Goal: Task Accomplishment & Management: Use online tool/utility

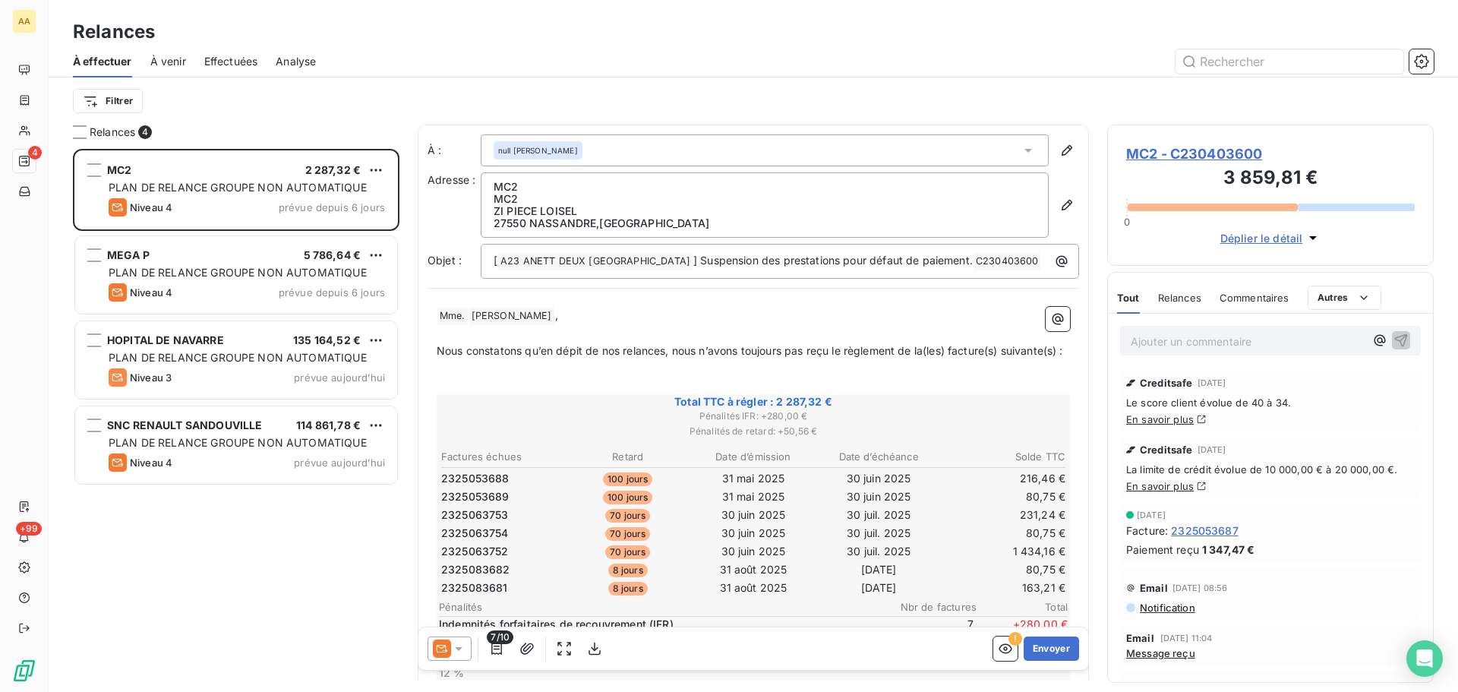
scroll to position [532, 315]
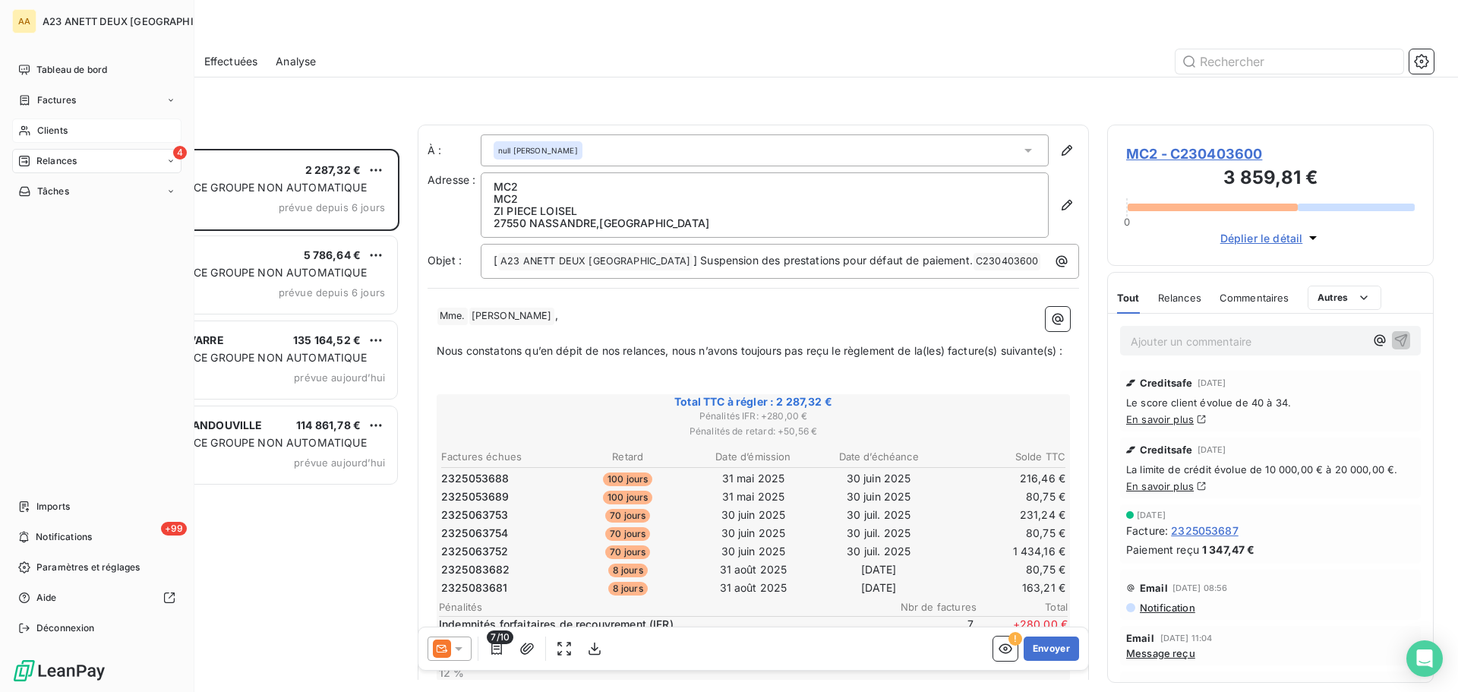
drag, startPoint x: 49, startPoint y: 137, endPoint x: 56, endPoint y: 135, distance: 7.7
click at [51, 137] on span "Clients" at bounding box center [52, 131] width 30 height 14
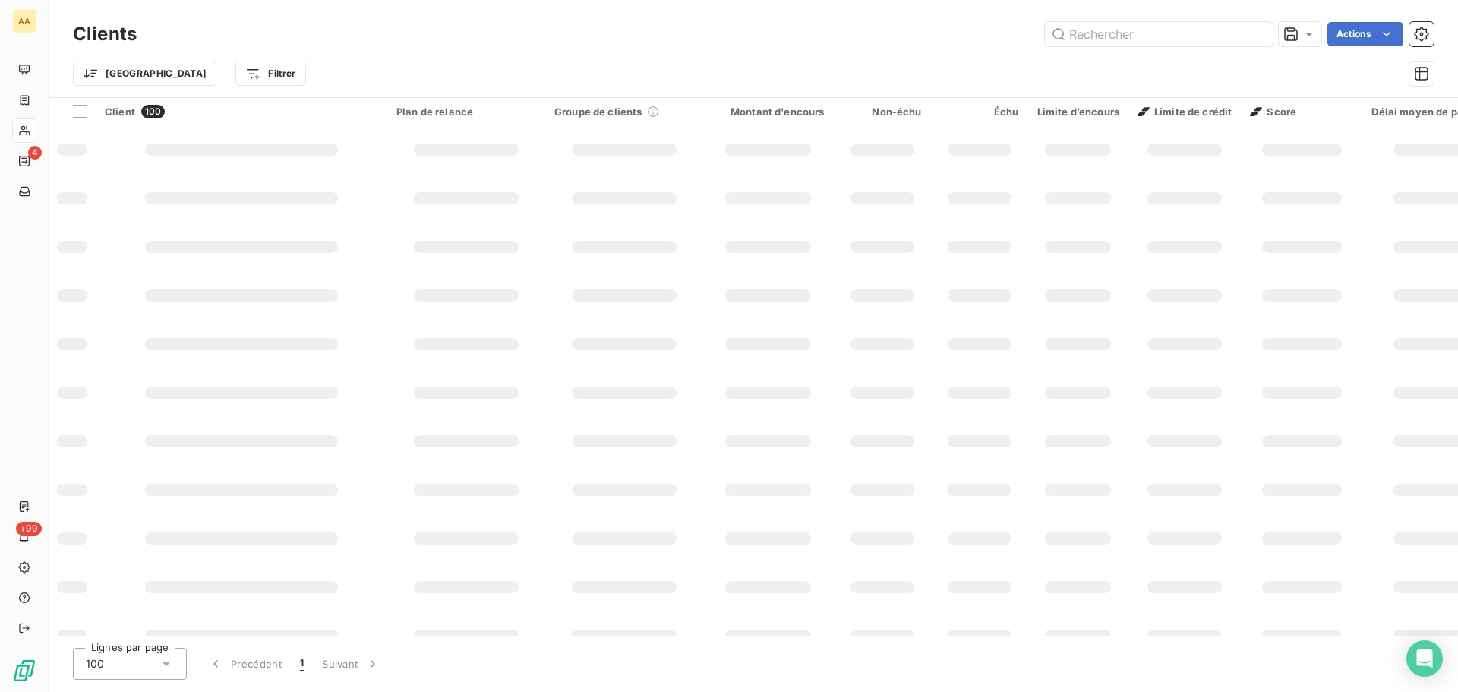
click at [1153, 40] on input "text" at bounding box center [1159, 34] width 228 height 24
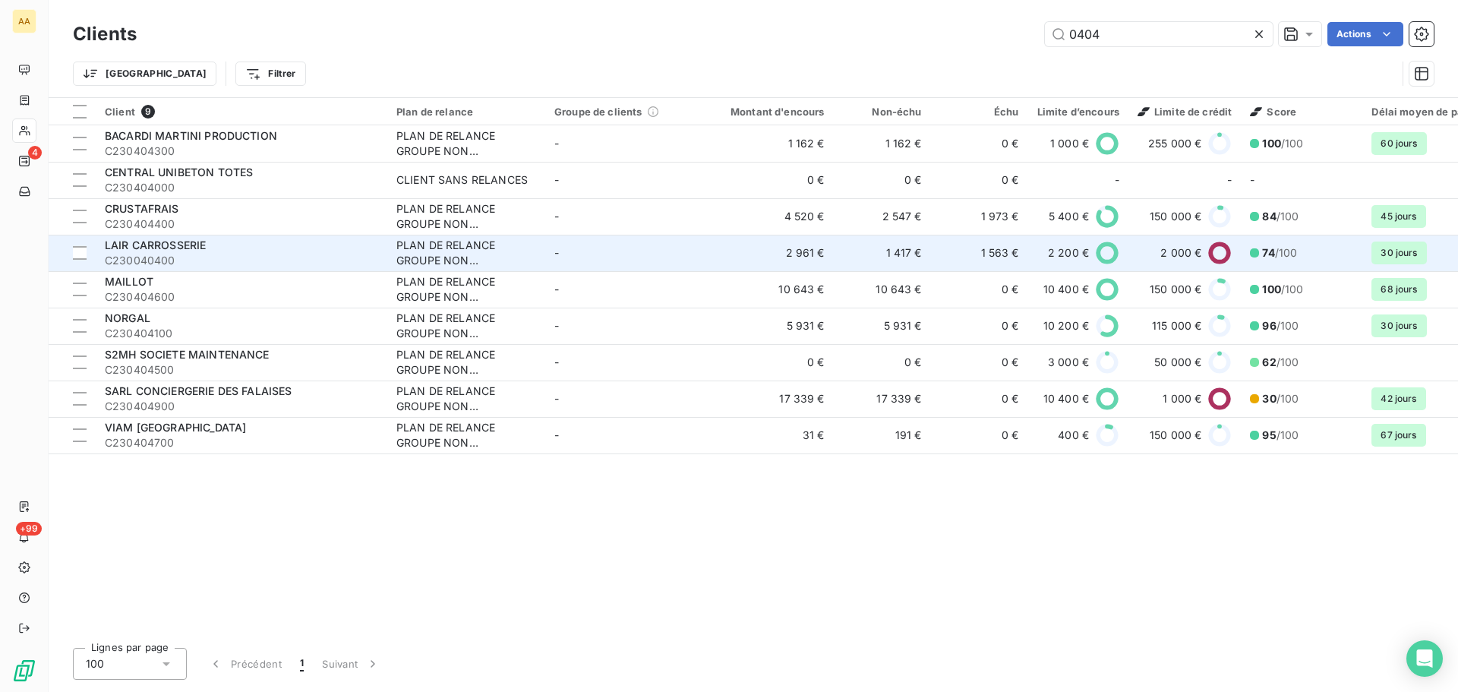
type input "0404"
click at [150, 257] on span "C230040400" at bounding box center [241, 260] width 273 height 15
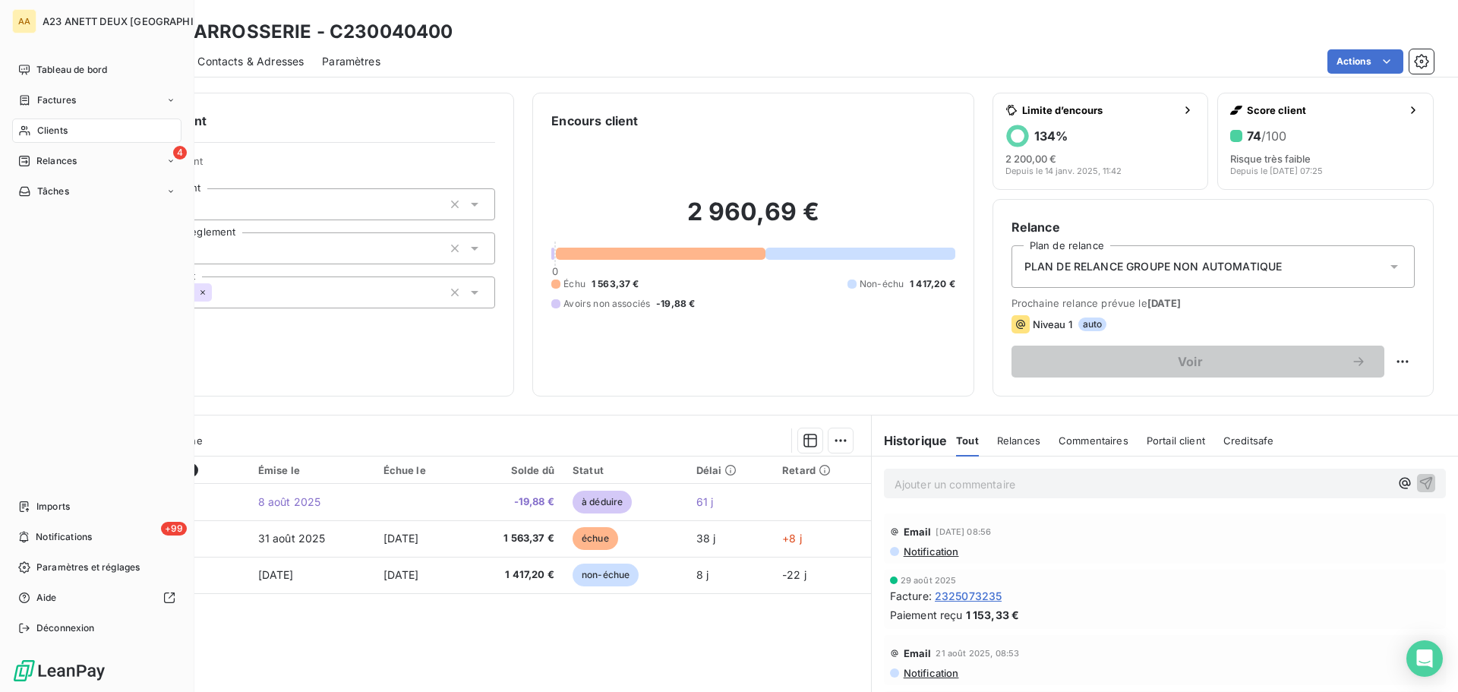
click at [43, 128] on span "Clients" at bounding box center [52, 131] width 30 height 14
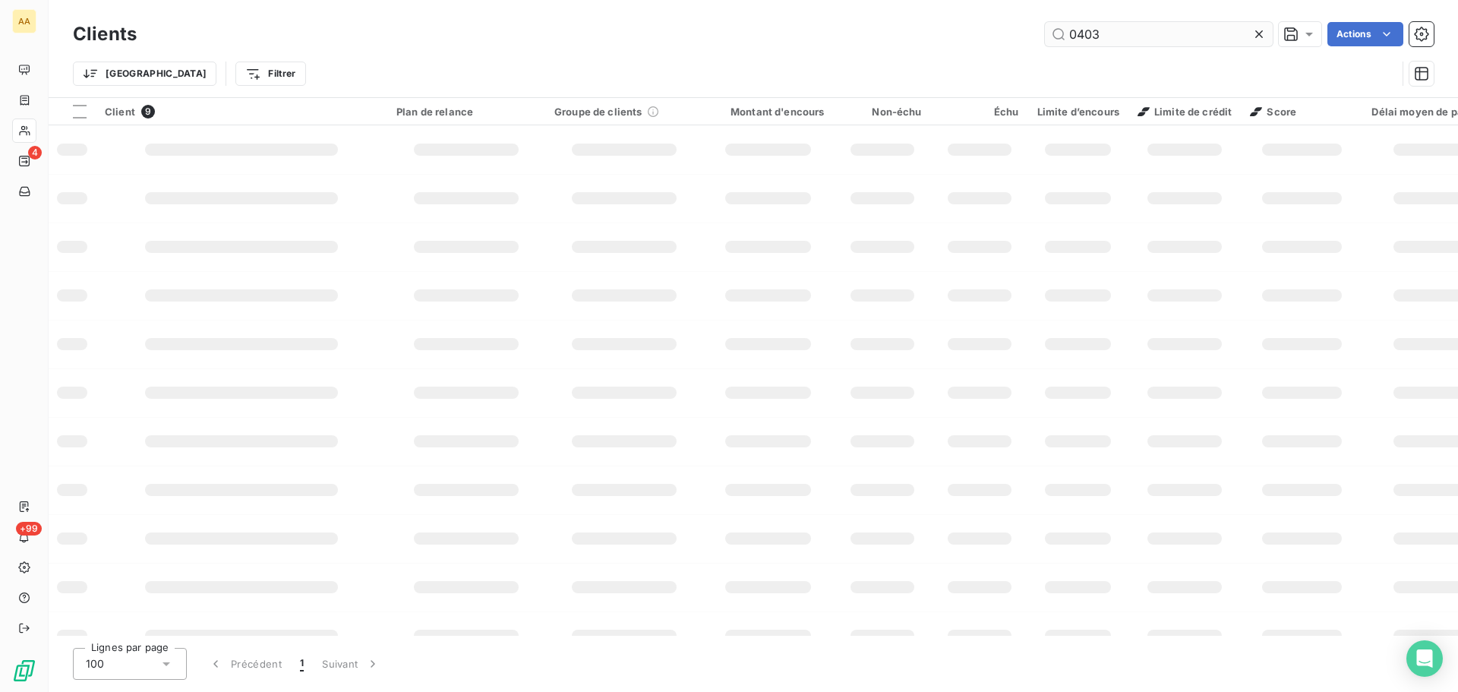
type input "0403"
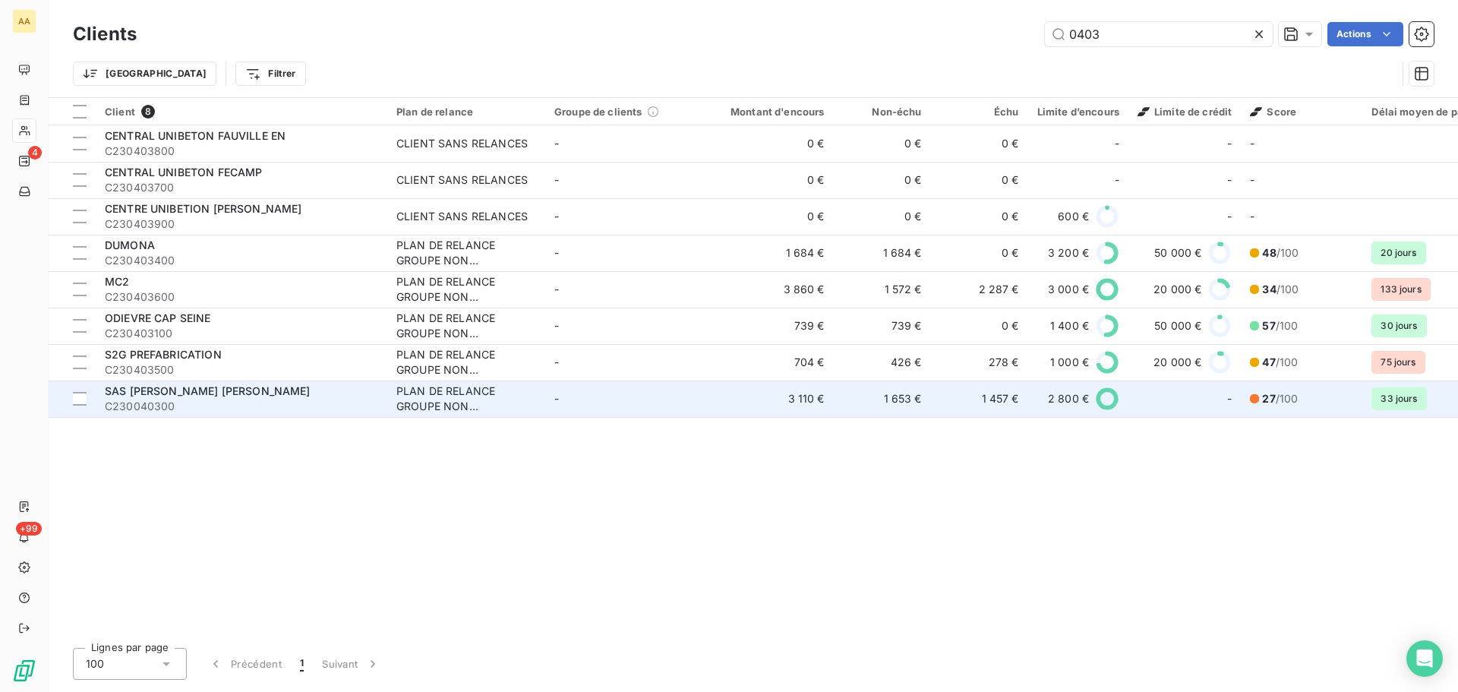
click at [172, 396] on span "SAS [PERSON_NAME] [PERSON_NAME]" at bounding box center [208, 390] width 206 height 13
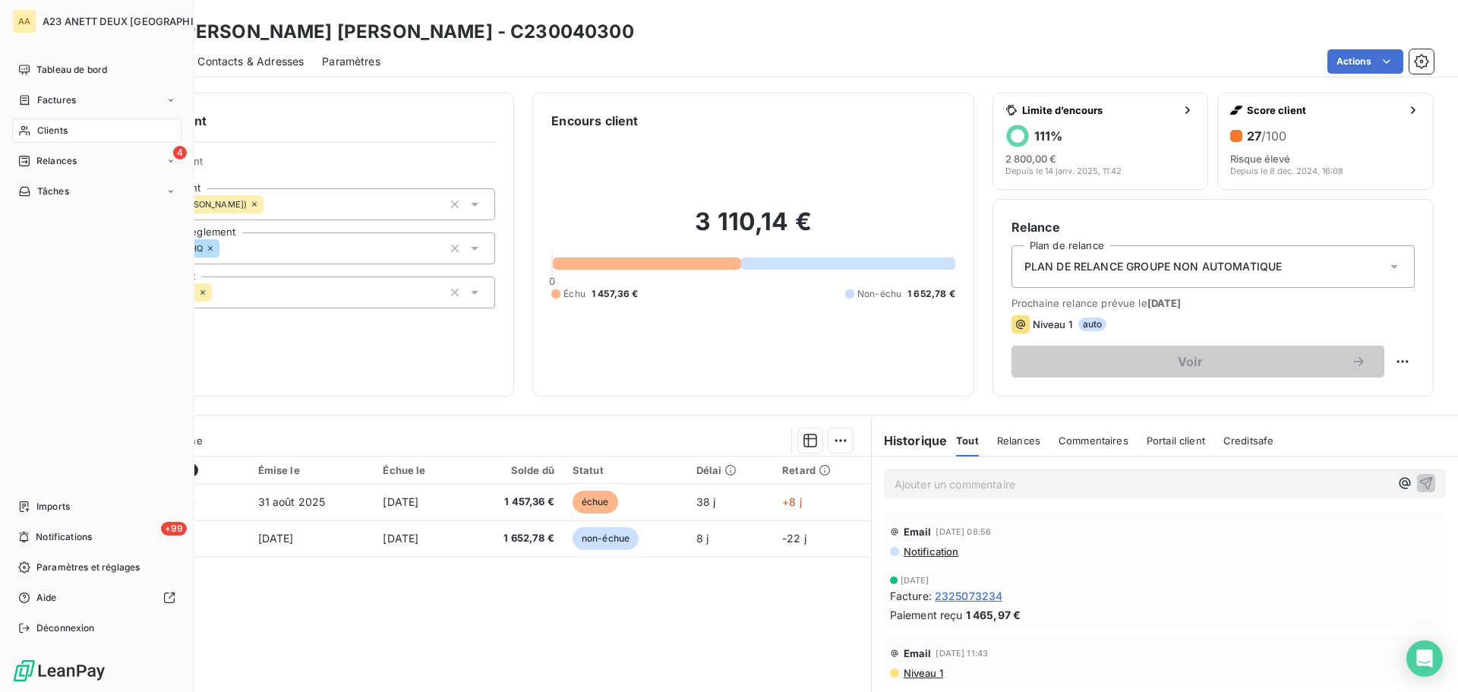
click at [54, 128] on span "Clients" at bounding box center [52, 131] width 30 height 14
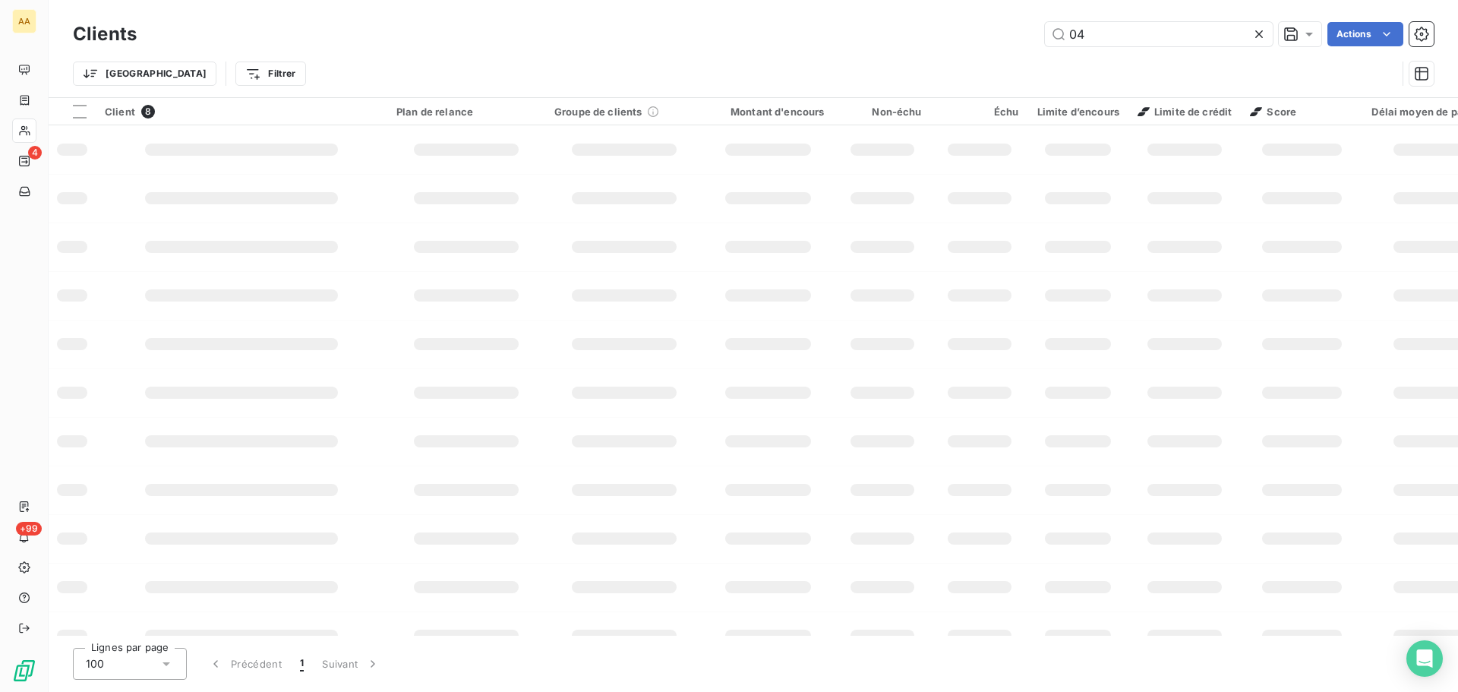
type input "0"
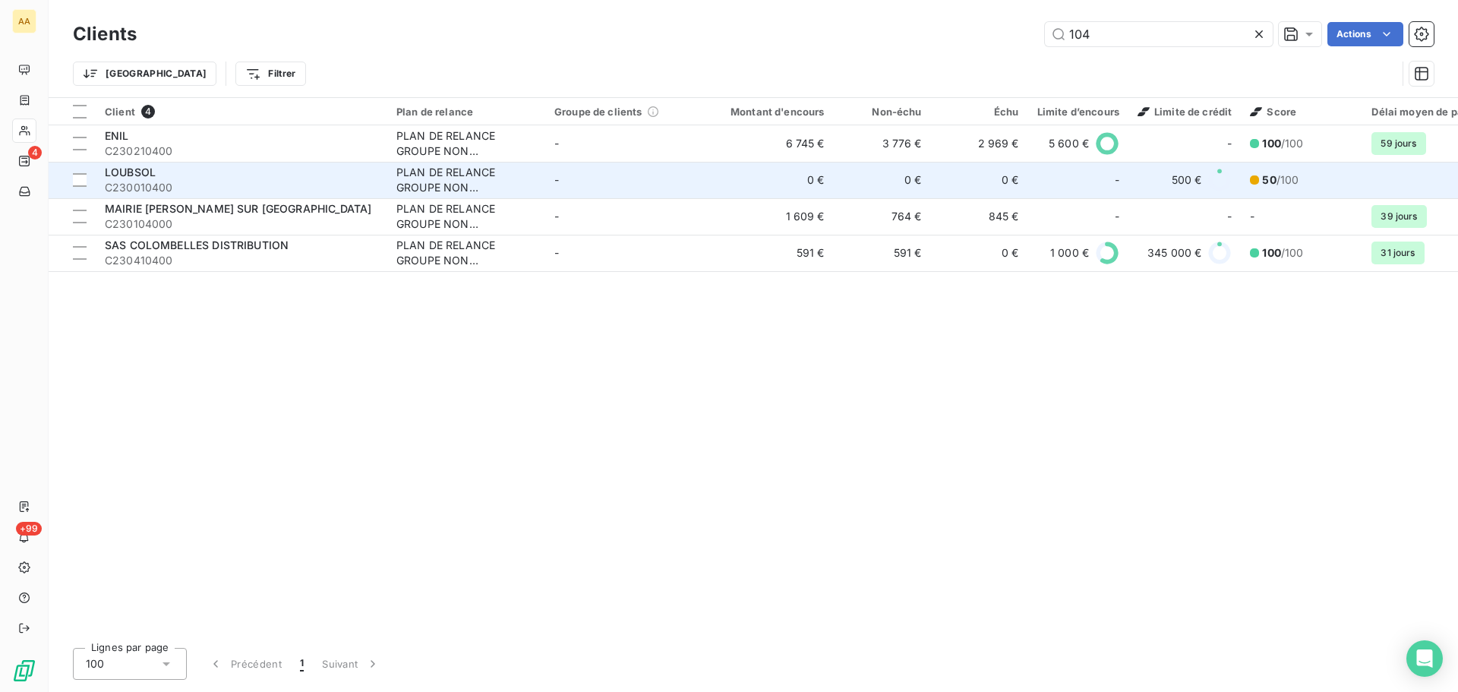
type input "104"
click at [241, 183] on span "C230010400" at bounding box center [241, 187] width 273 height 15
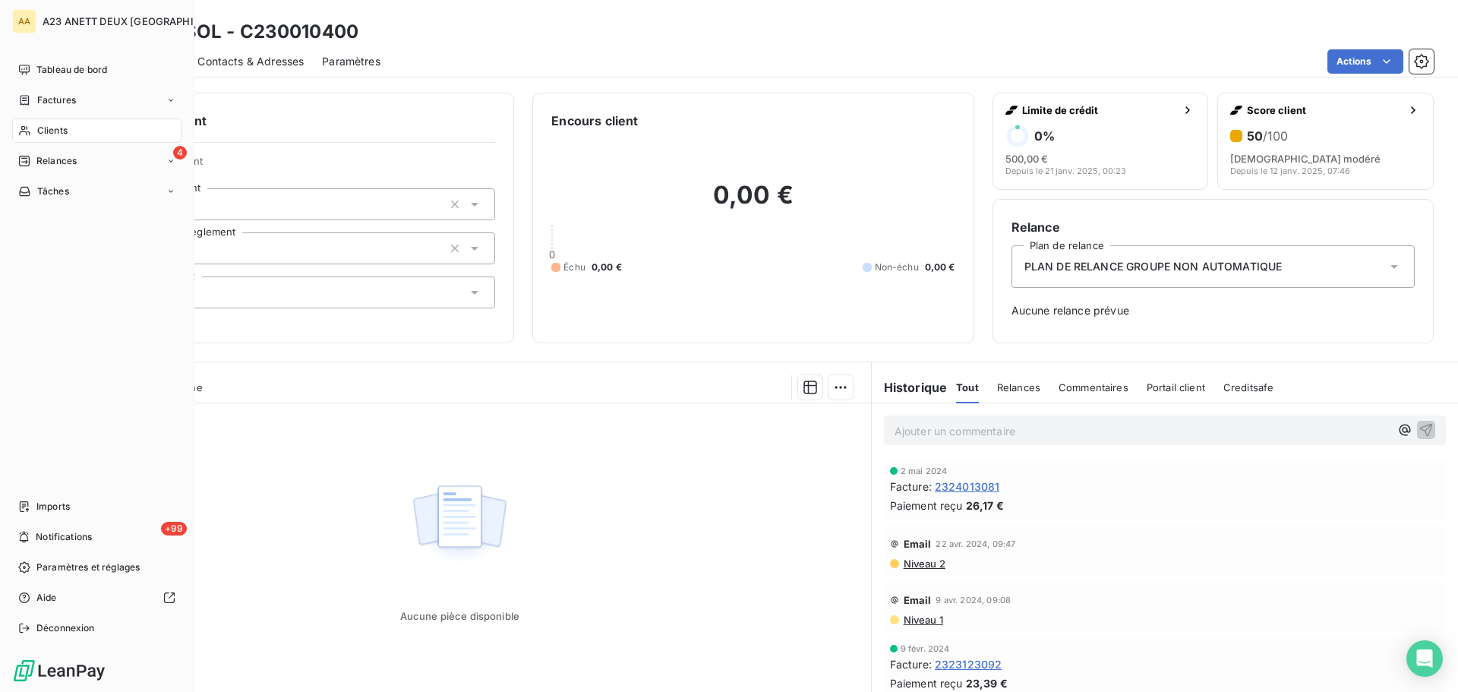
click at [54, 137] on div "Clients" at bounding box center [96, 130] width 169 height 24
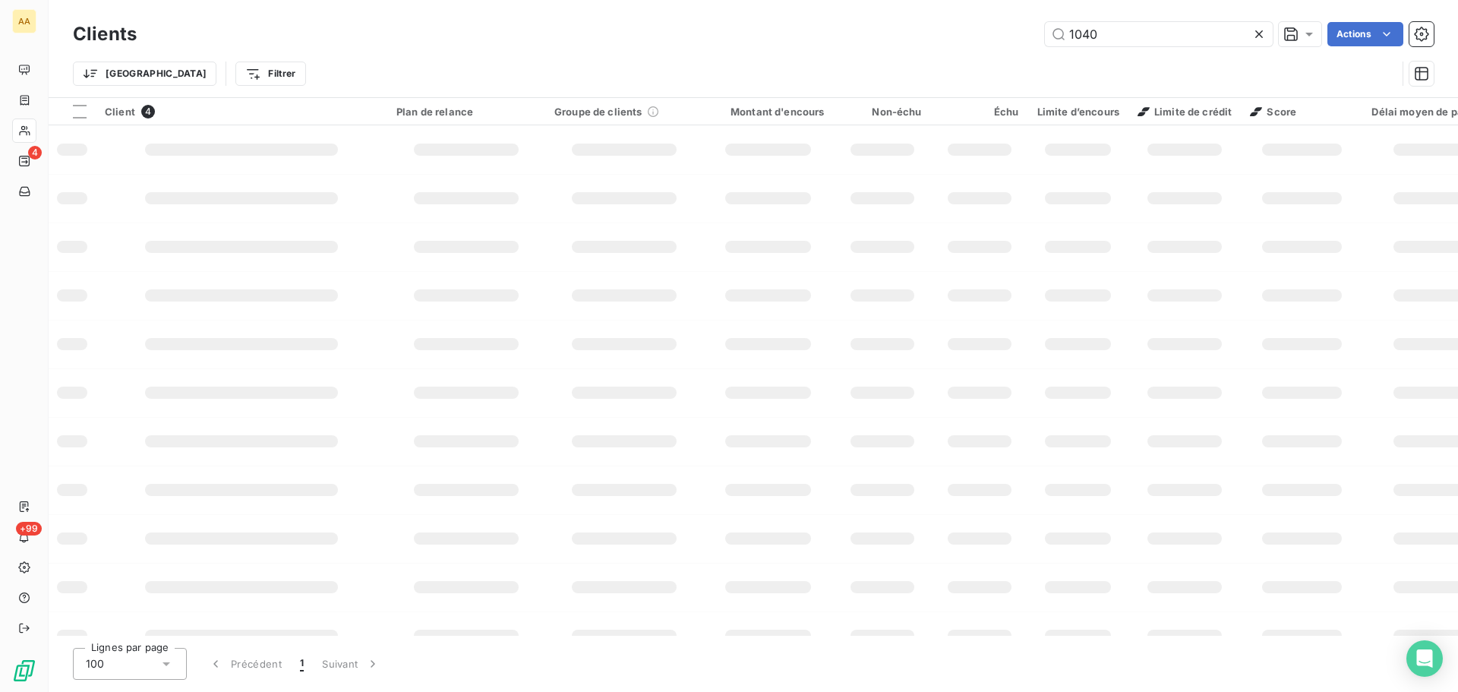
type input "1040"
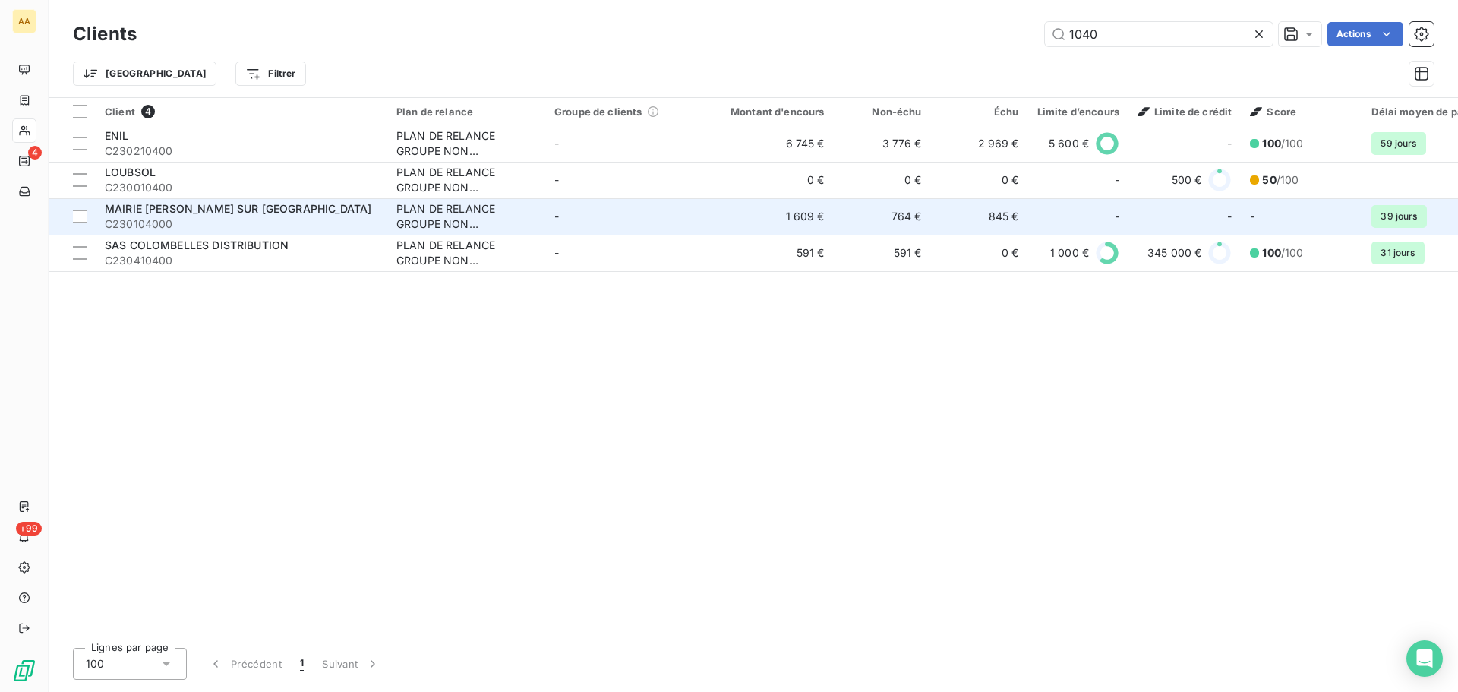
click at [294, 206] on div "MAIRIE [PERSON_NAME] SUR [GEOGRAPHIC_DATA]" at bounding box center [241, 208] width 273 height 15
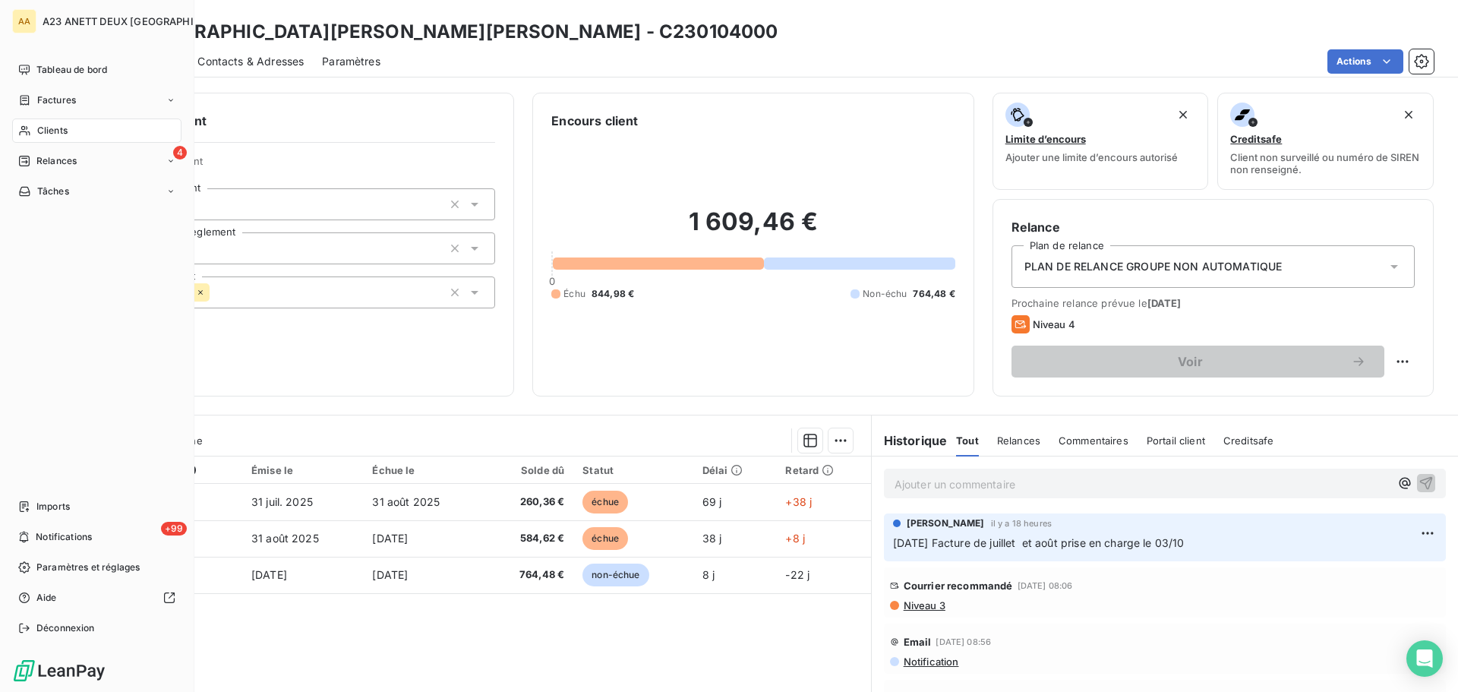
click at [43, 131] on span "Clients" at bounding box center [52, 131] width 30 height 14
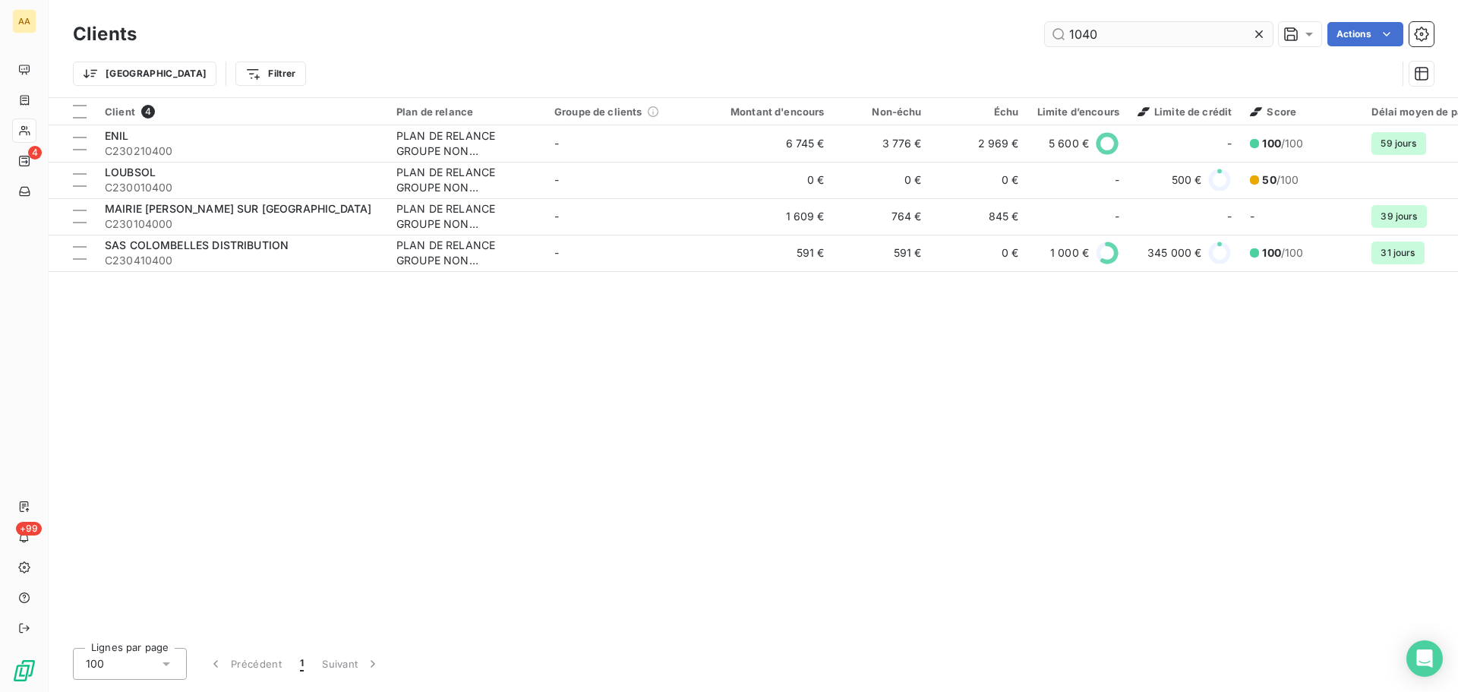
drag, startPoint x: 1131, startPoint y: 24, endPoint x: 1051, endPoint y: 44, distance: 82.9
click at [1051, 44] on input "1040" at bounding box center [1159, 34] width 228 height 24
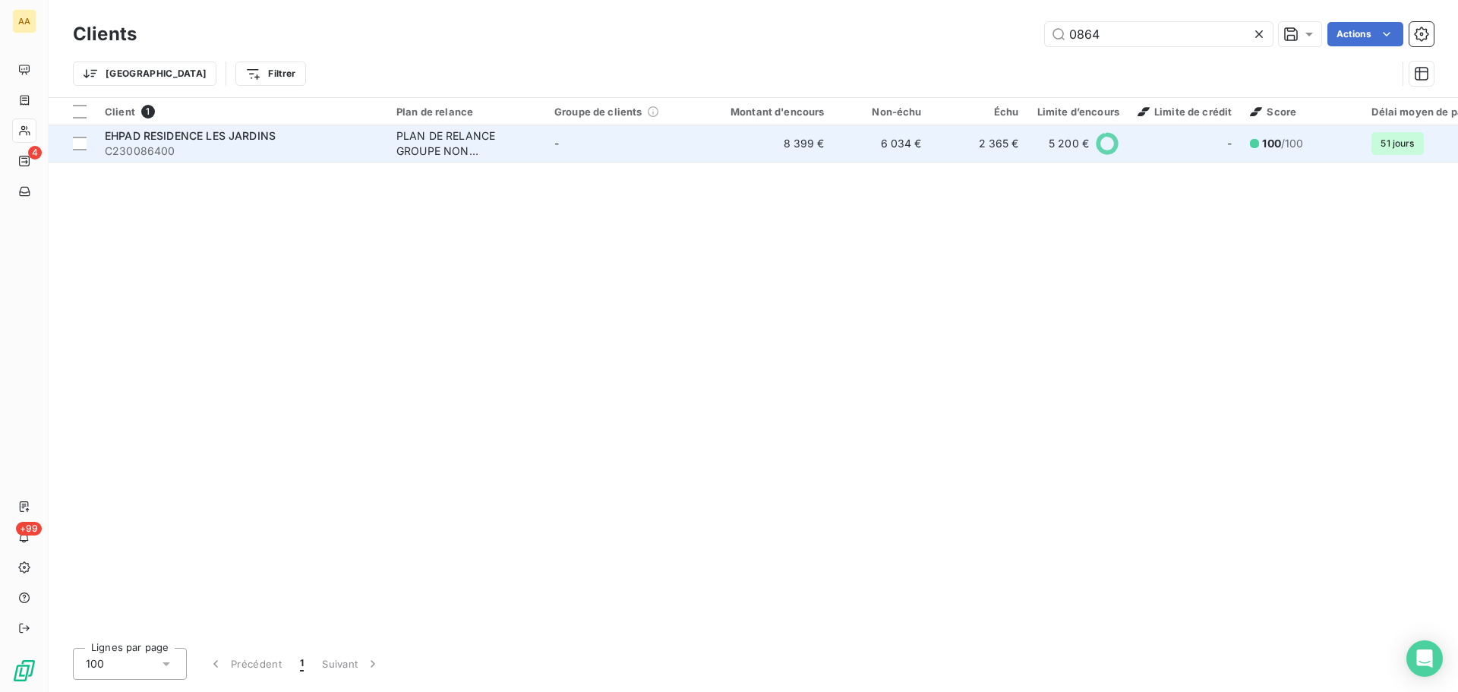
type input "0864"
click at [238, 138] on span "EHPAD RESIDENCE LES JARDINS" at bounding box center [190, 135] width 171 height 13
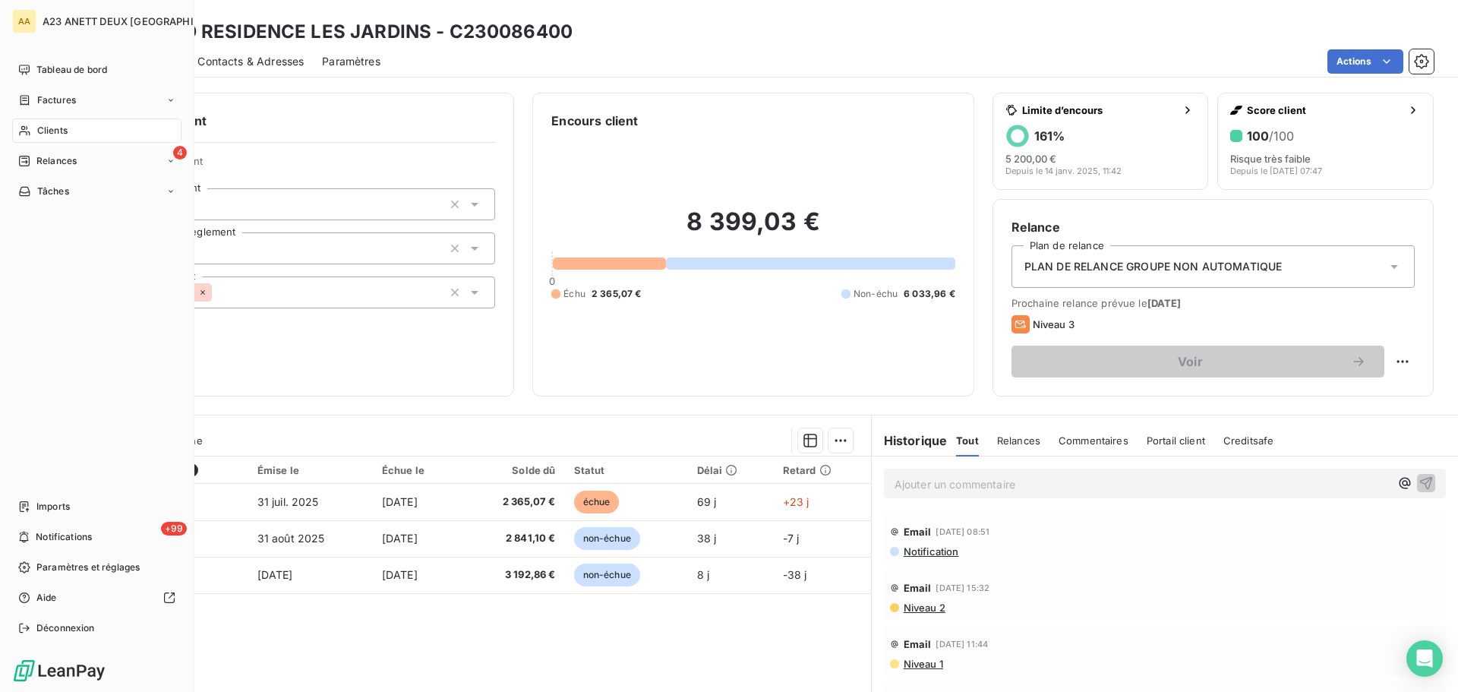
click at [90, 135] on div "Clients" at bounding box center [96, 130] width 169 height 24
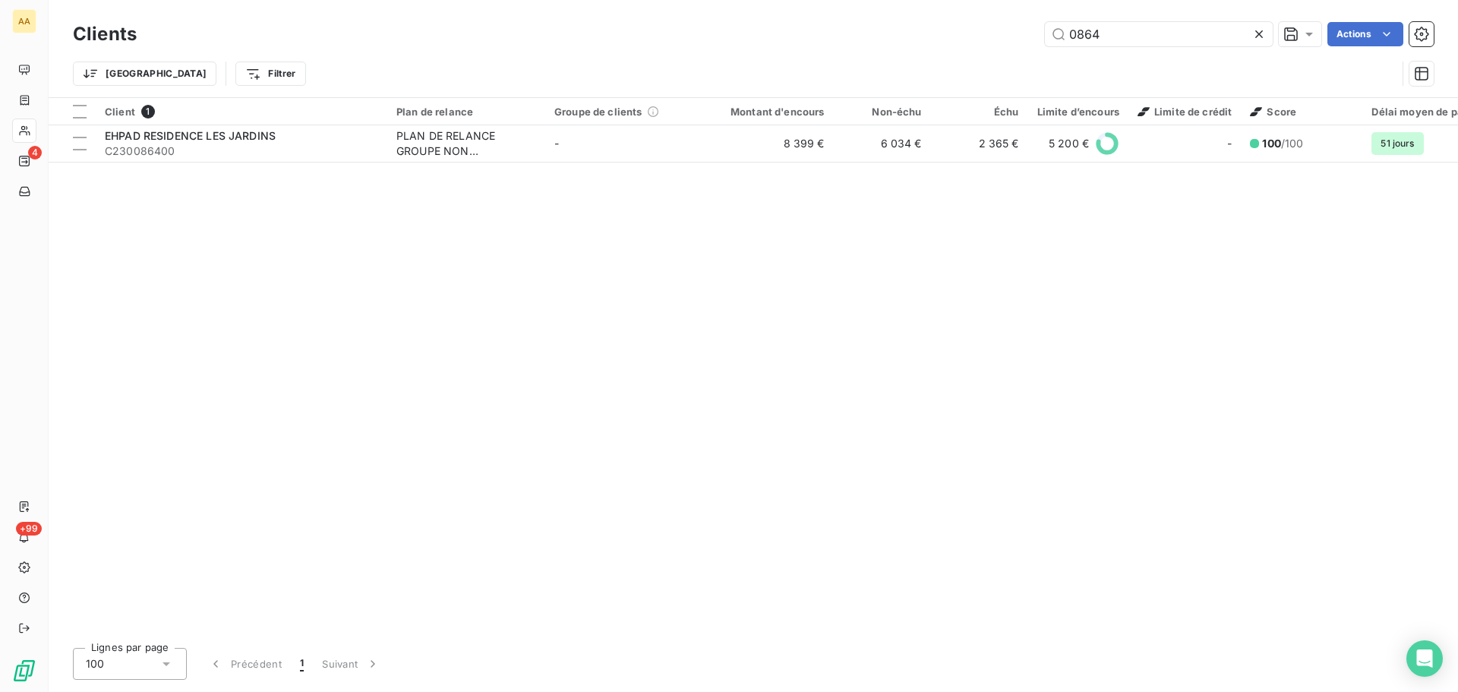
drag, startPoint x: 1112, startPoint y: 30, endPoint x: 967, endPoint y: 24, distance: 145.2
click at [967, 24] on div "0864 Actions" at bounding box center [794, 34] width 1279 height 24
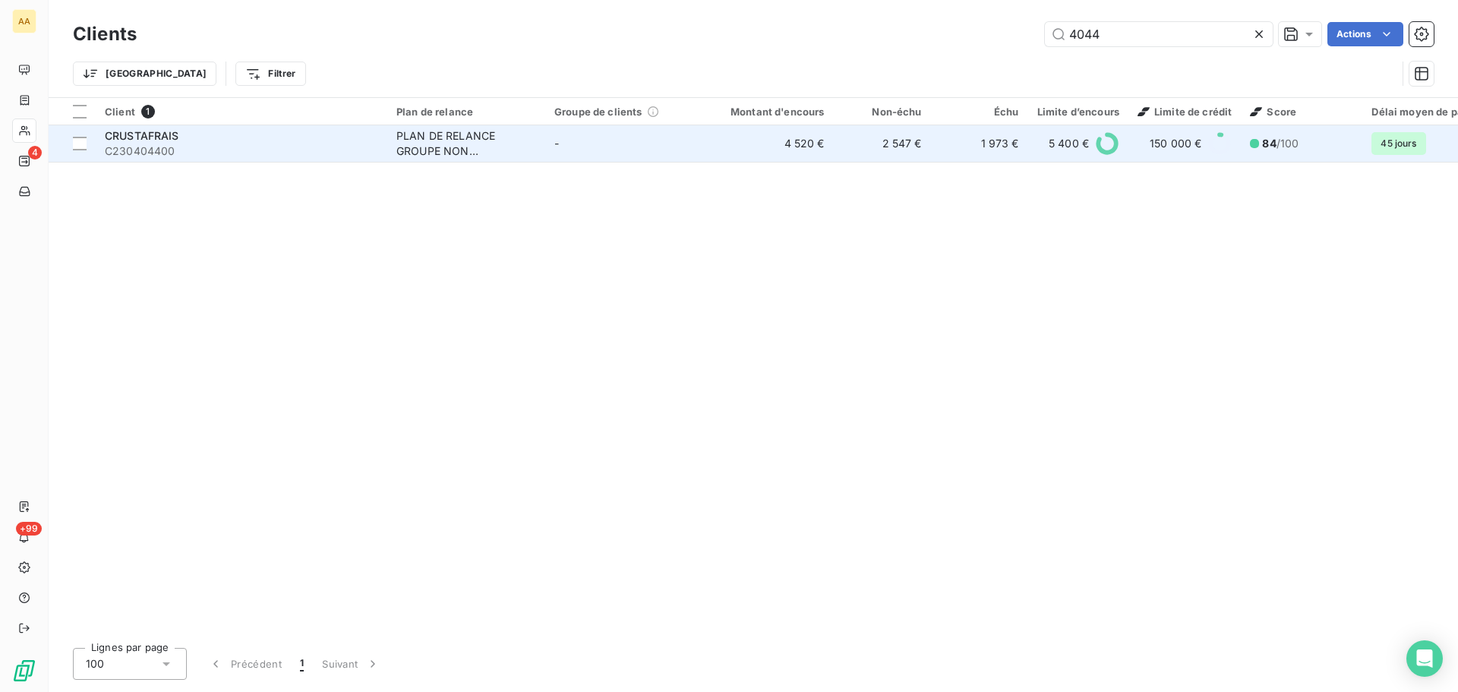
type input "4044"
click at [114, 154] on span "C230404400" at bounding box center [241, 151] width 273 height 15
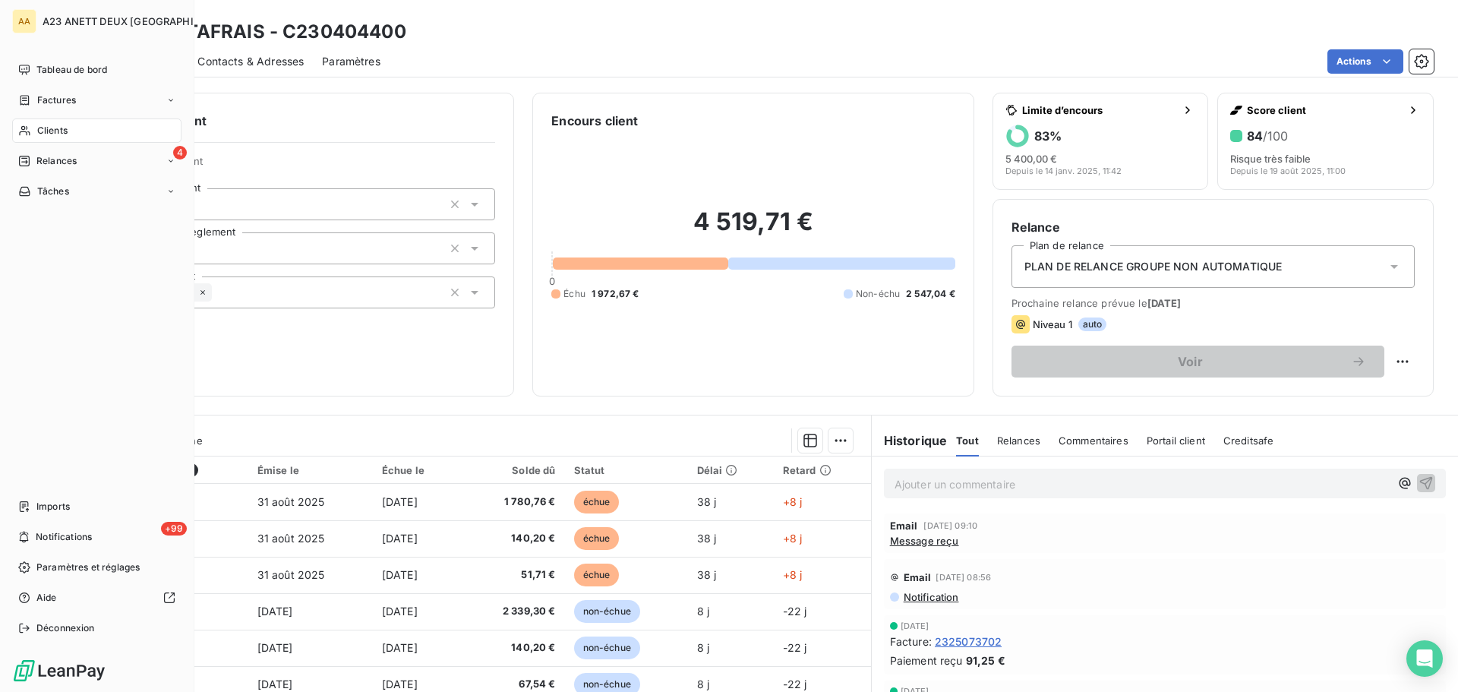
click at [49, 115] on nav "Tableau de bord Factures Clients 4 Relances Tâches" at bounding box center [96, 131] width 169 height 146
drag, startPoint x: 49, startPoint y: 118, endPoint x: 56, endPoint y: 123, distance: 8.9
click at [49, 119] on div "Clients" at bounding box center [96, 130] width 169 height 24
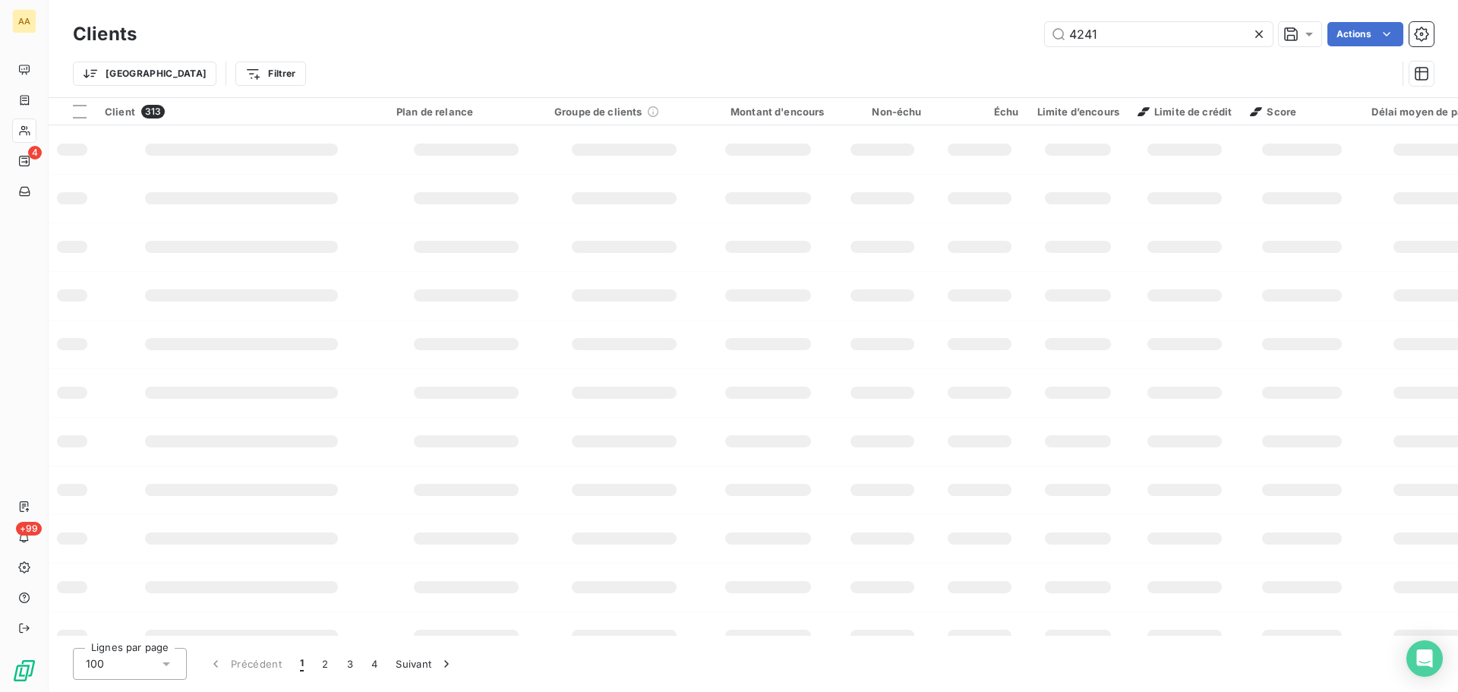
type input "4241"
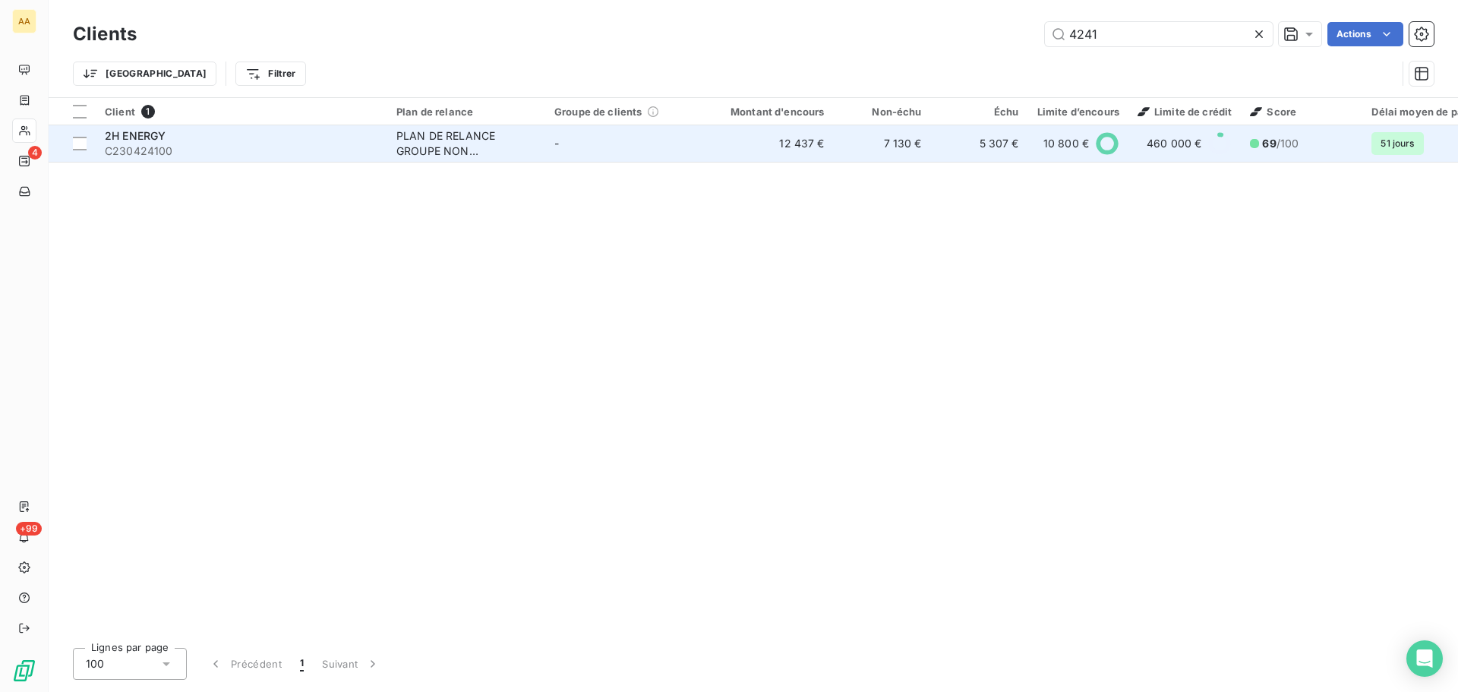
click at [259, 149] on span "C230424100" at bounding box center [241, 151] width 273 height 15
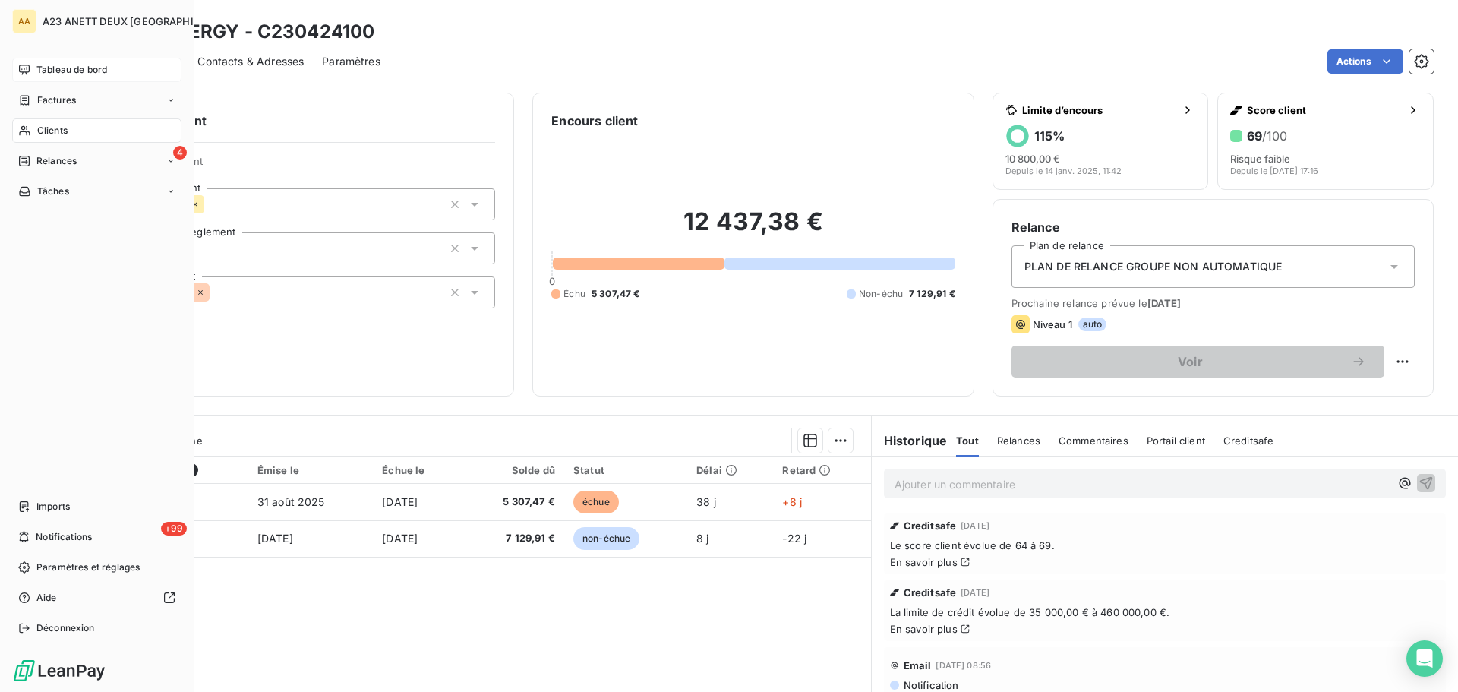
click at [53, 65] on span "Tableau de bord" at bounding box center [71, 70] width 71 height 14
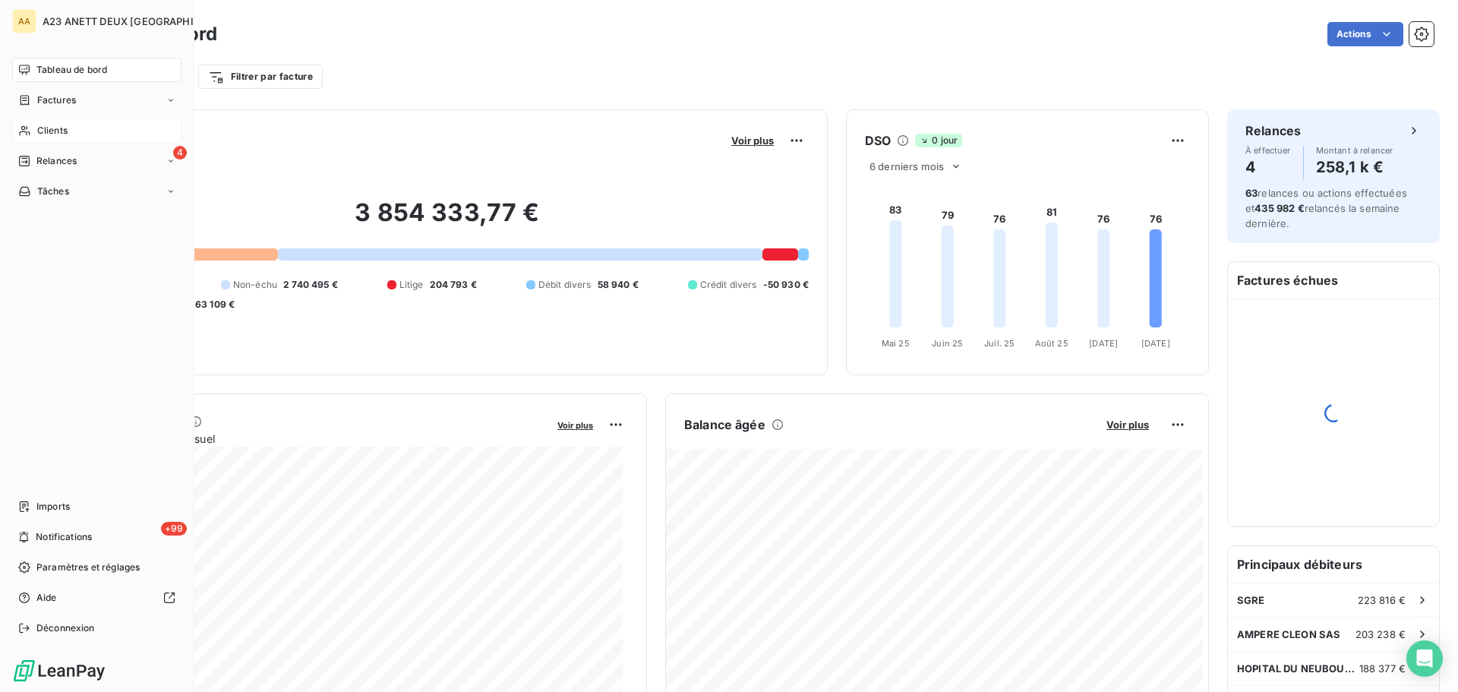
click at [43, 130] on span "Clients" at bounding box center [52, 131] width 30 height 14
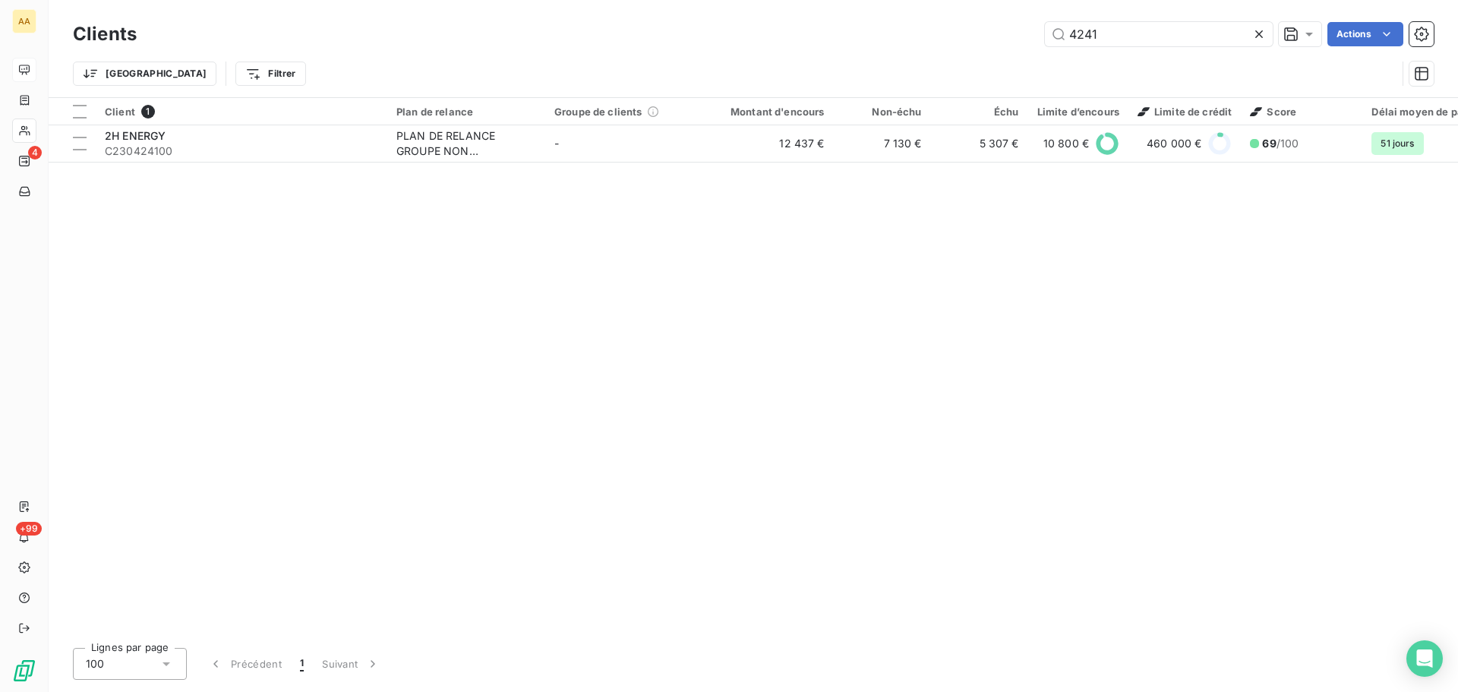
drag, startPoint x: 1123, startPoint y: 39, endPoint x: 815, endPoint y: -3, distance: 311.1
click at [815, 0] on html "AA 4 +99 Clients 4241 Actions Trier Filtrer Client 1 Plan de relance Groupe de …" at bounding box center [729, 346] width 1458 height 692
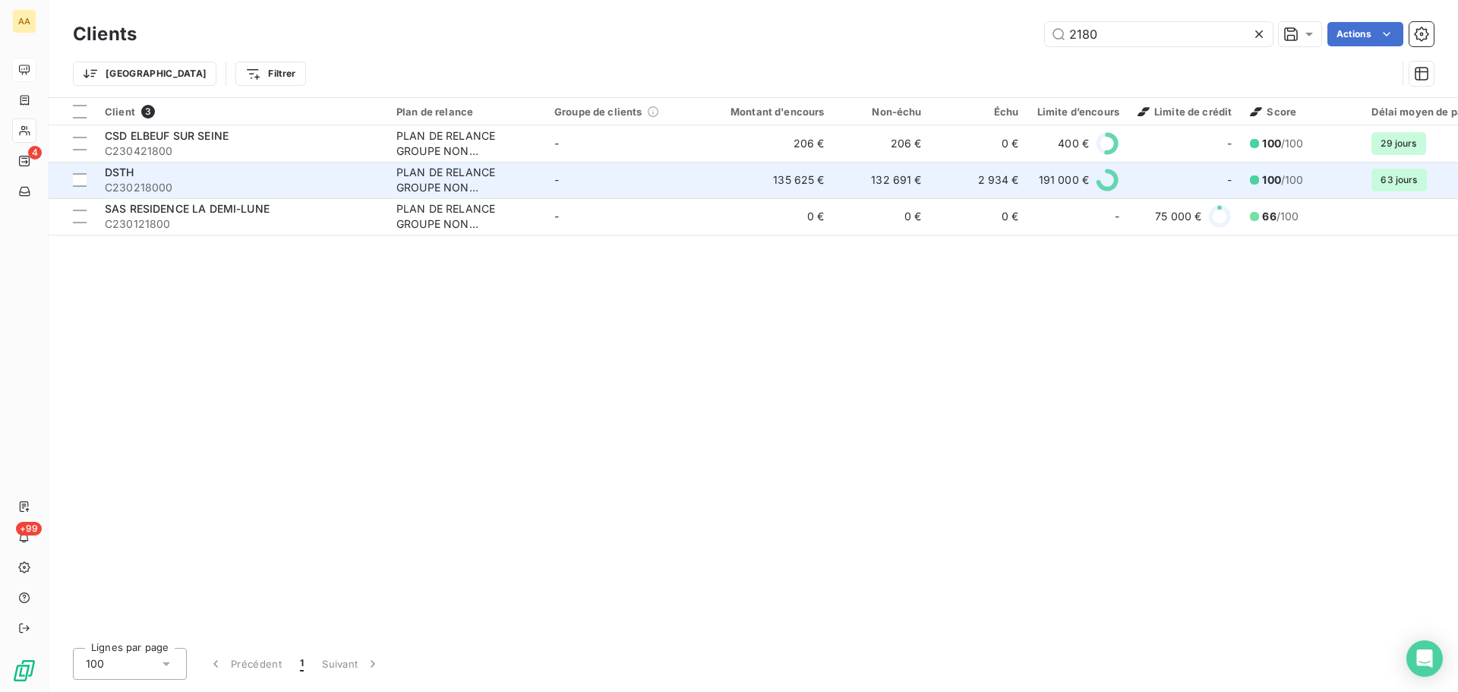
type input "2180"
click at [205, 187] on span "C230218000" at bounding box center [241, 187] width 273 height 15
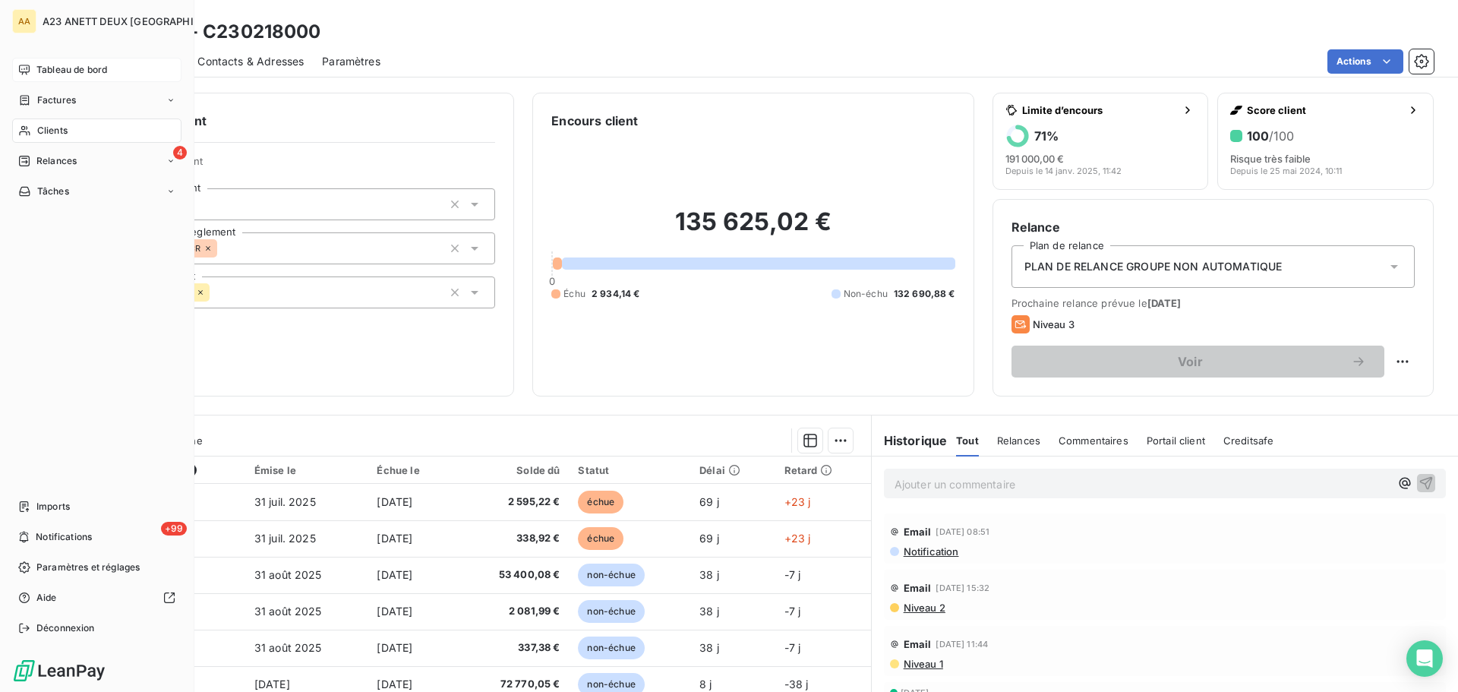
click at [52, 131] on span "Clients" at bounding box center [52, 131] width 30 height 14
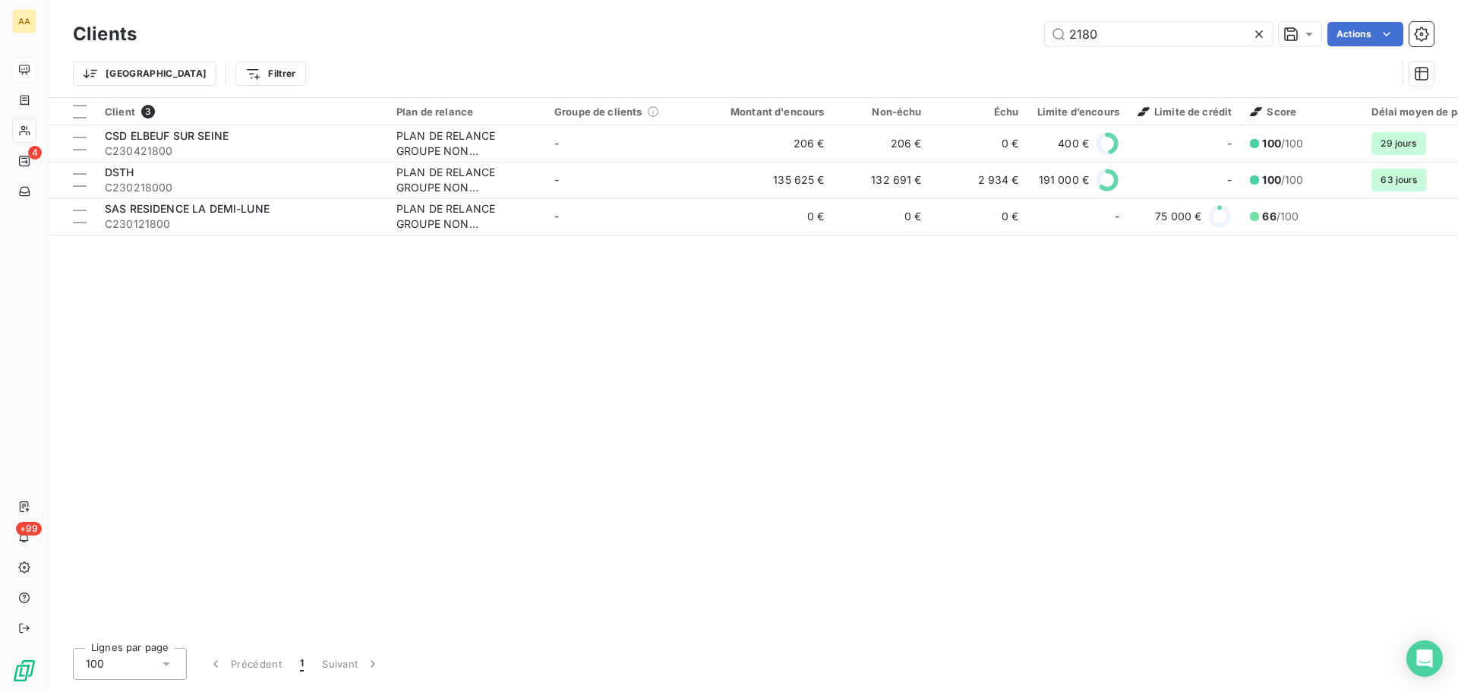
drag, startPoint x: 1115, startPoint y: 43, endPoint x: 921, endPoint y: 39, distance: 193.6
click at [933, 43] on div "2180 Actions" at bounding box center [794, 34] width 1279 height 24
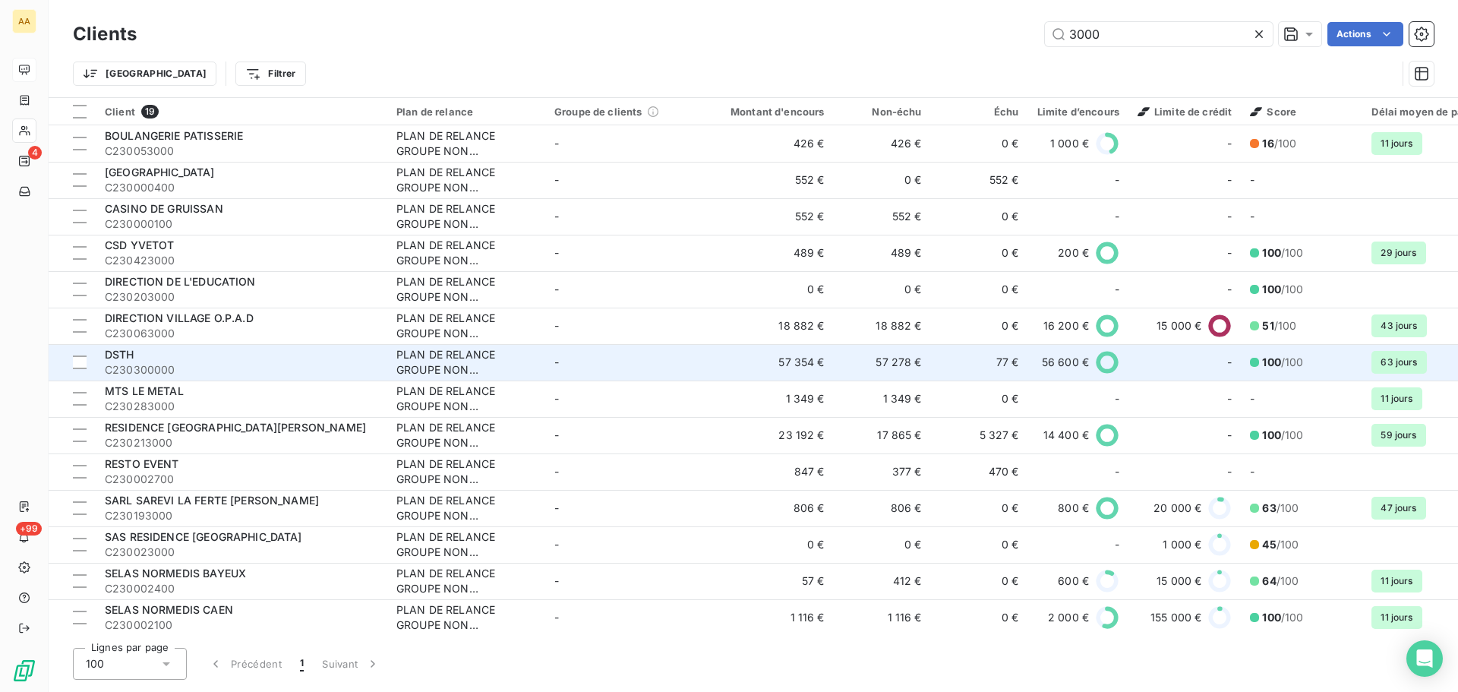
type input "3000"
click at [220, 364] on span "C230300000" at bounding box center [241, 369] width 273 height 15
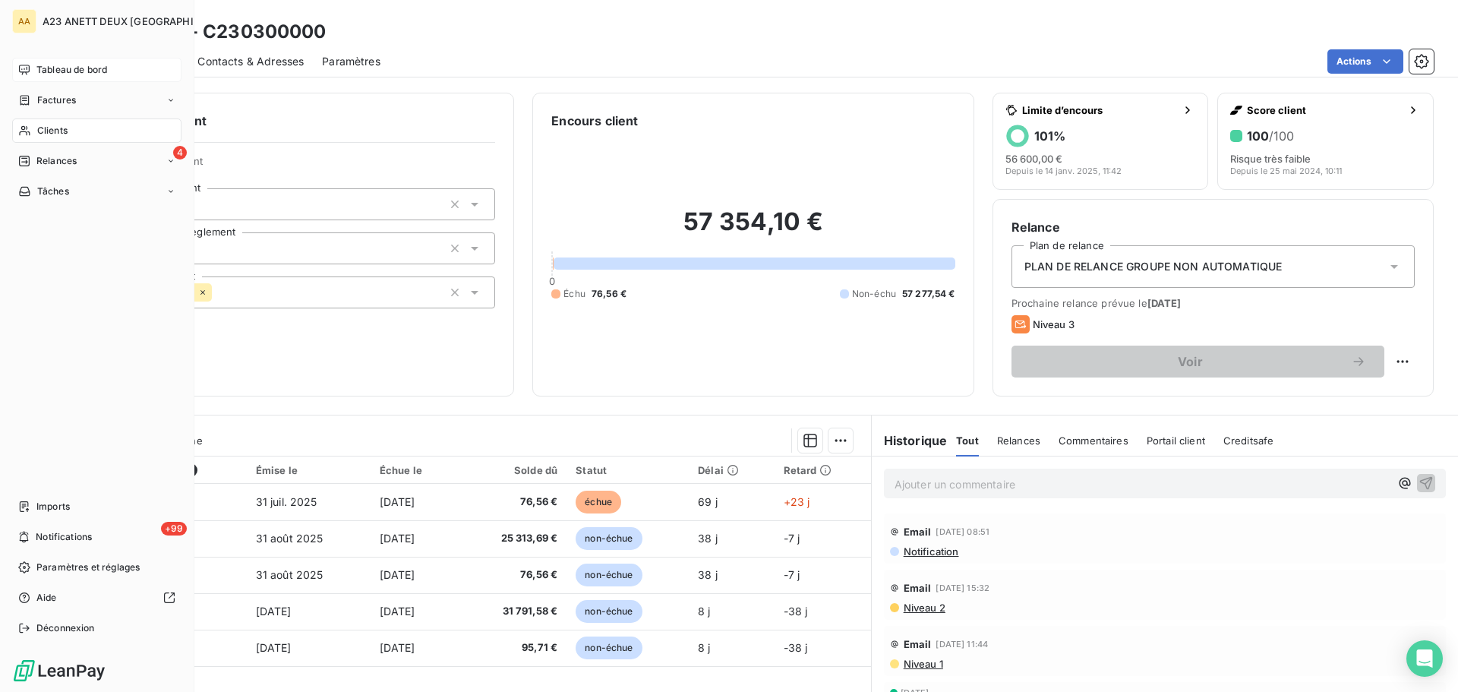
drag, startPoint x: 45, startPoint y: 130, endPoint x: 54, endPoint y: 133, distance: 9.6
click at [45, 130] on span "Clients" at bounding box center [52, 131] width 30 height 14
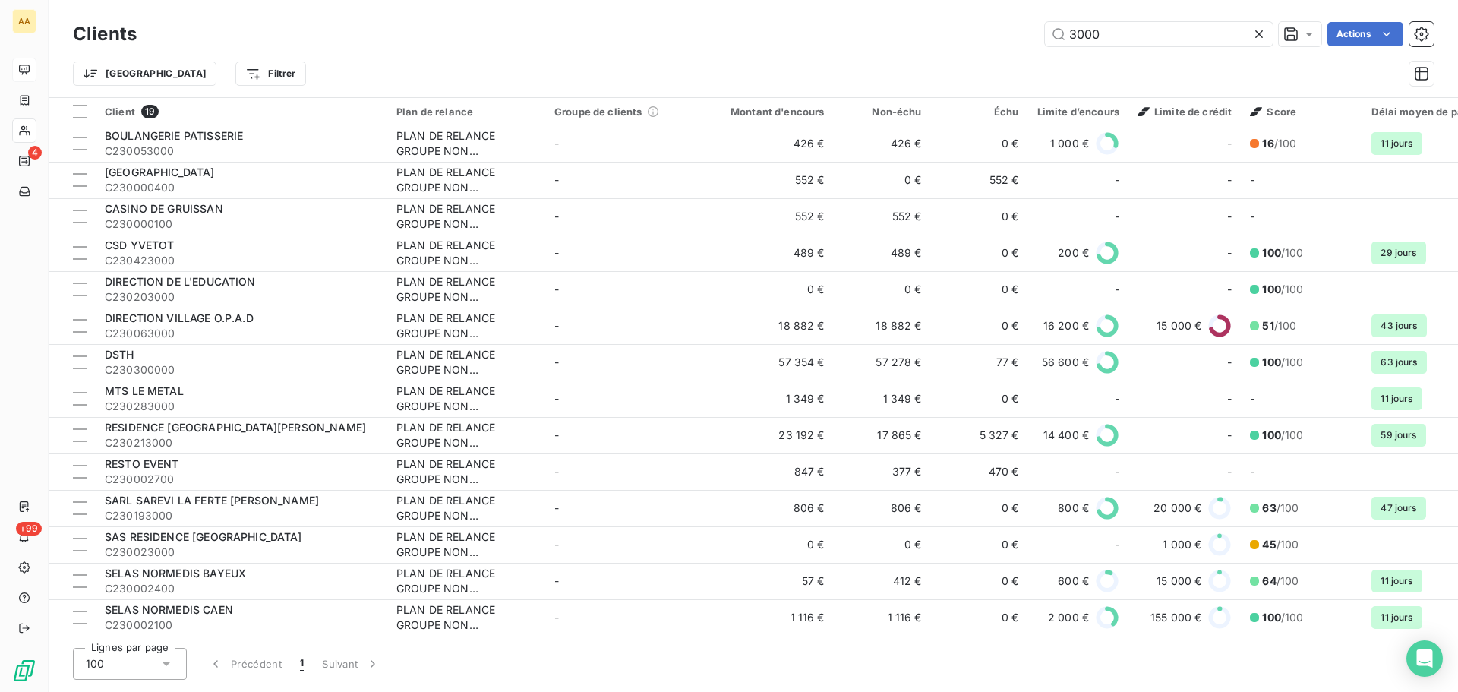
drag, startPoint x: 1106, startPoint y: 38, endPoint x: 1007, endPoint y: 41, distance: 99.5
click at [1014, 43] on div "3000 Actions" at bounding box center [794, 34] width 1279 height 24
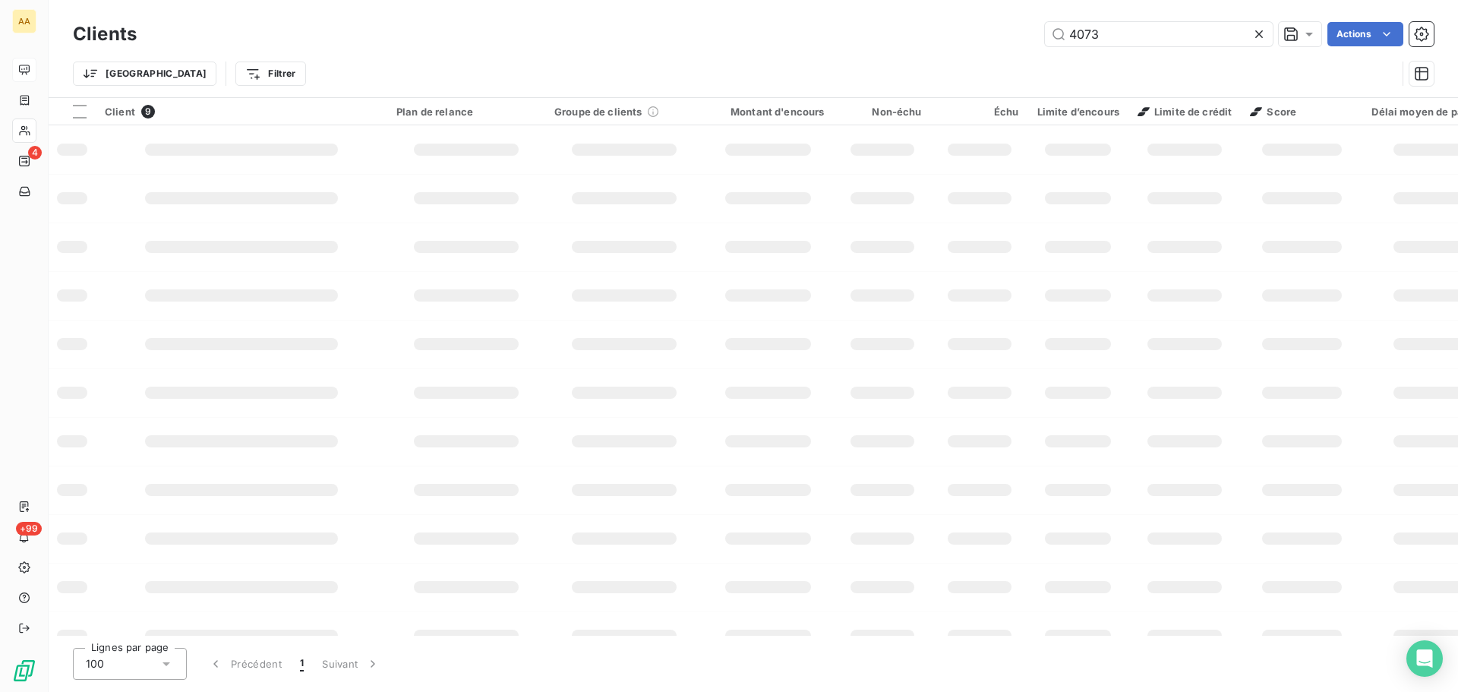
type input "4073"
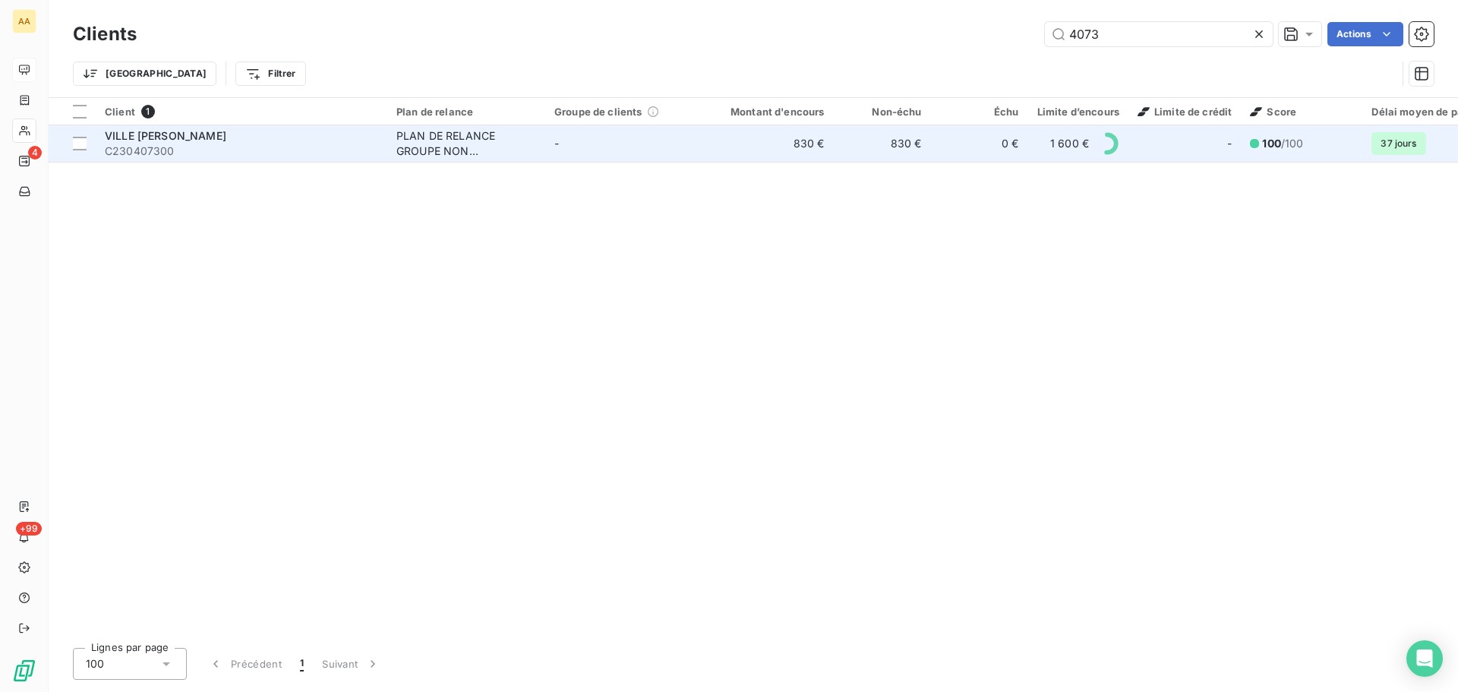
click at [213, 158] on span "C230407300" at bounding box center [241, 151] width 273 height 15
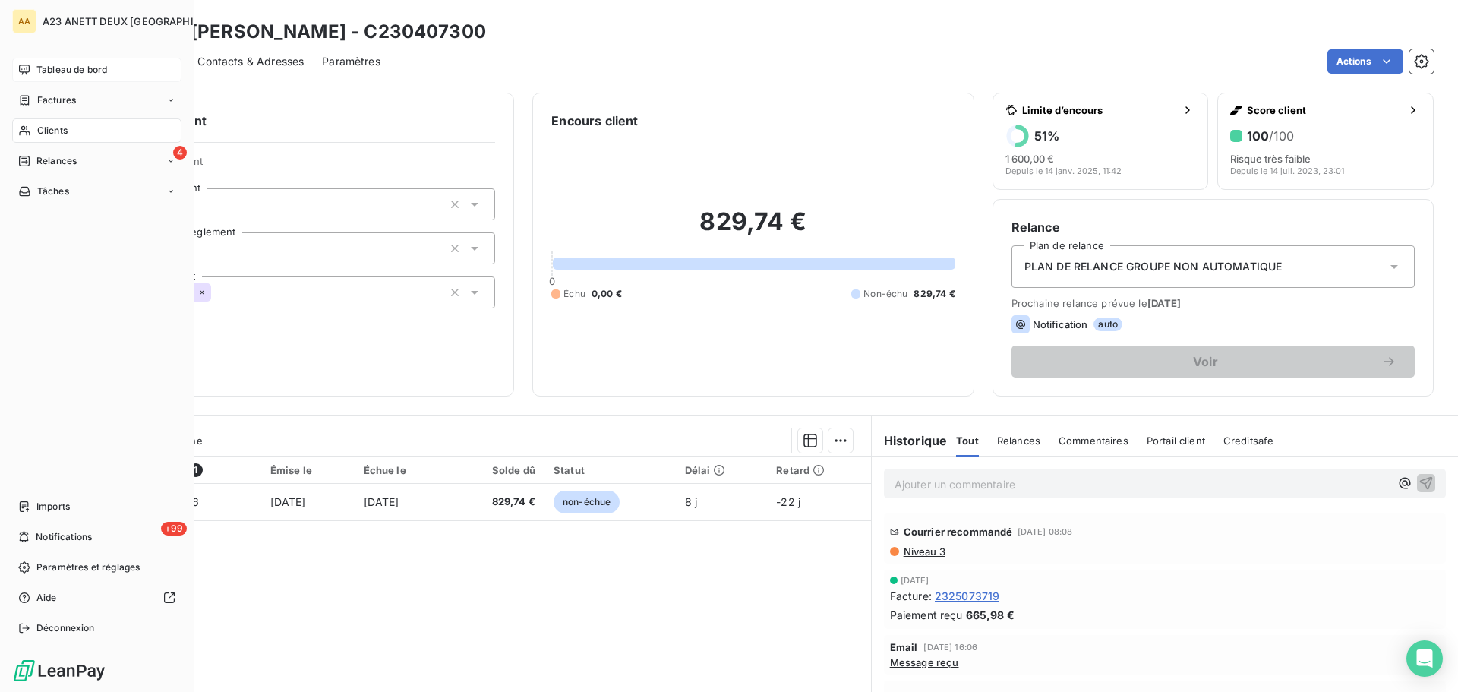
drag, startPoint x: 46, startPoint y: 118, endPoint x: 68, endPoint y: 133, distance: 27.0
click at [47, 118] on div "Clients" at bounding box center [96, 130] width 169 height 24
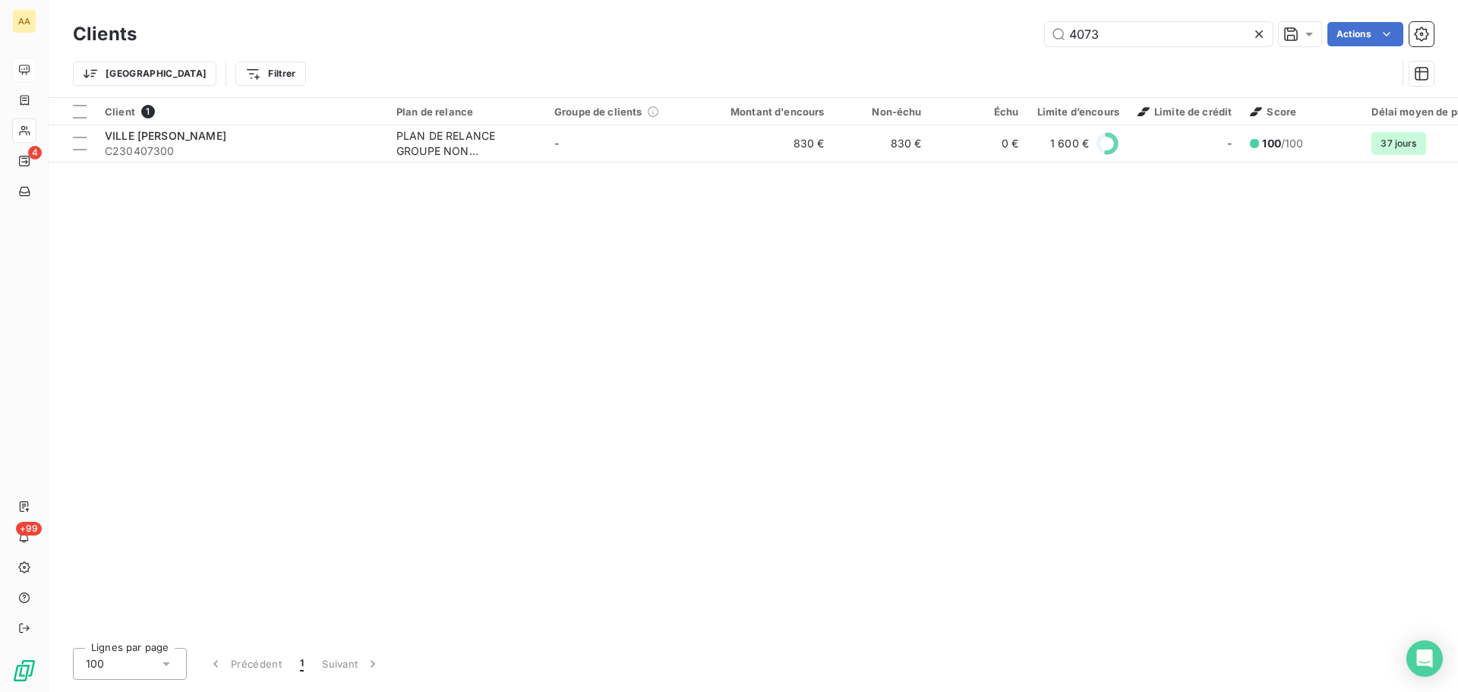
drag, startPoint x: 1108, startPoint y: 28, endPoint x: 840, endPoint y: 2, distance: 269.3
click at [890, 12] on div "Clients 4073 Actions Trier Filtrer" at bounding box center [753, 48] width 1409 height 97
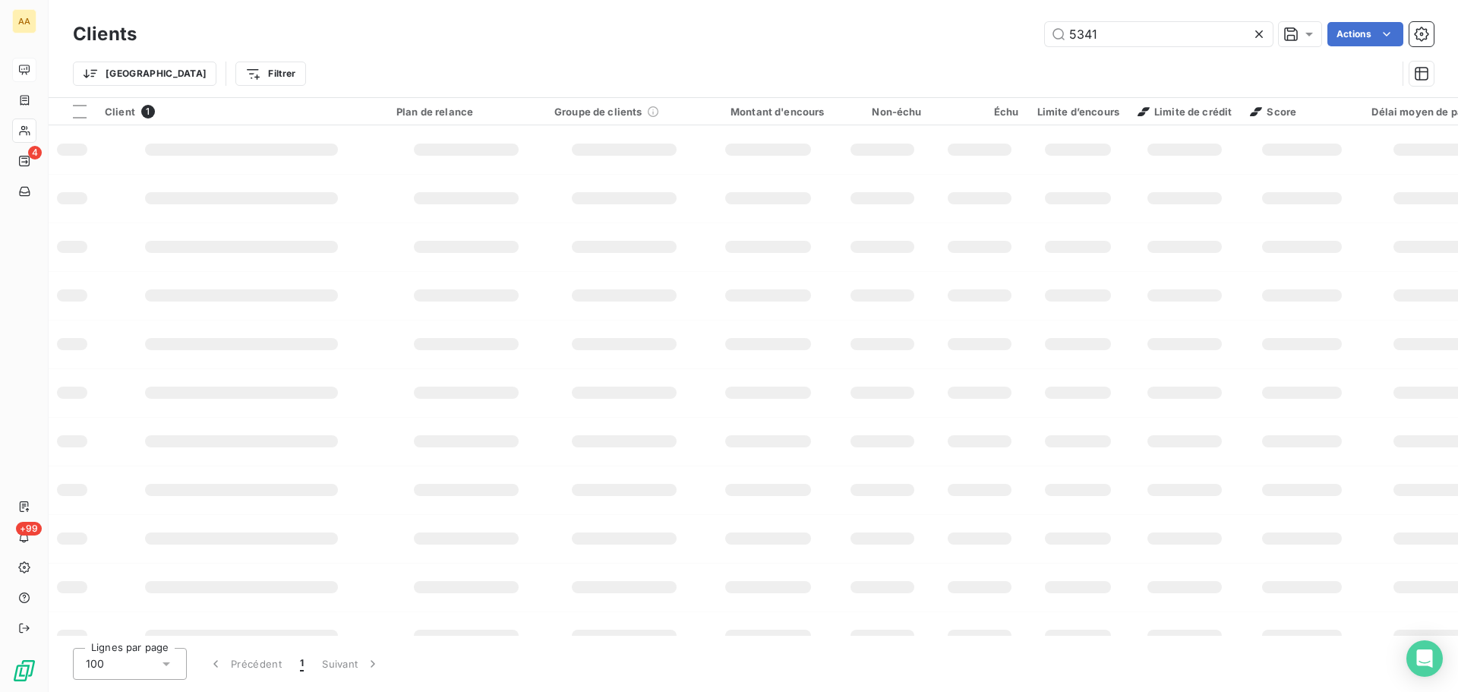
type input "5341"
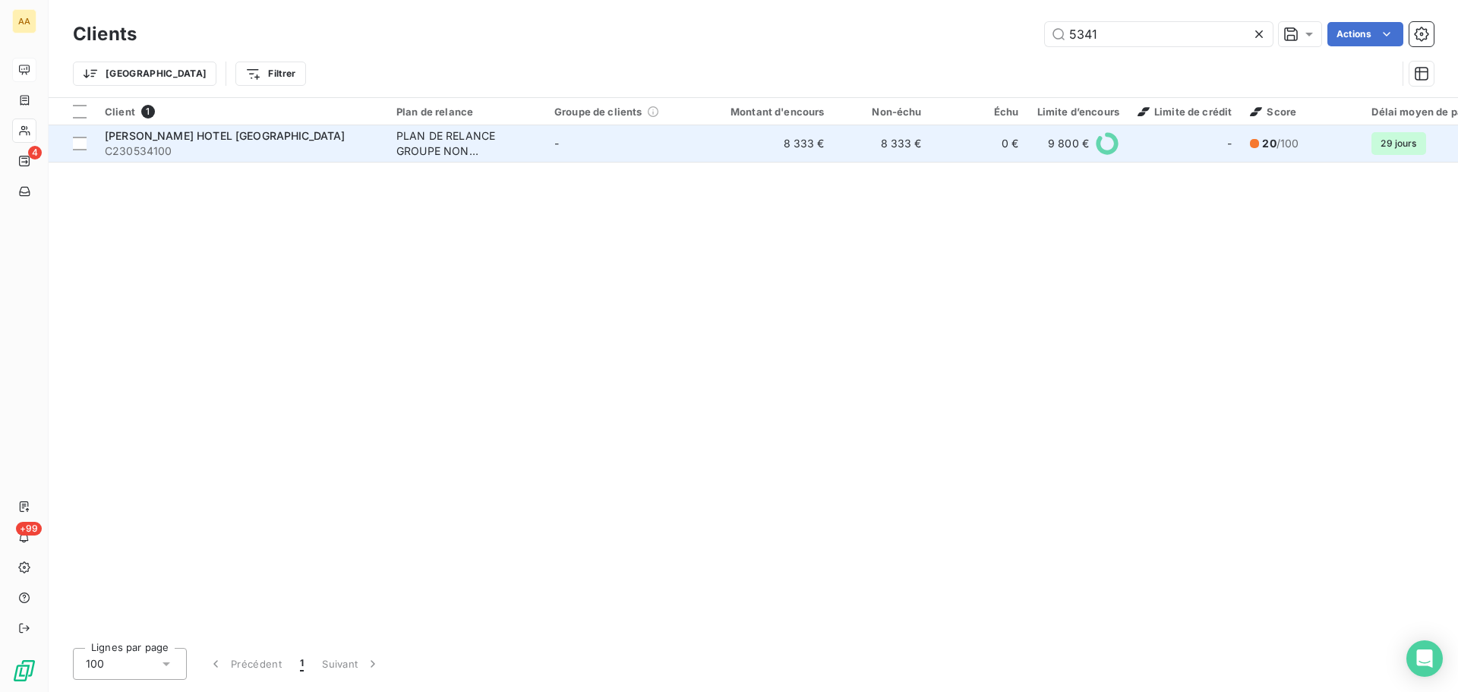
click at [192, 133] on span "[PERSON_NAME] HOTEL [GEOGRAPHIC_DATA]" at bounding box center [225, 135] width 241 height 13
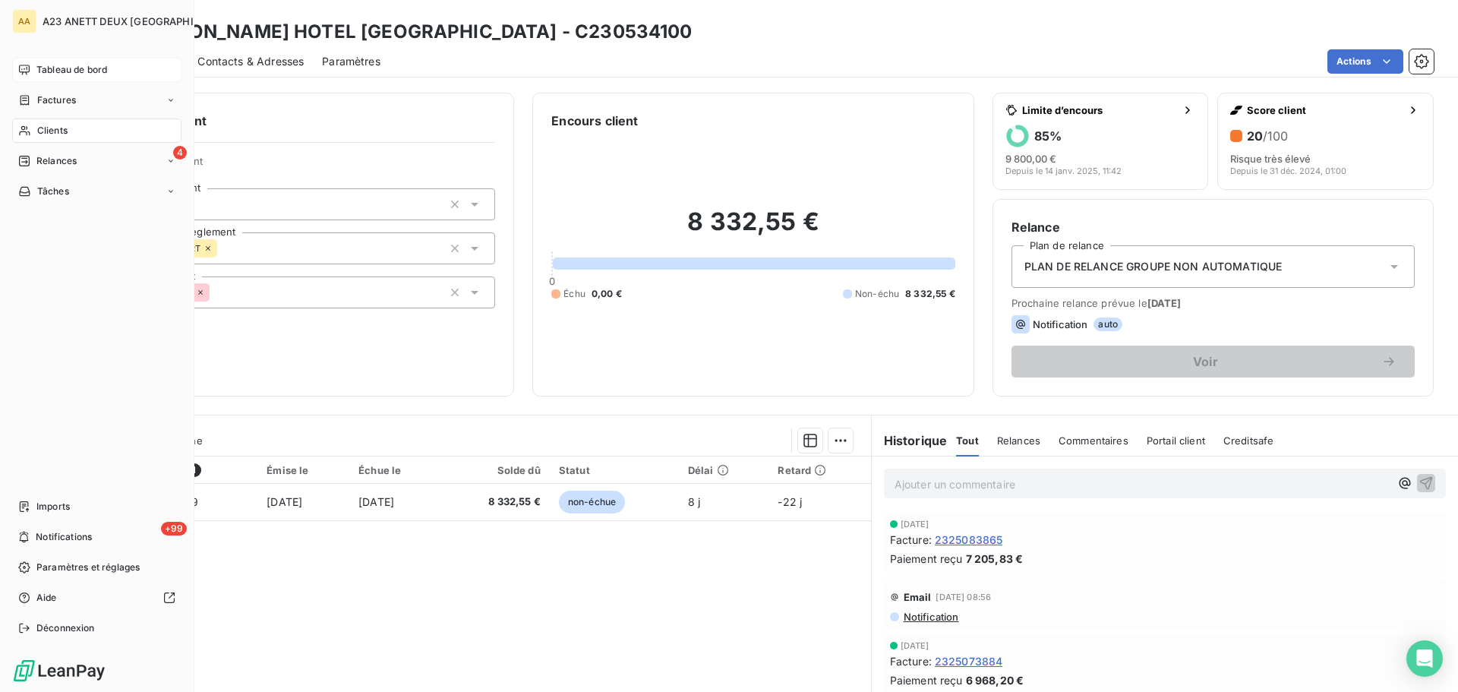
click at [67, 125] on span "Clients" at bounding box center [52, 131] width 30 height 14
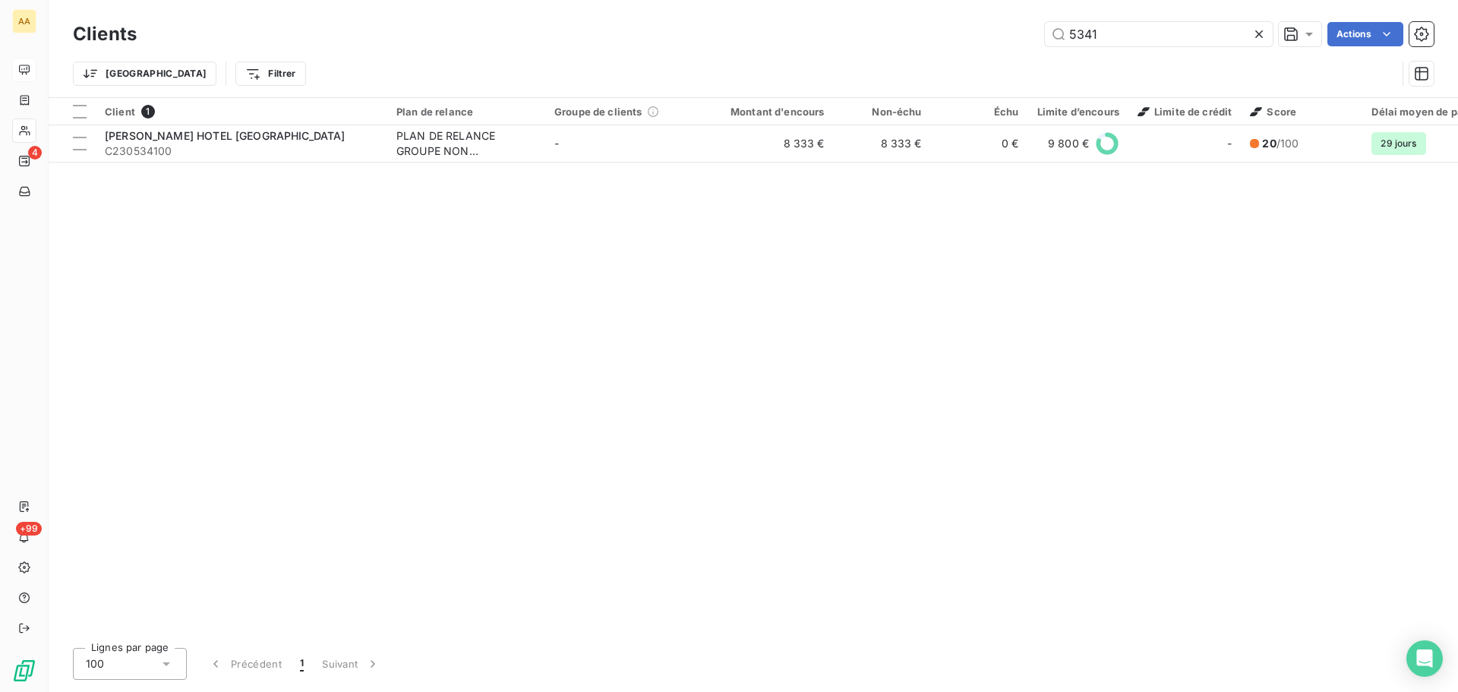
drag, startPoint x: 1122, startPoint y: 32, endPoint x: 945, endPoint y: 43, distance: 178.0
click at [969, 42] on div "5341 Actions" at bounding box center [794, 34] width 1279 height 24
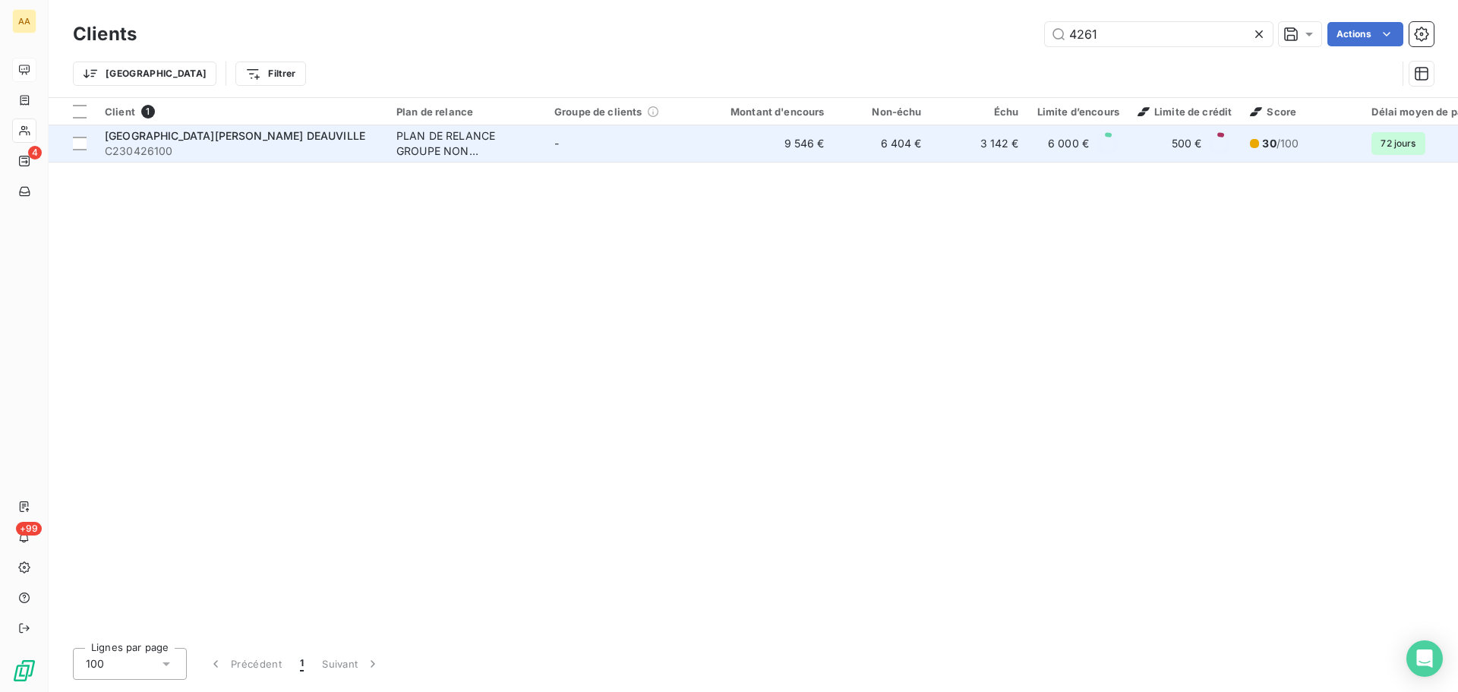
type input "4261"
click at [183, 140] on span "[GEOGRAPHIC_DATA][PERSON_NAME] DEAUVILLE" at bounding box center [235, 135] width 260 height 13
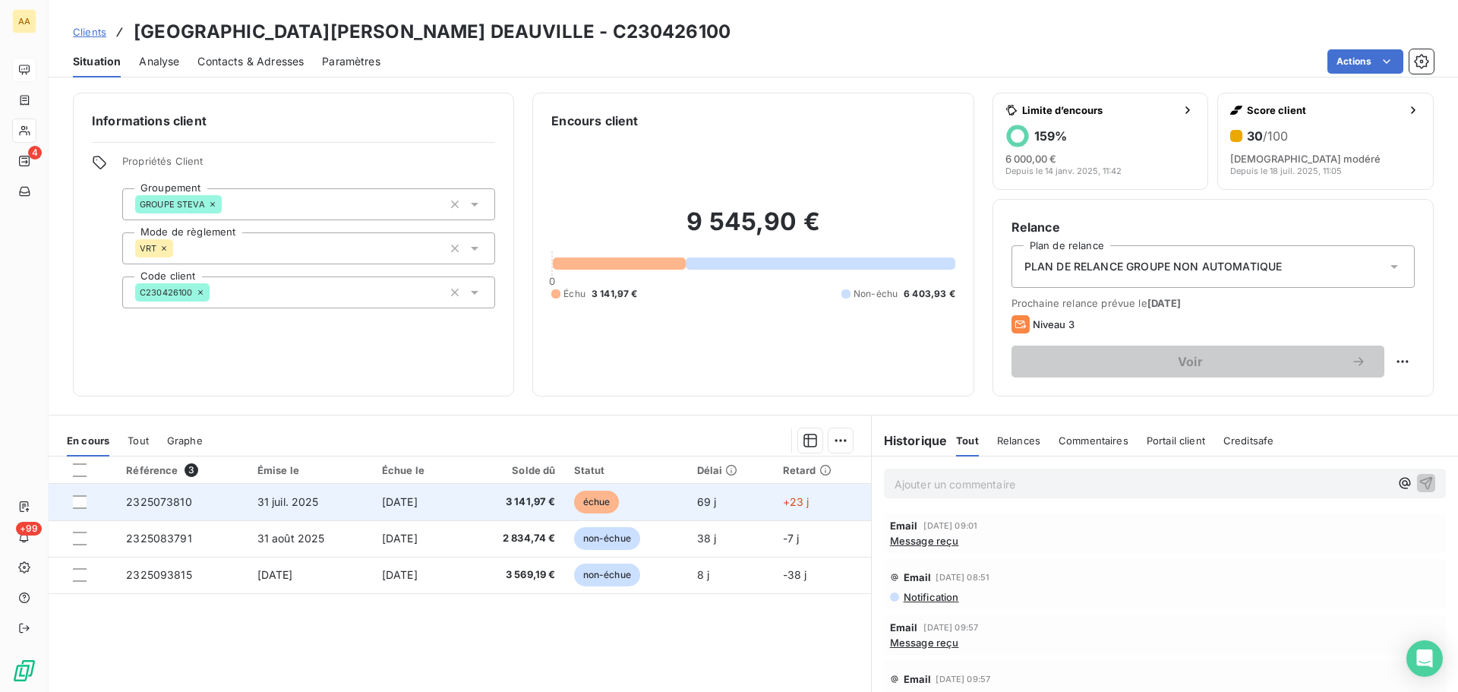
click at [169, 505] on span "2325073810" at bounding box center [159, 501] width 66 height 13
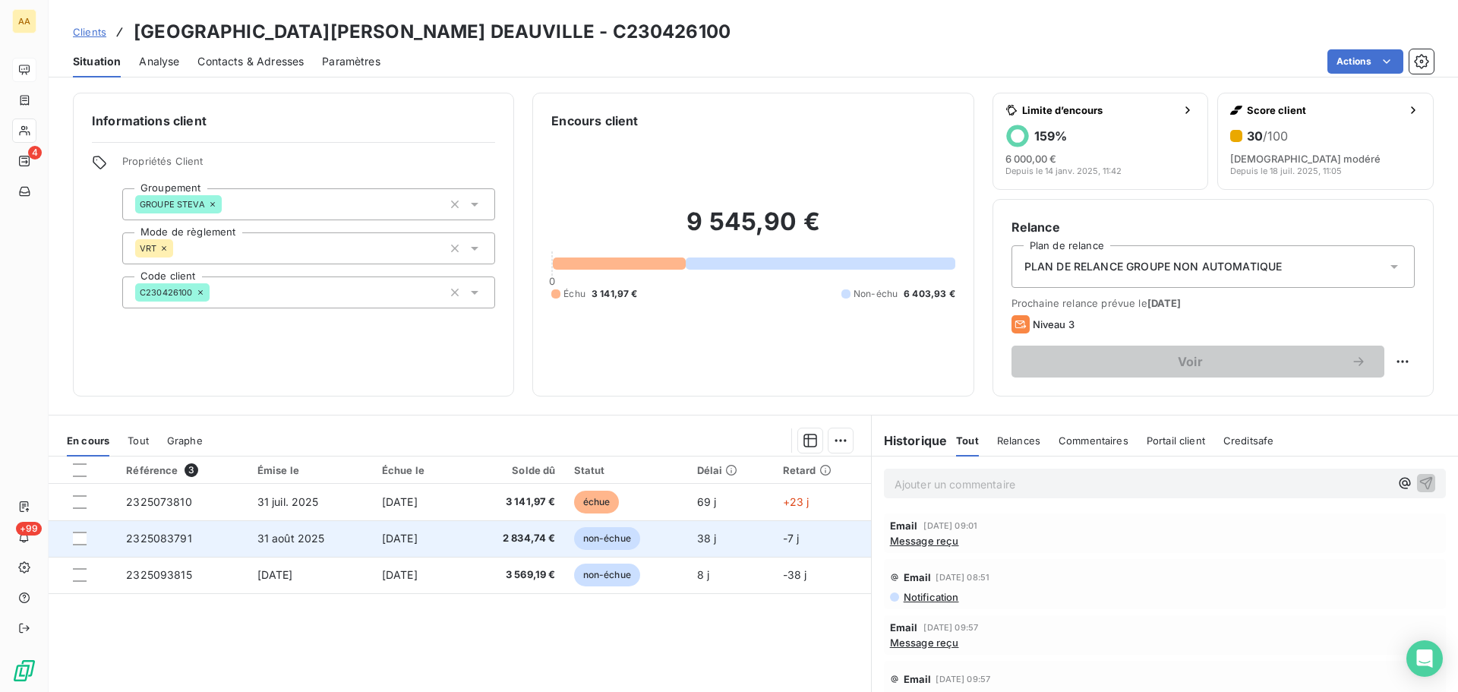
click at [273, 541] on span "31 août 2025" at bounding box center [291, 538] width 68 height 13
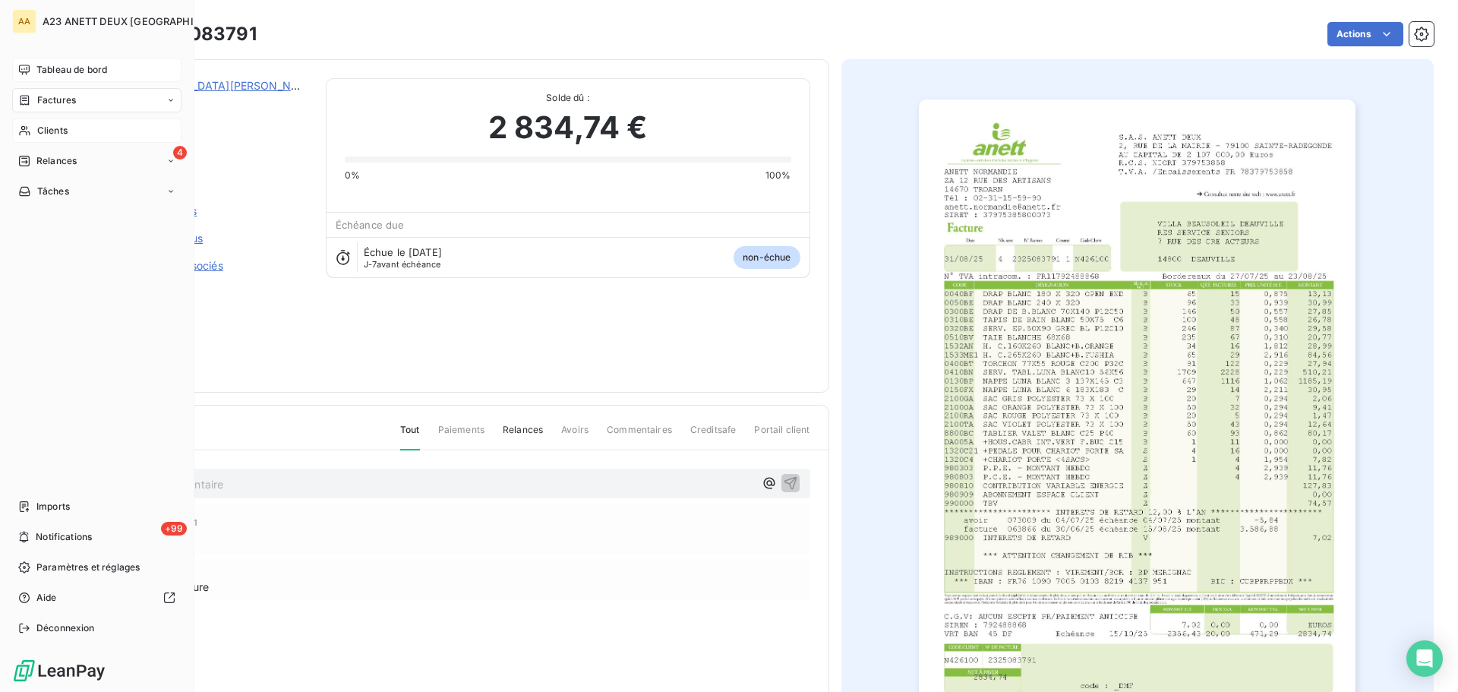
click at [61, 128] on span "Clients" at bounding box center [52, 131] width 30 height 14
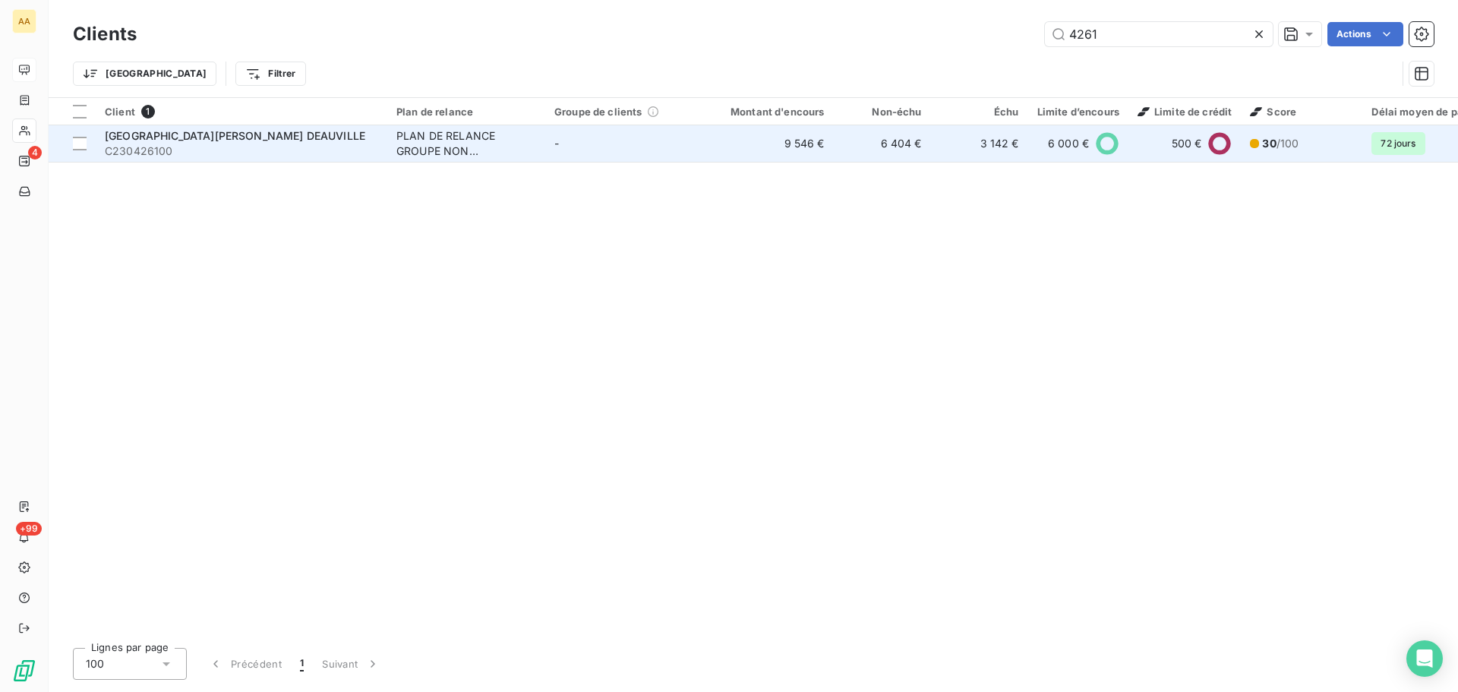
click at [222, 147] on span "C230426100" at bounding box center [241, 151] width 273 height 15
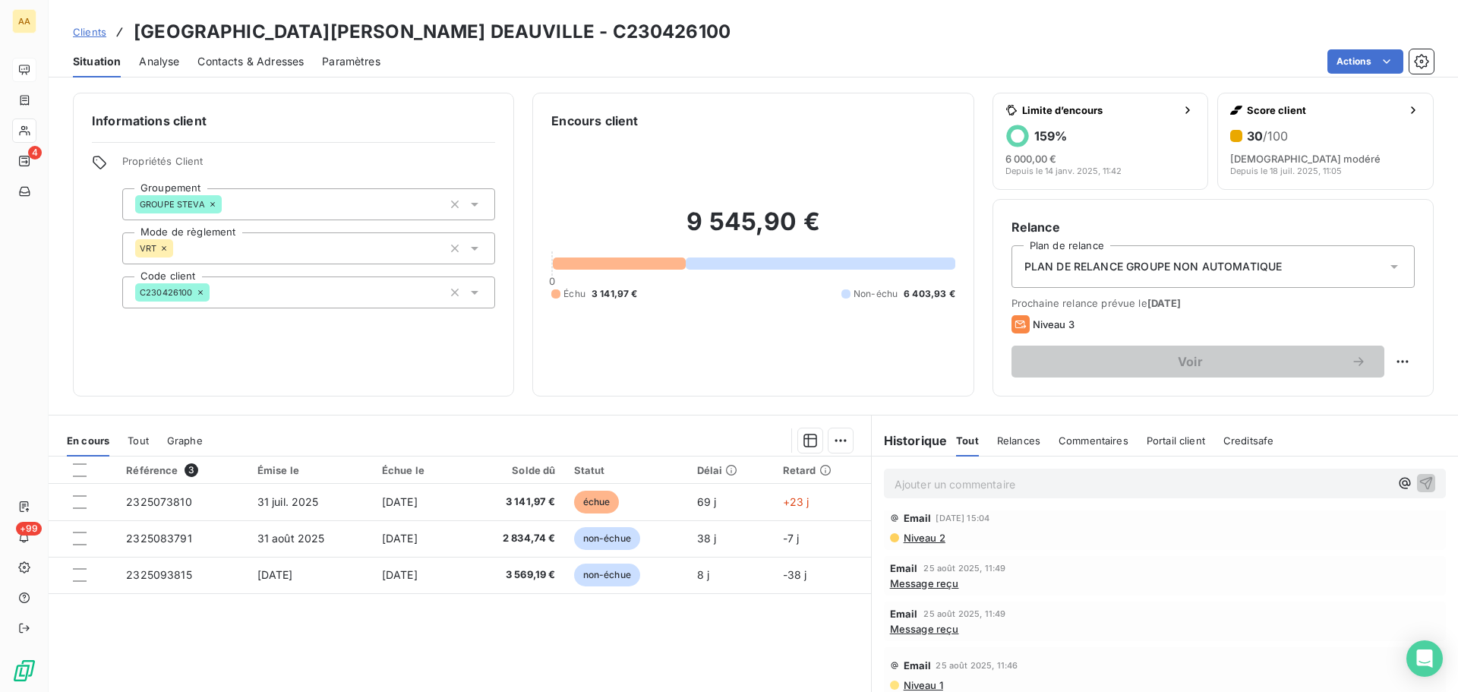
scroll to position [683, 0]
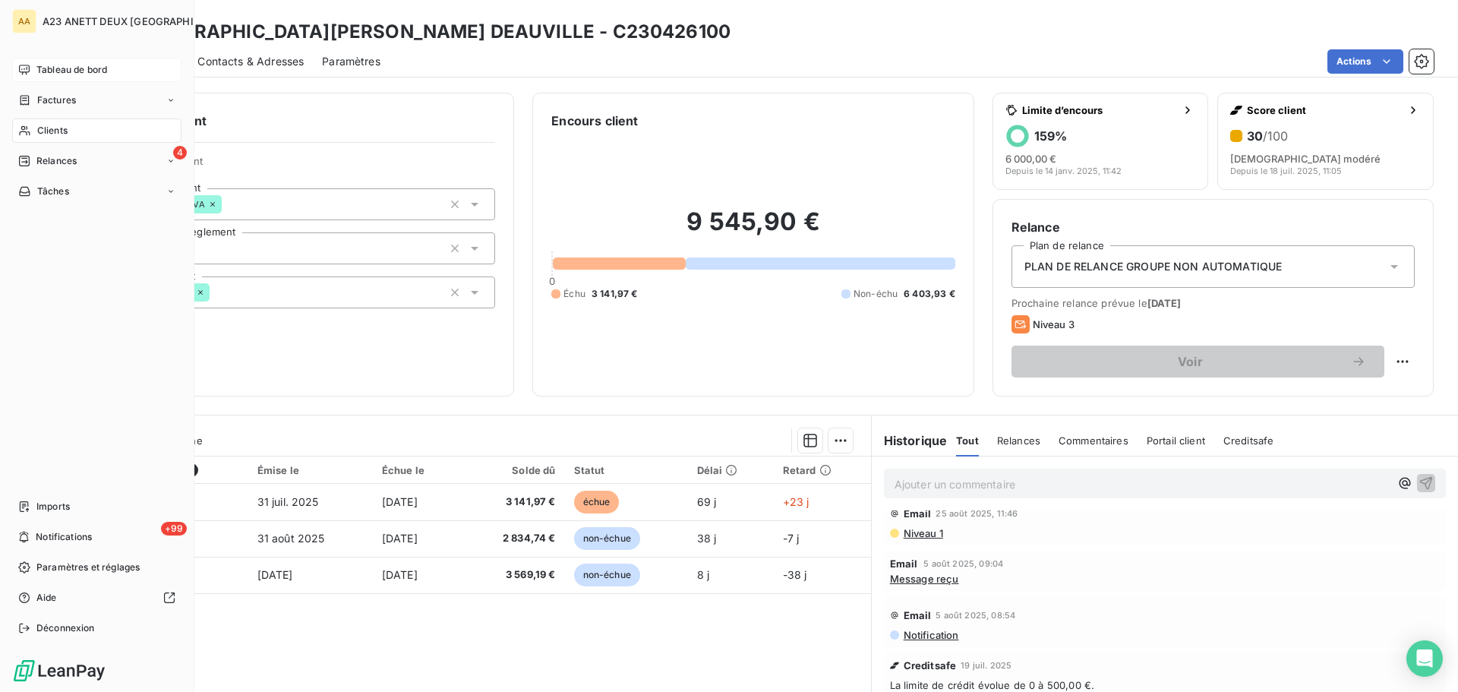
click at [47, 66] on span "Tableau de bord" at bounding box center [71, 70] width 71 height 14
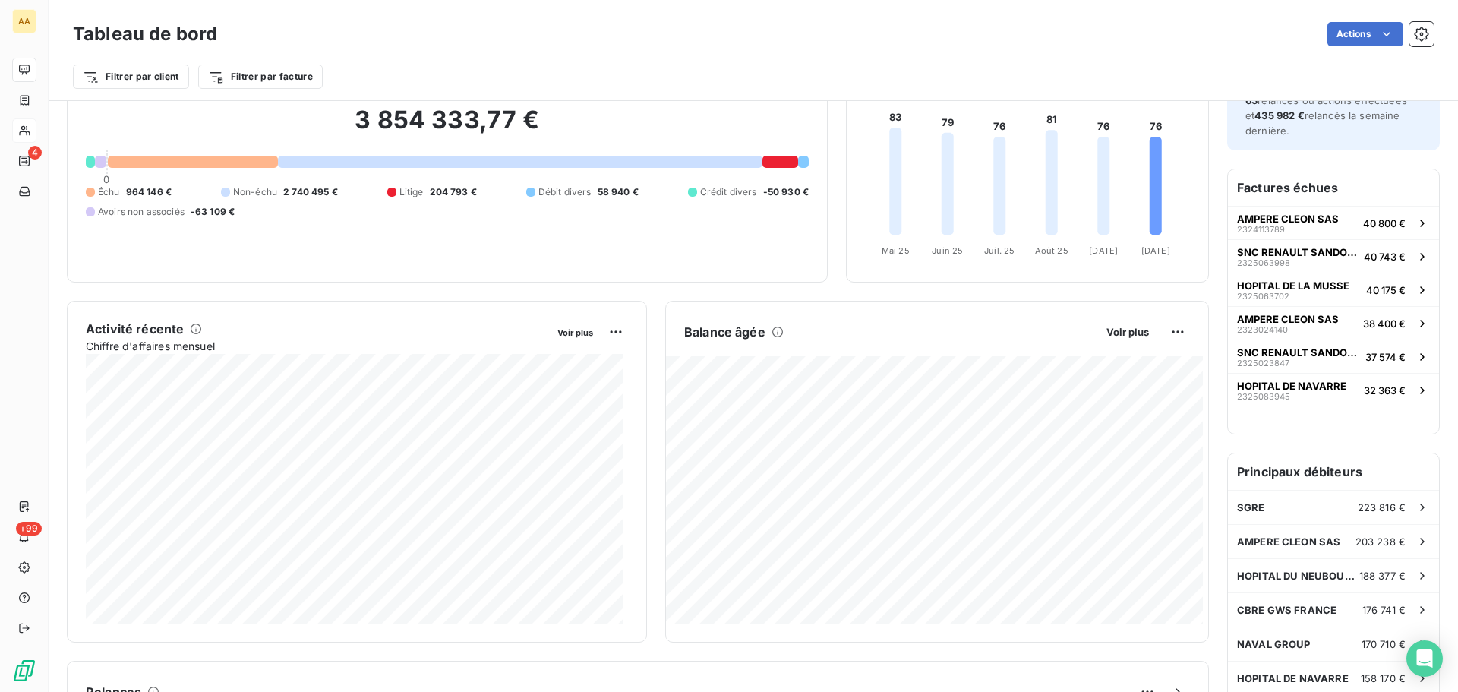
scroll to position [153, 0]
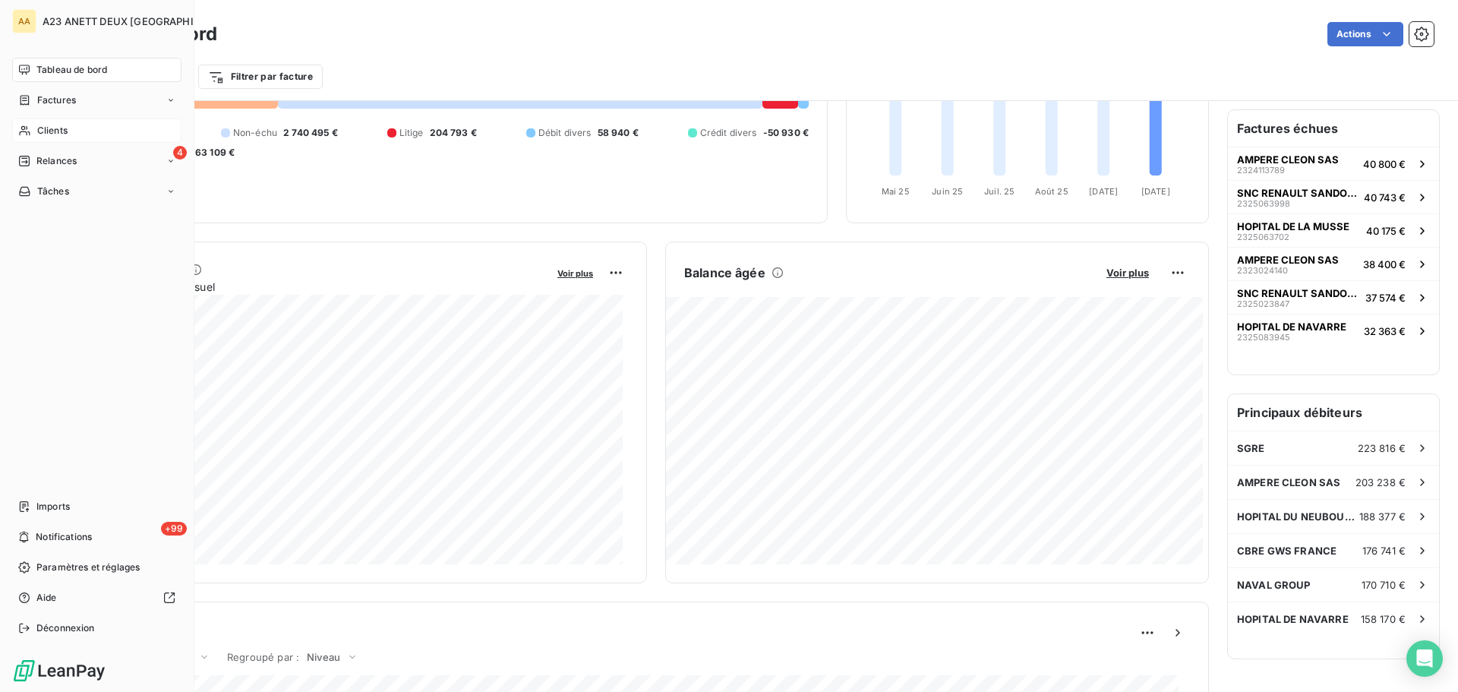
click at [43, 132] on span "Clients" at bounding box center [52, 131] width 30 height 14
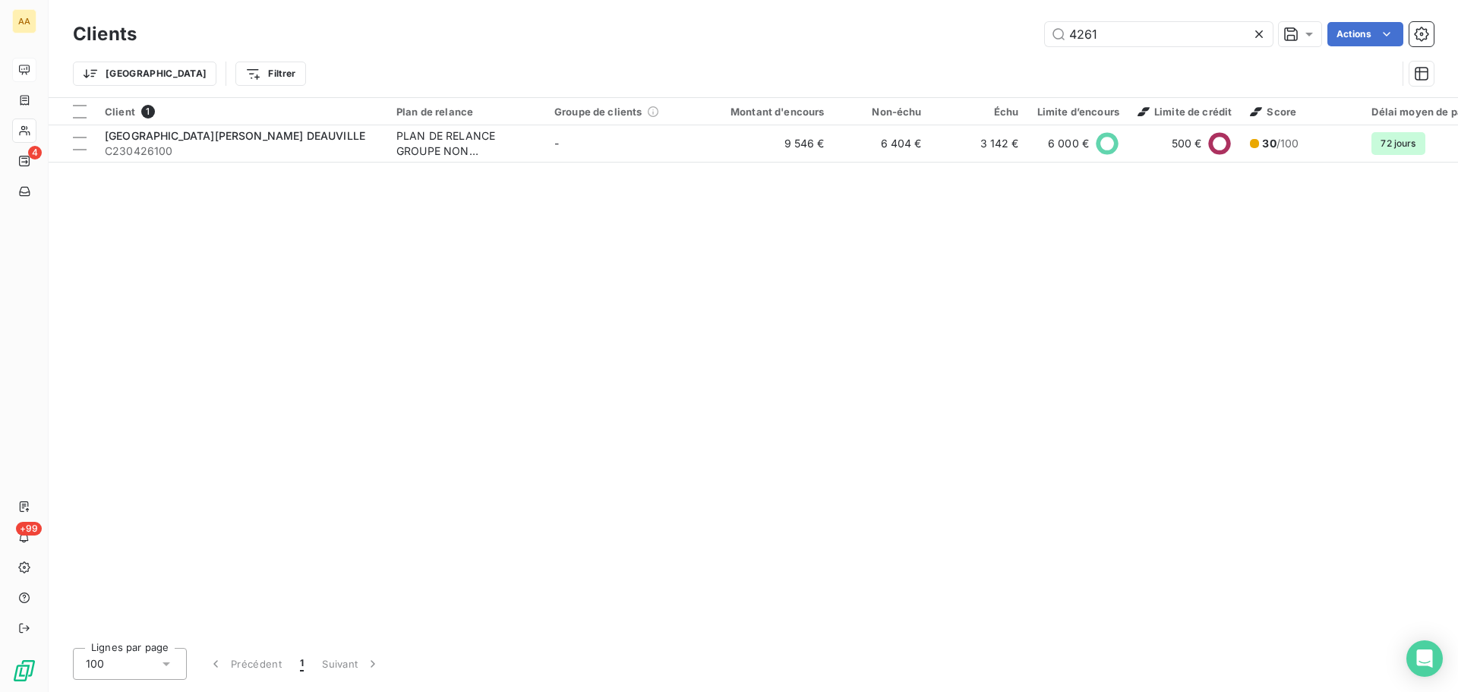
drag, startPoint x: 1096, startPoint y: 40, endPoint x: 1024, endPoint y: 29, distance: 73.8
click at [1033, 37] on div "4261 Actions" at bounding box center [794, 34] width 1279 height 24
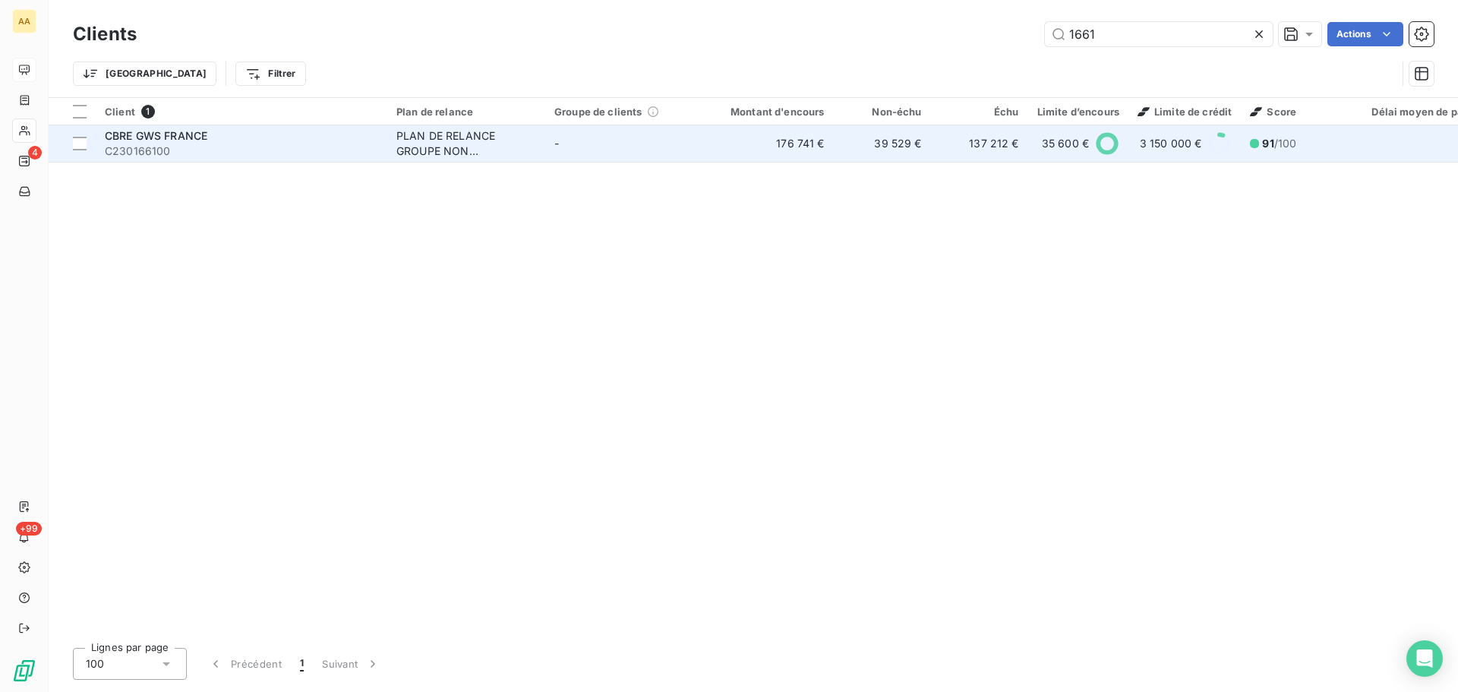
type input "1661"
click at [290, 131] on div "CBRE GWS FRANCE" at bounding box center [241, 135] width 273 height 15
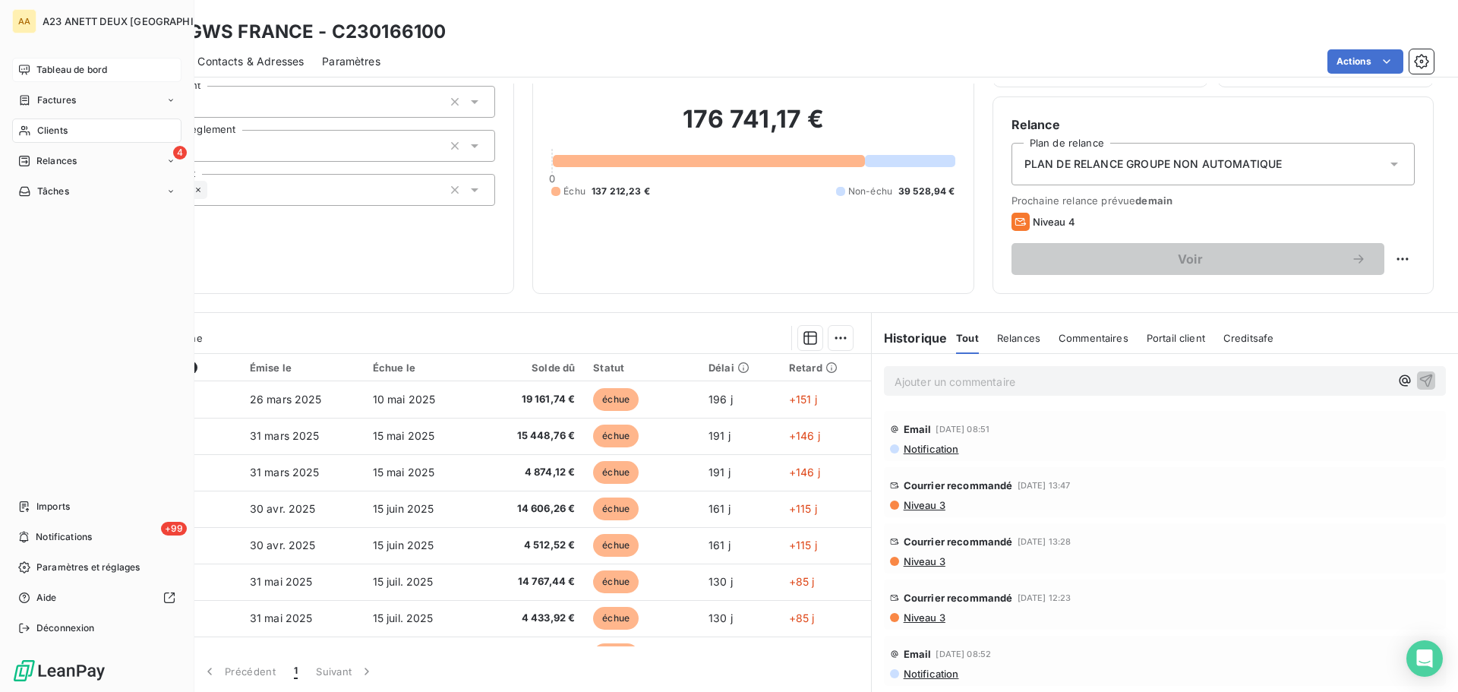
click at [51, 68] on span "Tableau de bord" at bounding box center [71, 70] width 71 height 14
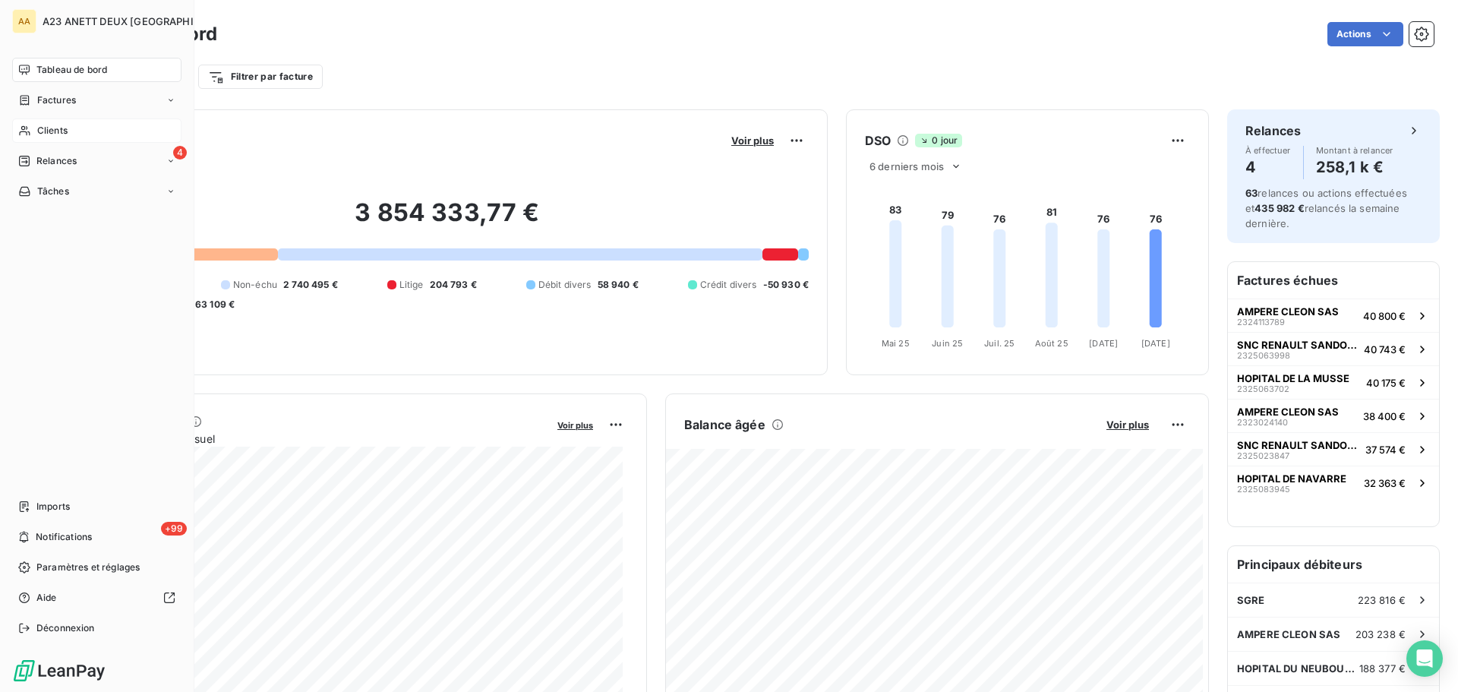
click at [121, 73] on div "Tableau de bord" at bounding box center [96, 70] width 169 height 24
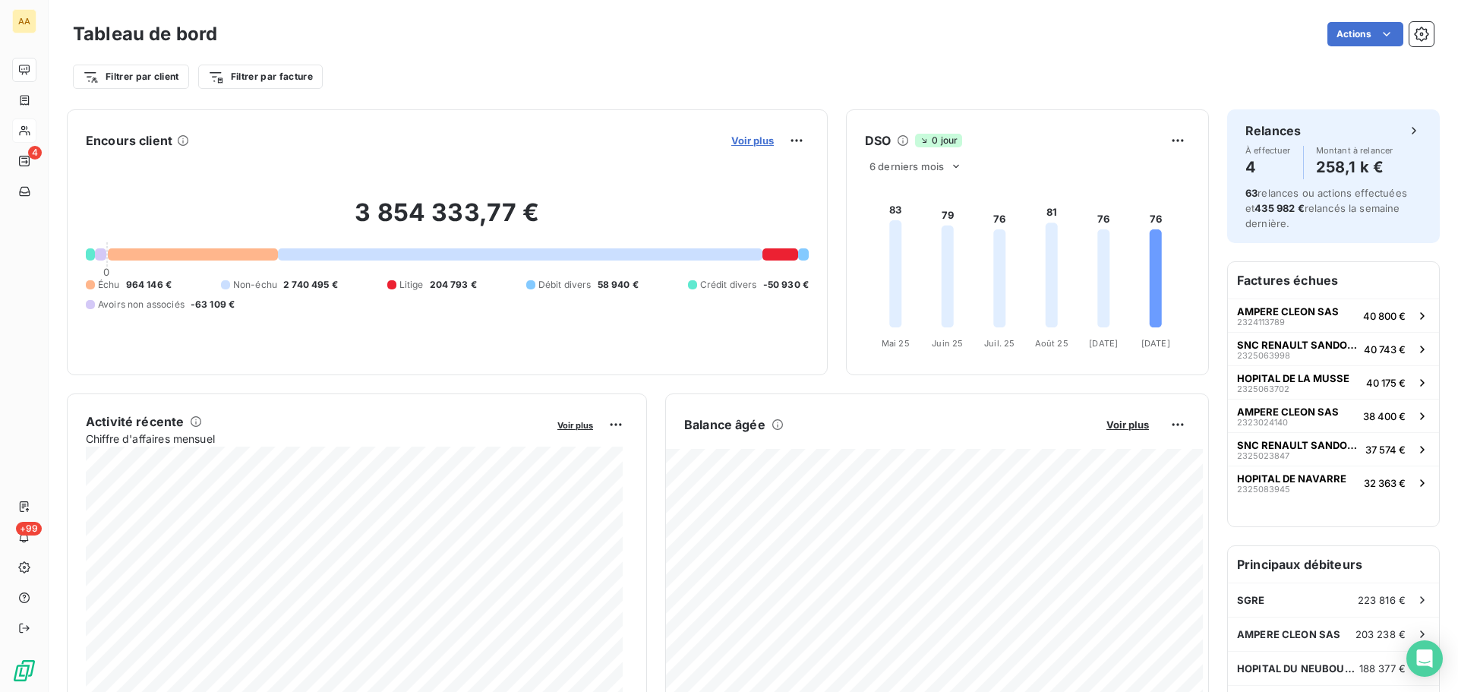
click at [748, 140] on span "Voir plus" at bounding box center [752, 140] width 43 height 12
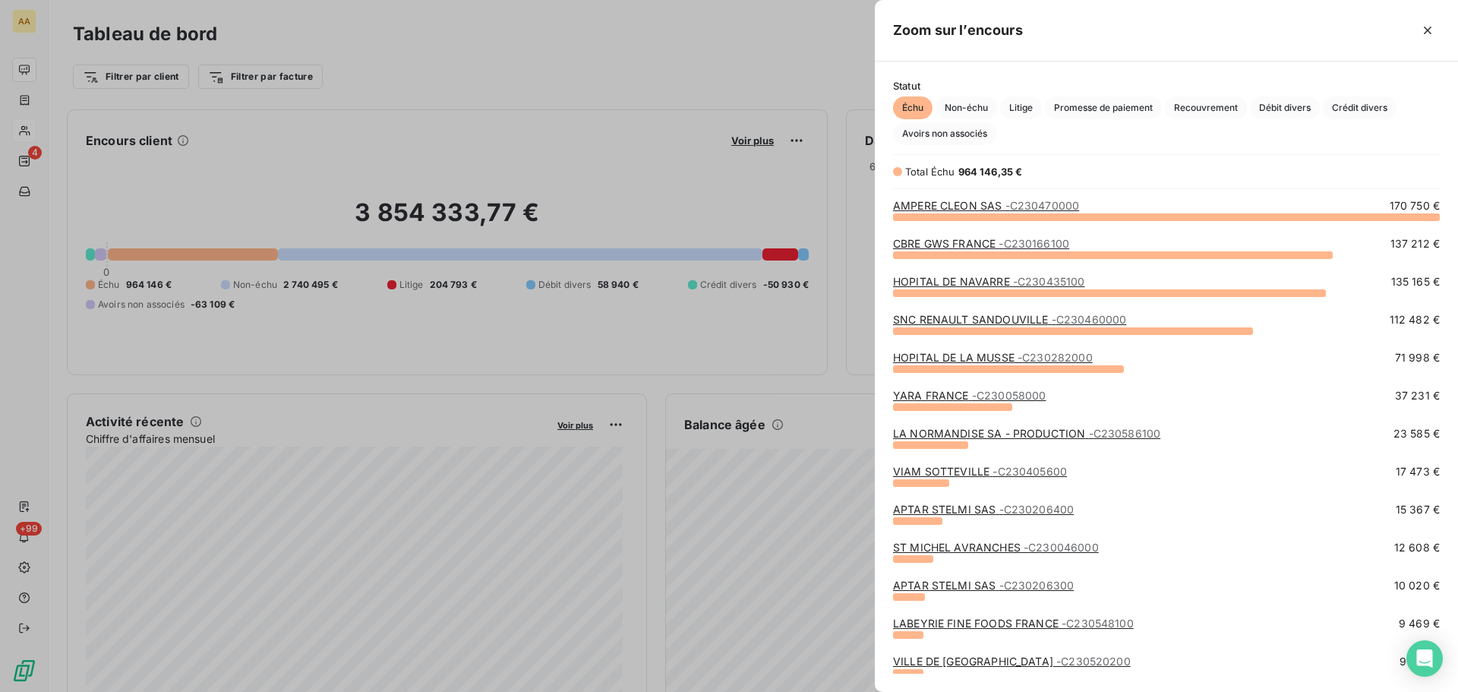
click at [33, 133] on div at bounding box center [729, 346] width 1458 height 692
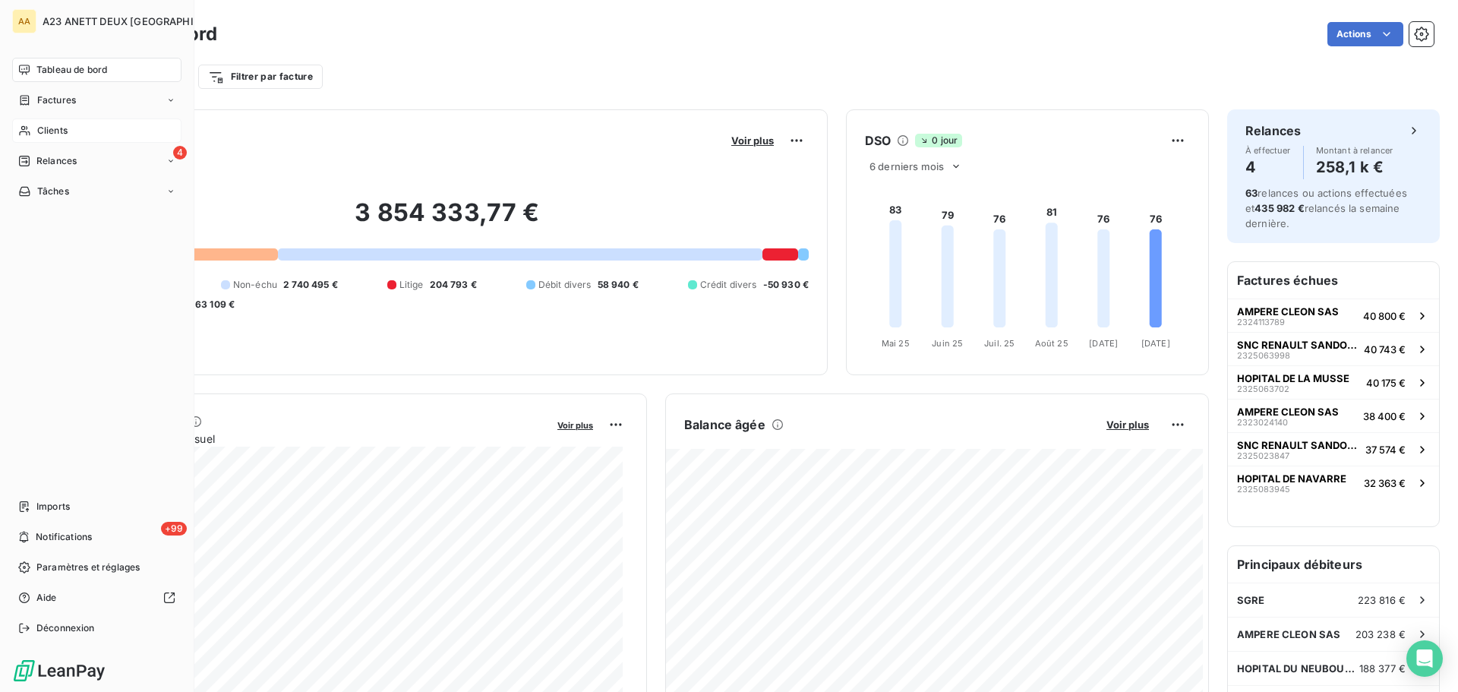
click at [37, 132] on span "Clients" at bounding box center [52, 131] width 30 height 14
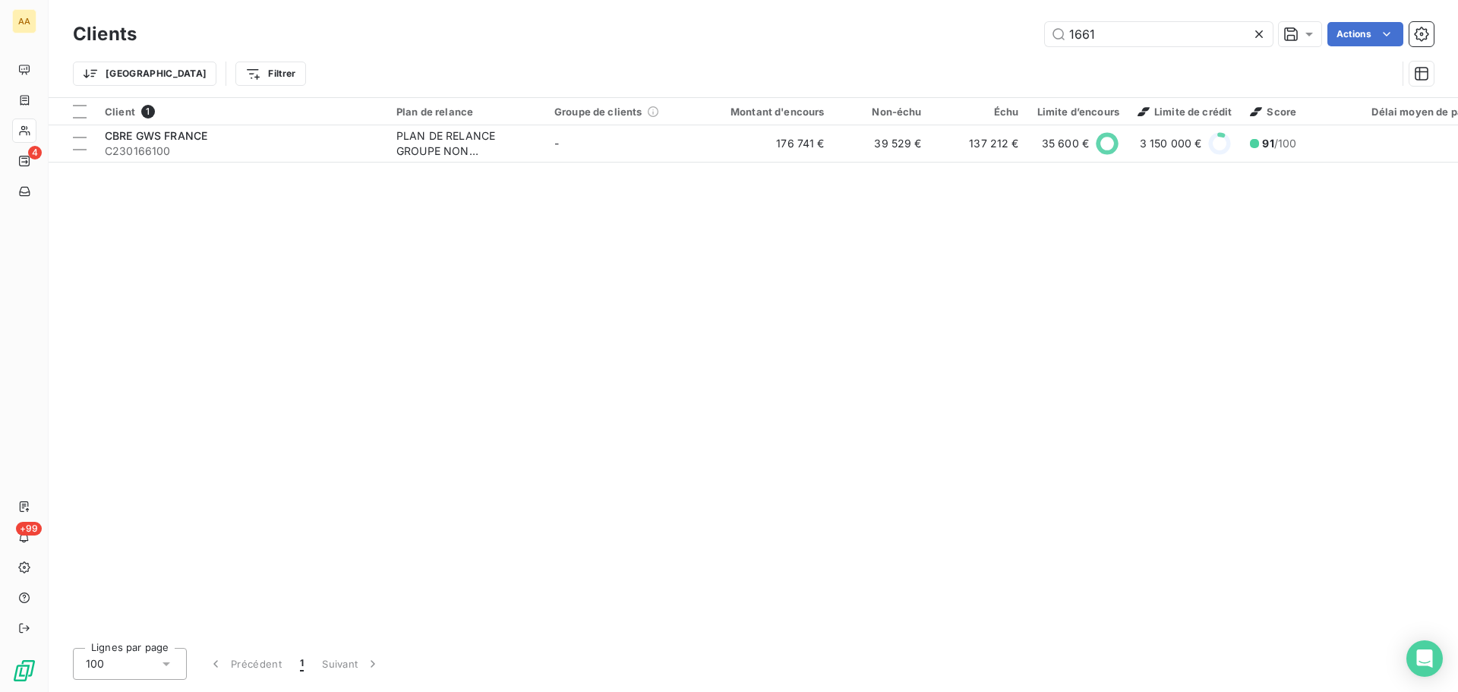
drag, startPoint x: 1099, startPoint y: 36, endPoint x: 922, endPoint y: 2, distance: 180.2
click at [934, 14] on div "Clients 1661 Actions Trier Filtrer" at bounding box center [753, 48] width 1409 height 97
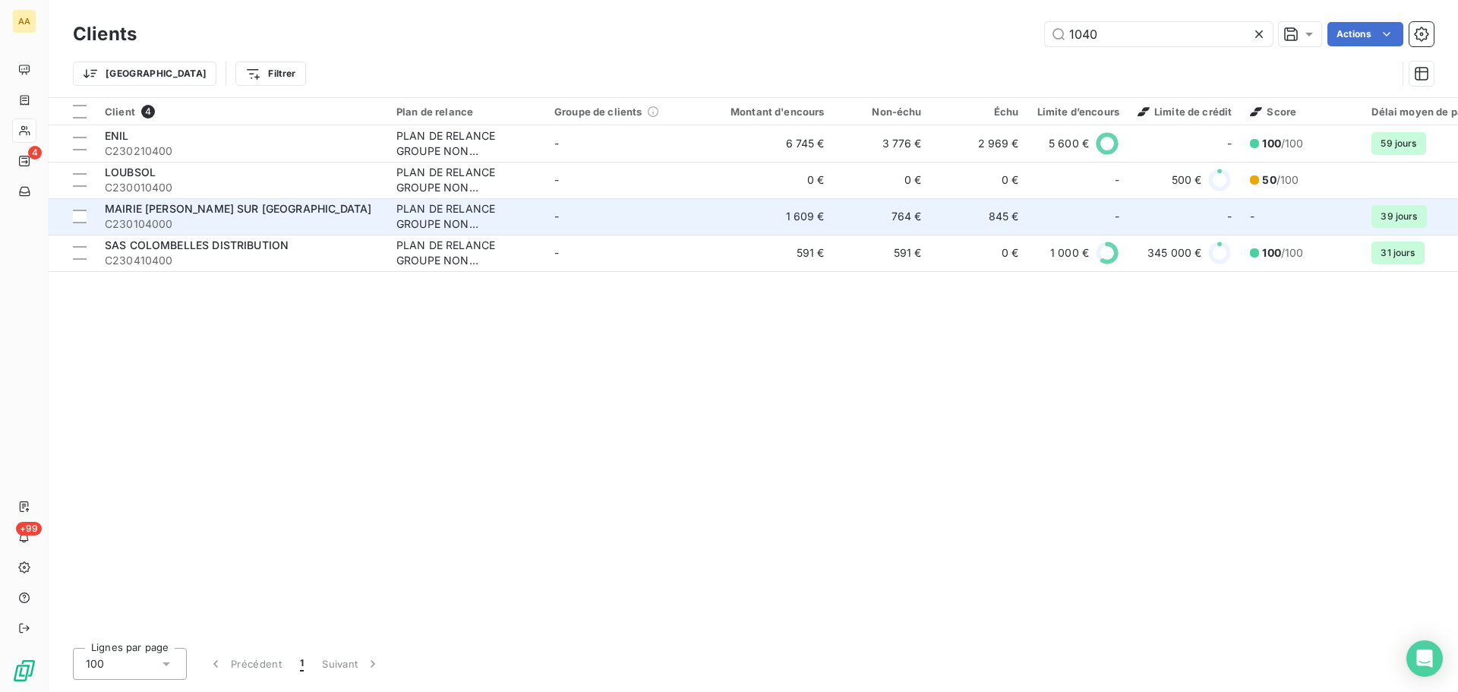
type input "1040"
click at [158, 217] on span "C230104000" at bounding box center [241, 223] width 273 height 15
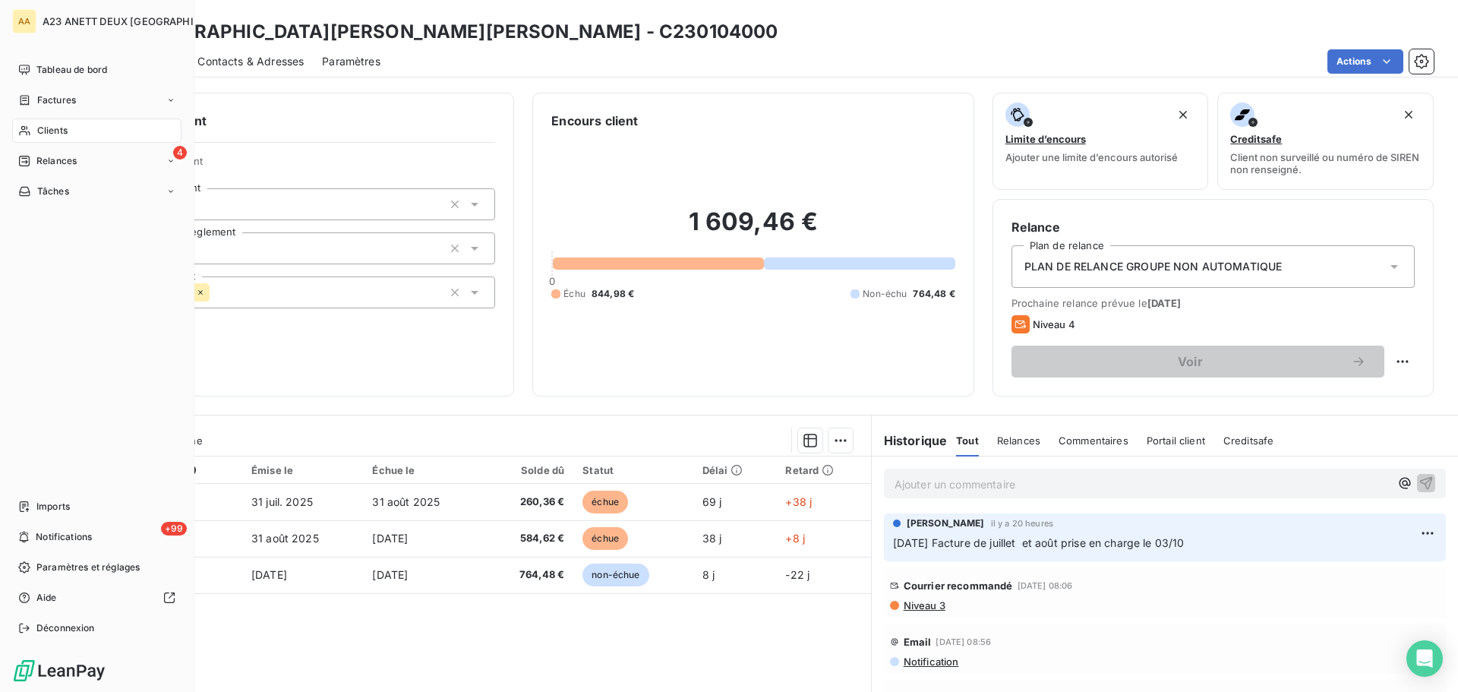
click at [53, 130] on span "Clients" at bounding box center [52, 131] width 30 height 14
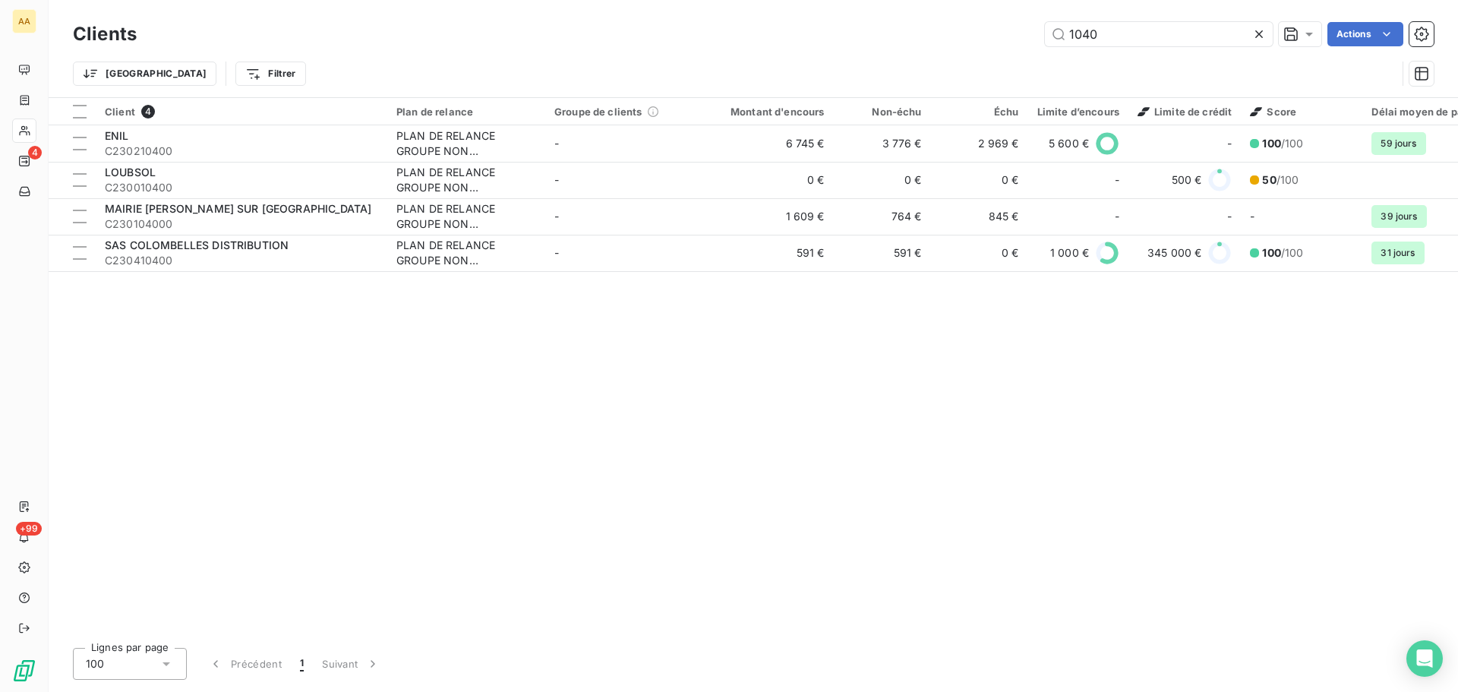
drag, startPoint x: 1112, startPoint y: 30, endPoint x: 996, endPoint y: 27, distance: 116.2
click at [1002, 29] on div "1040 Actions" at bounding box center [794, 34] width 1279 height 24
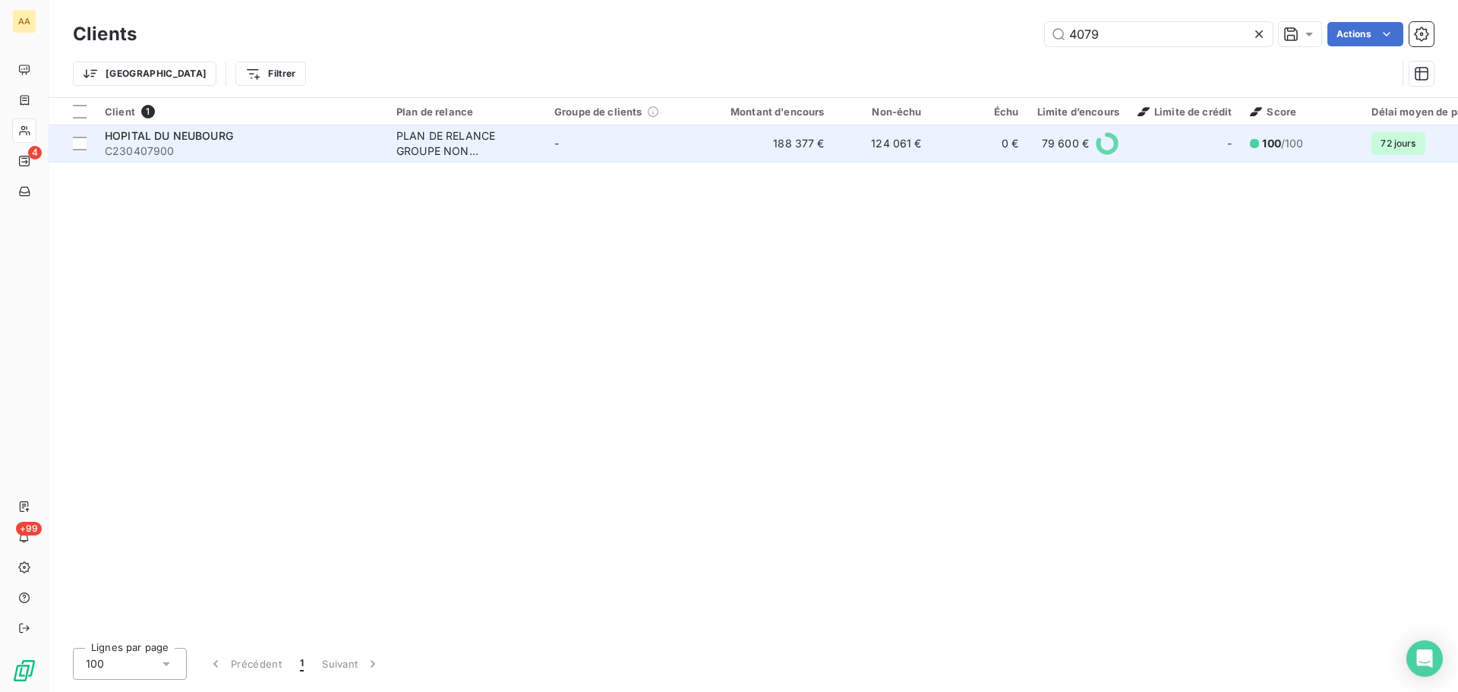
type input "4079"
click at [242, 160] on td "HOPITAL DU NEUBOURG C230407900" at bounding box center [242, 143] width 292 height 36
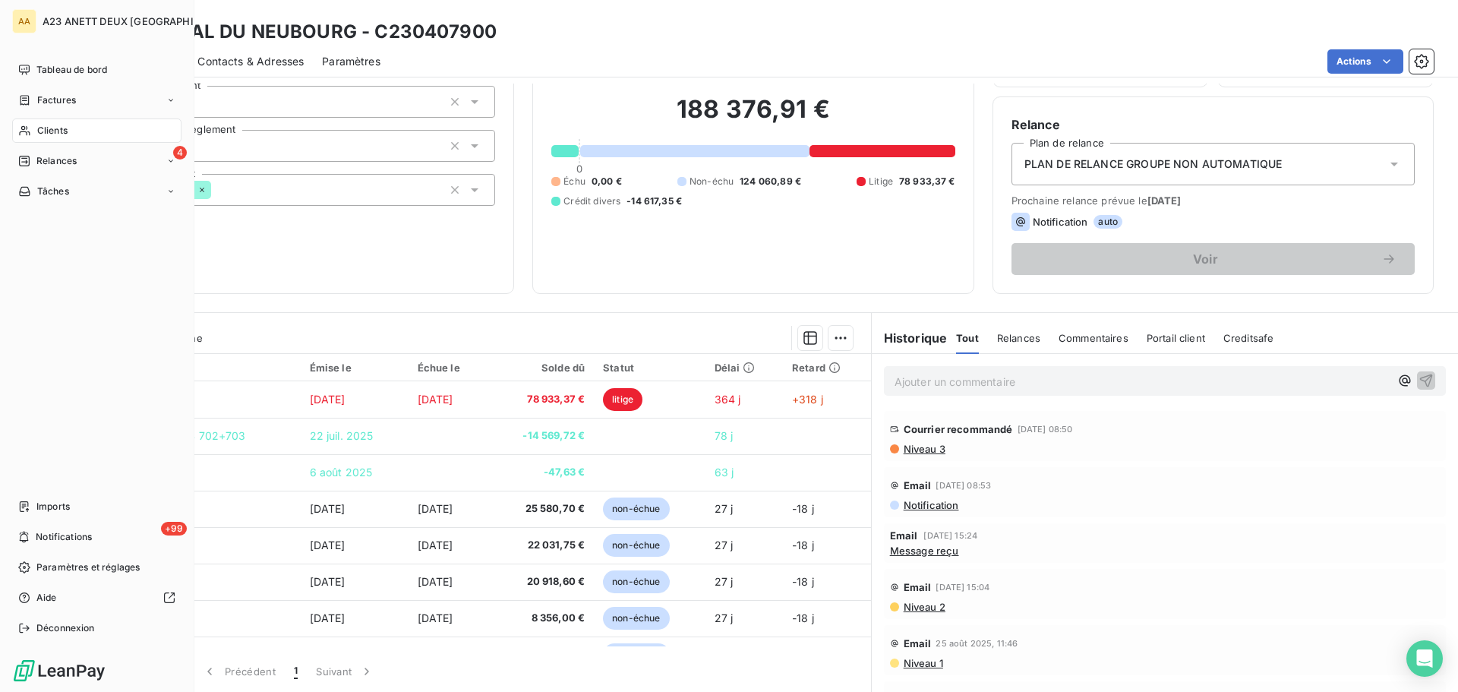
click at [49, 133] on span "Clients" at bounding box center [52, 131] width 30 height 14
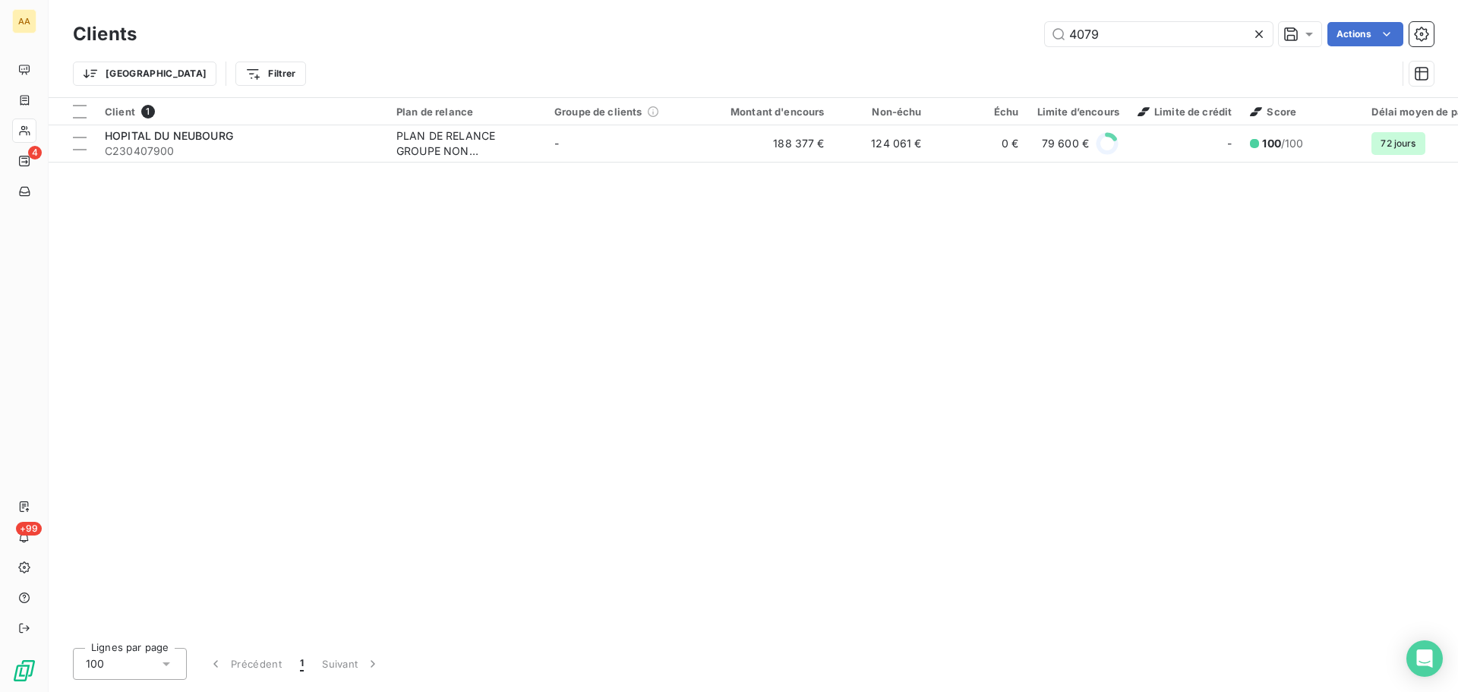
drag, startPoint x: 1118, startPoint y: 32, endPoint x: 667, endPoint y: 11, distance: 451.5
click at [980, 33] on div "4079 Actions" at bounding box center [794, 34] width 1279 height 24
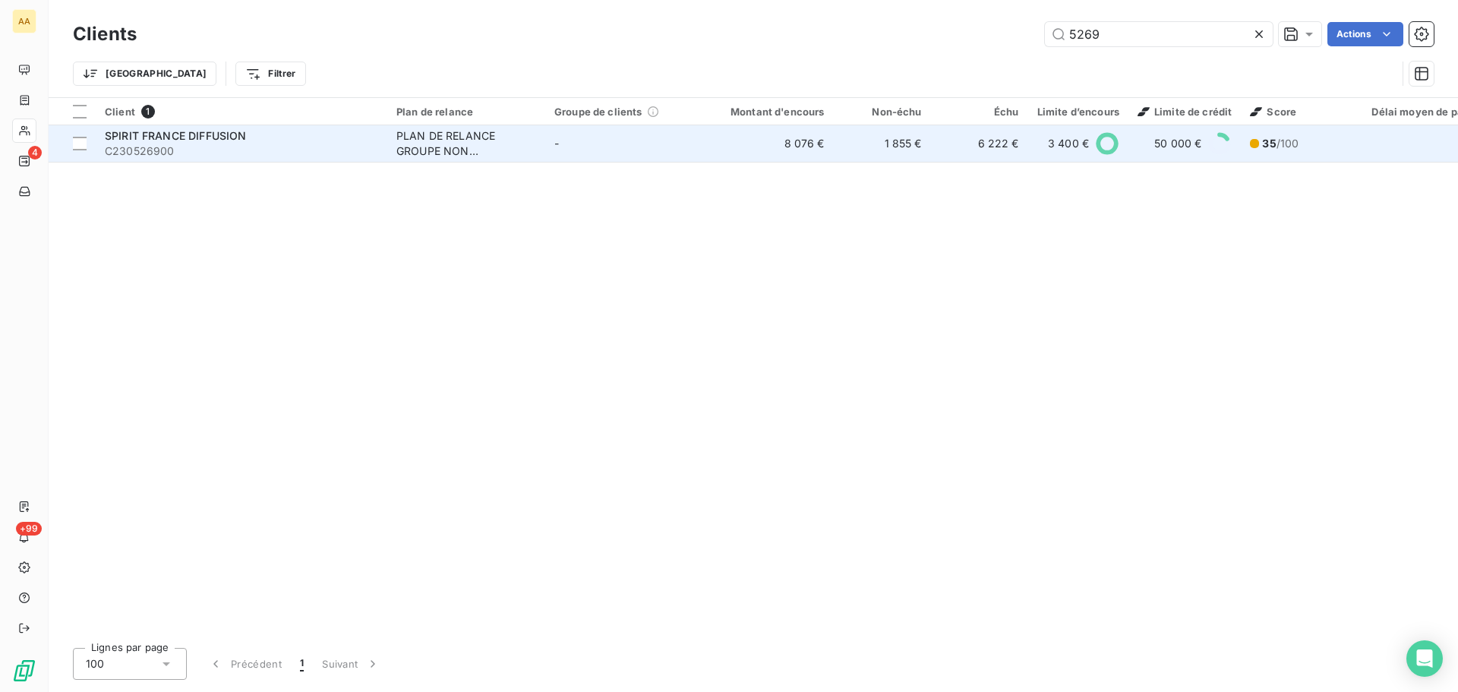
type input "5269"
click at [246, 138] on span "SPIRIT FRANCE DIFFUSION" at bounding box center [175, 135] width 141 height 13
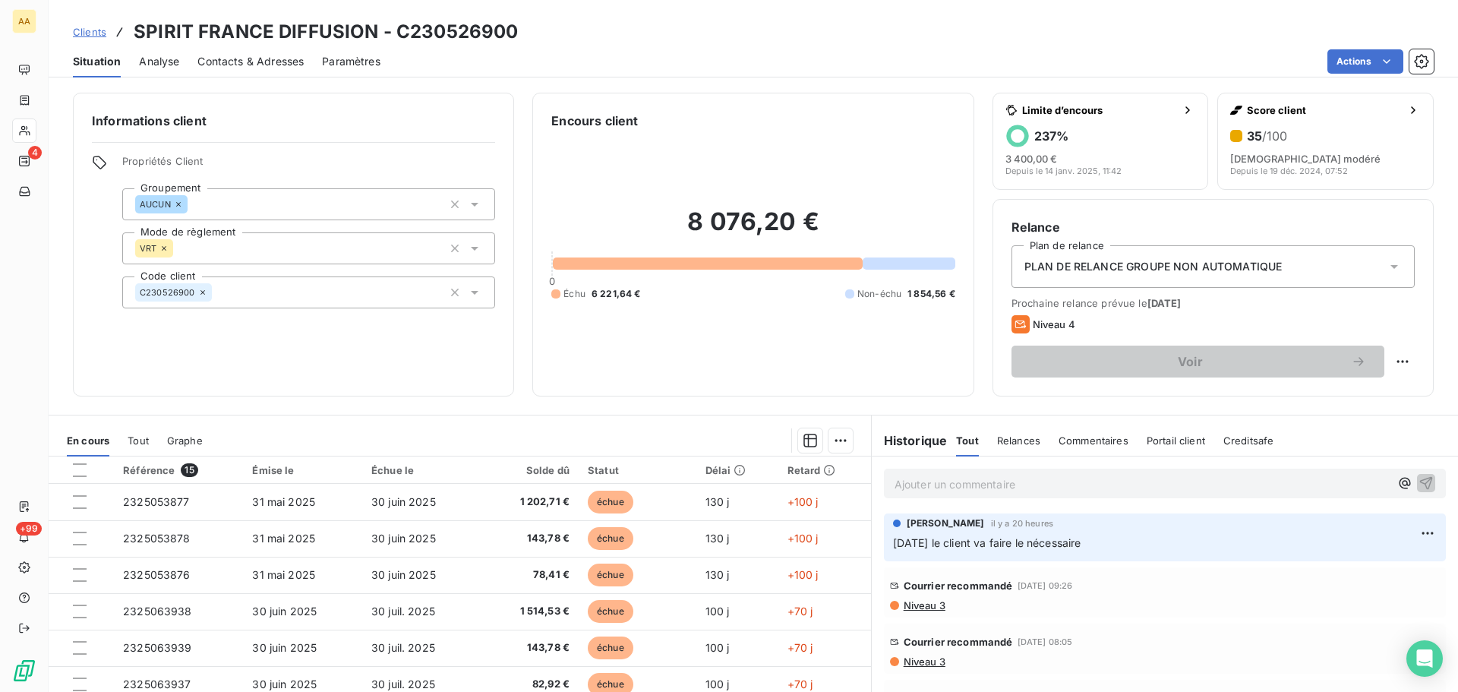
click at [929, 484] on p "Ajouter un commentaire ﻿" at bounding box center [1141, 484] width 495 height 19
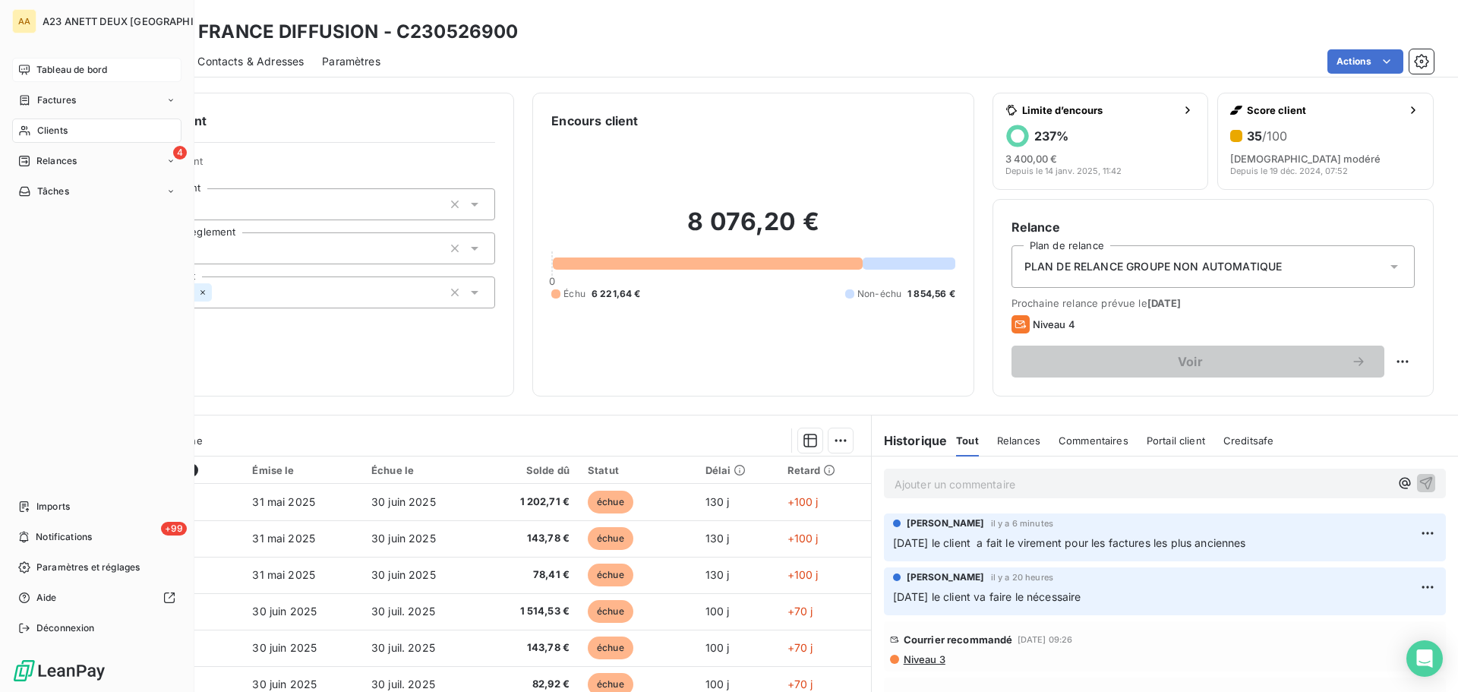
click at [76, 77] on div "Tableau de bord" at bounding box center [96, 70] width 169 height 24
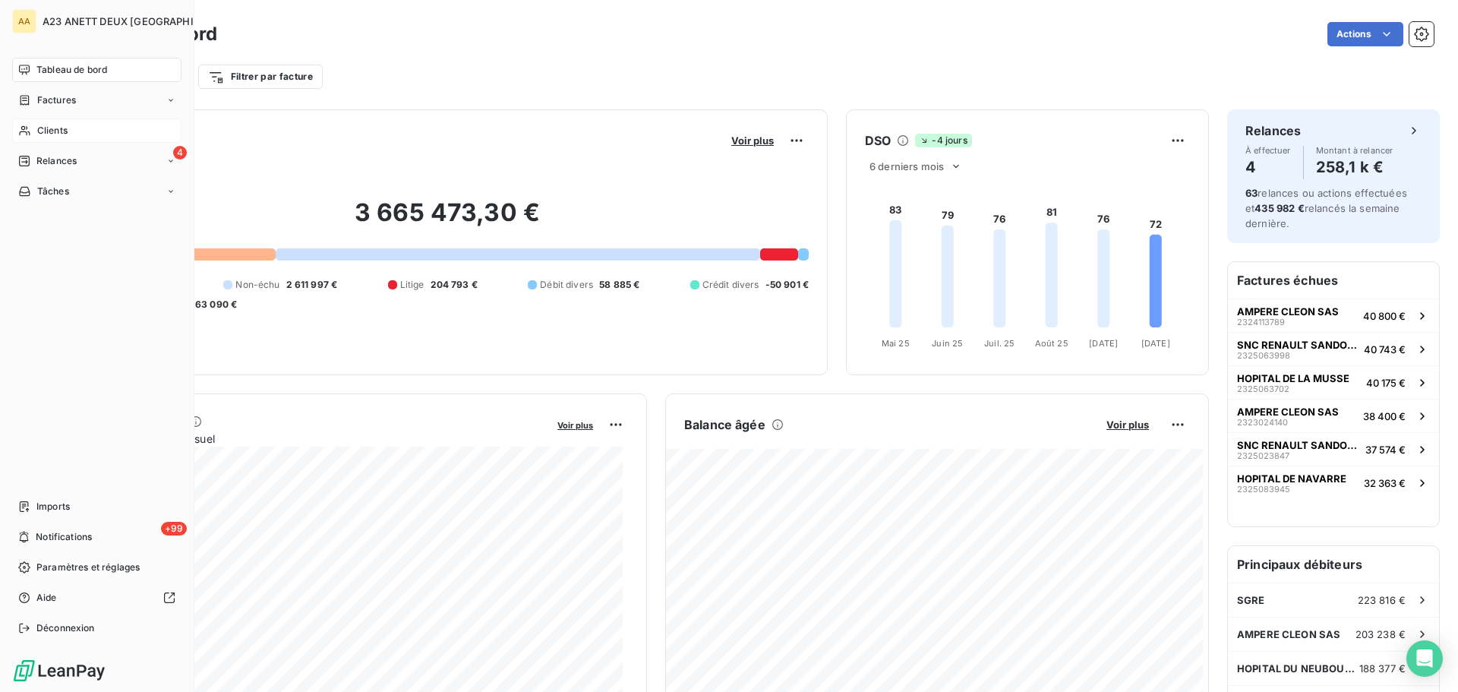
click at [62, 134] on span "Clients" at bounding box center [52, 131] width 30 height 14
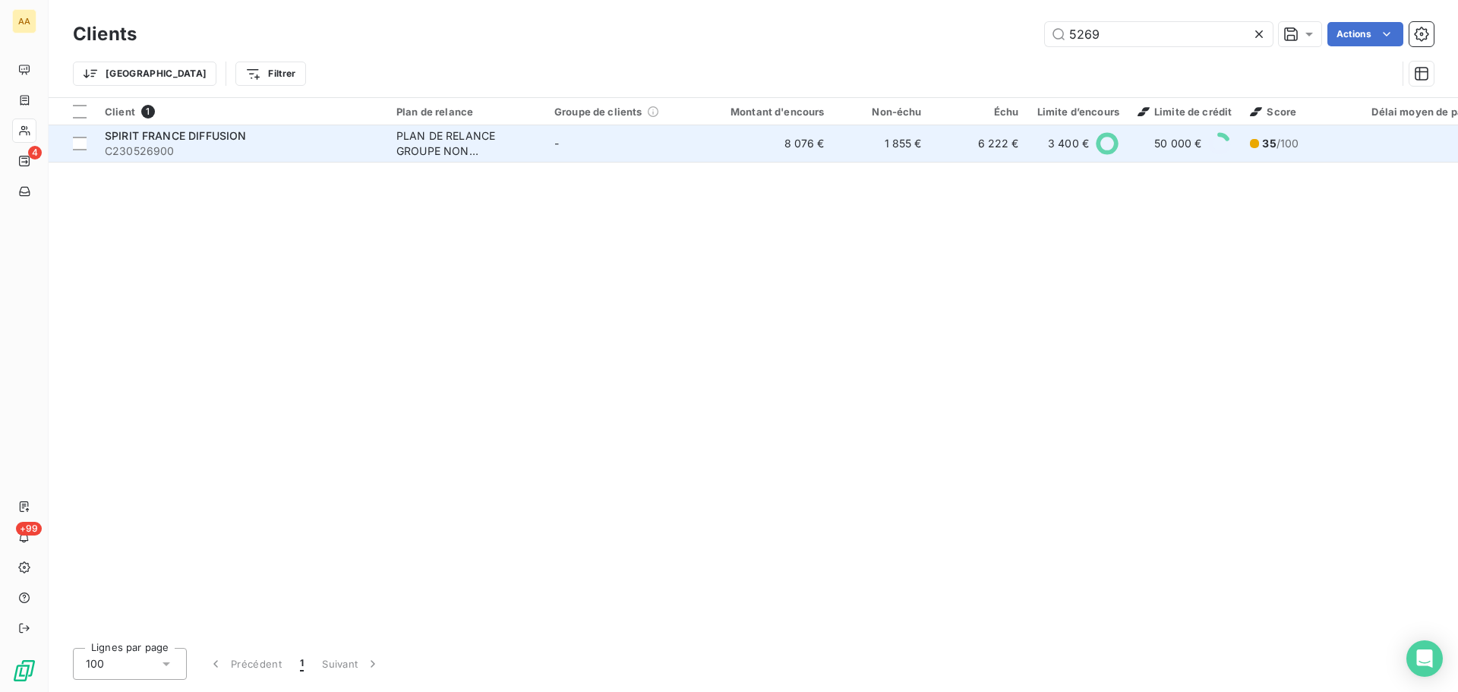
click at [233, 137] on span "SPIRIT FRANCE DIFFUSION" at bounding box center [175, 135] width 141 height 13
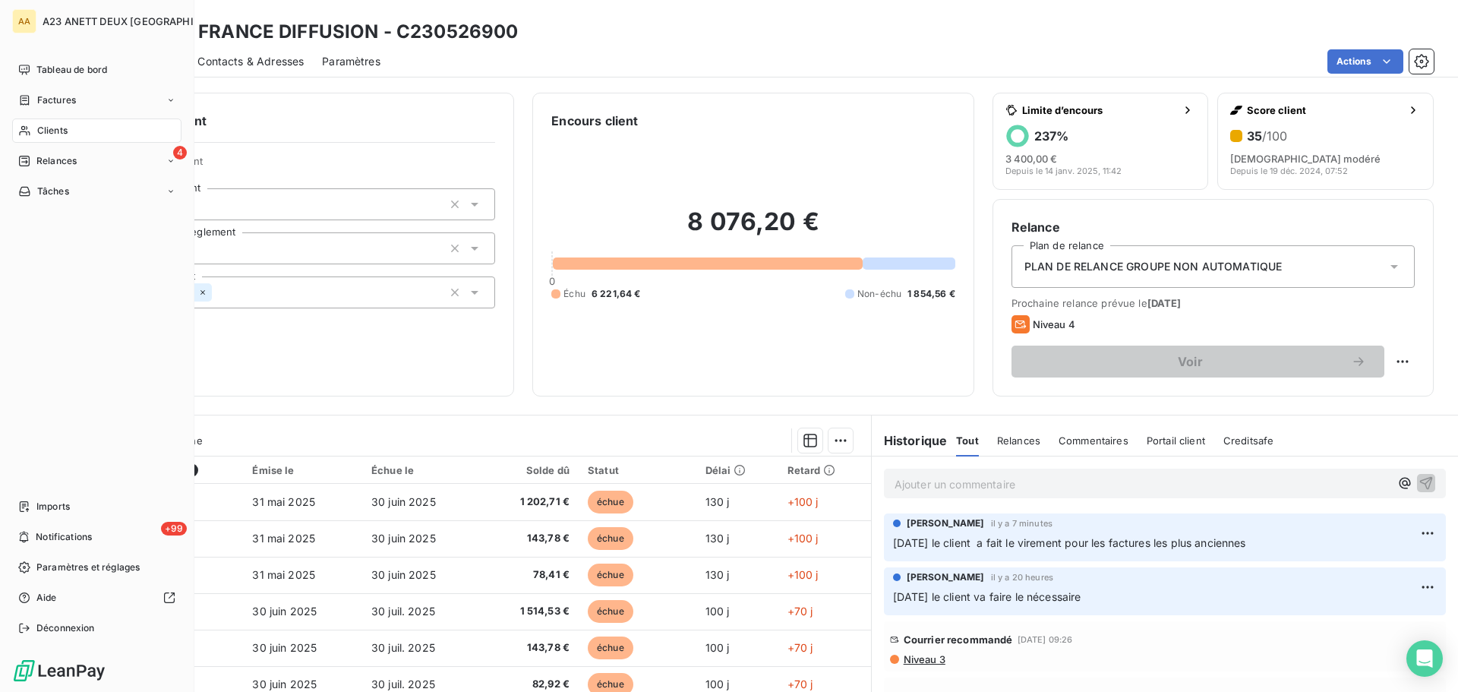
click at [47, 136] on span "Clients" at bounding box center [52, 131] width 30 height 14
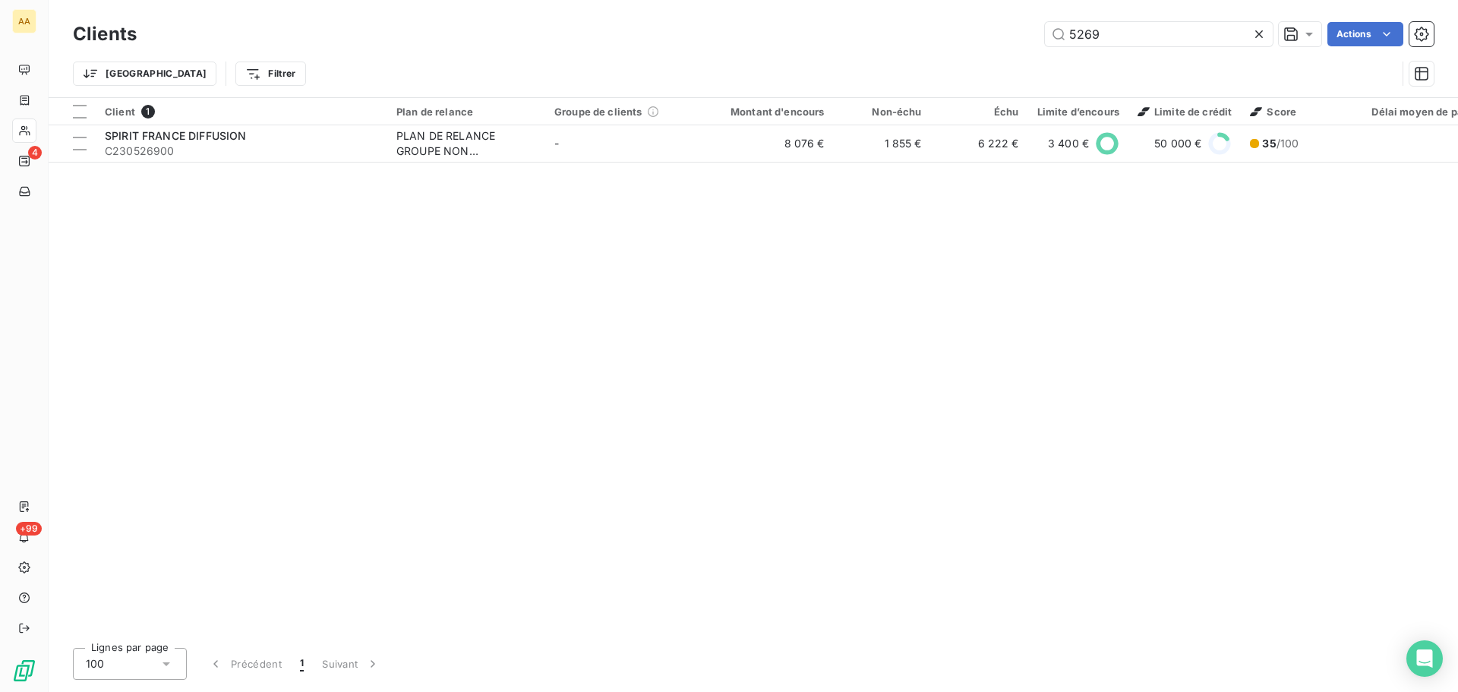
drag, startPoint x: 1082, startPoint y: 39, endPoint x: 666, endPoint y: 8, distance: 417.3
click at [737, 18] on div "Clients 5269 Actions" at bounding box center [753, 34] width 1361 height 32
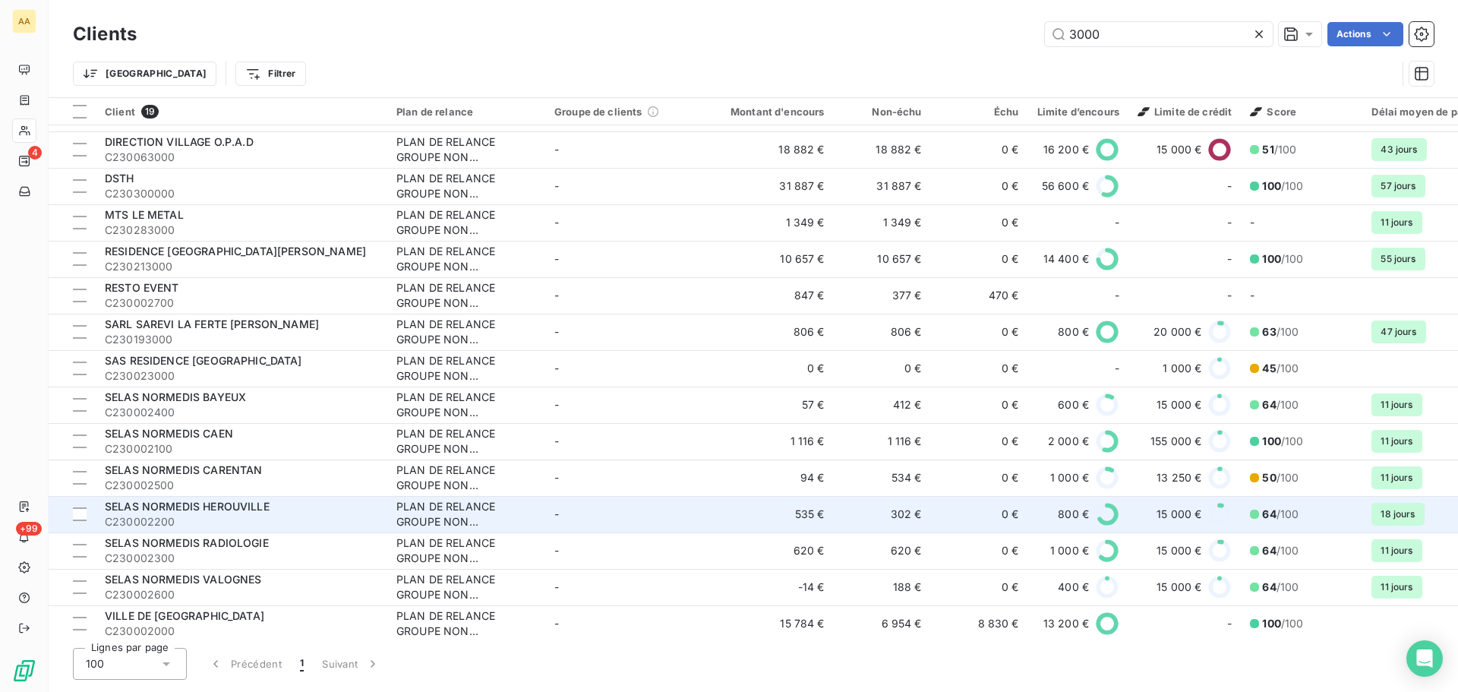
scroll to position [189, 0]
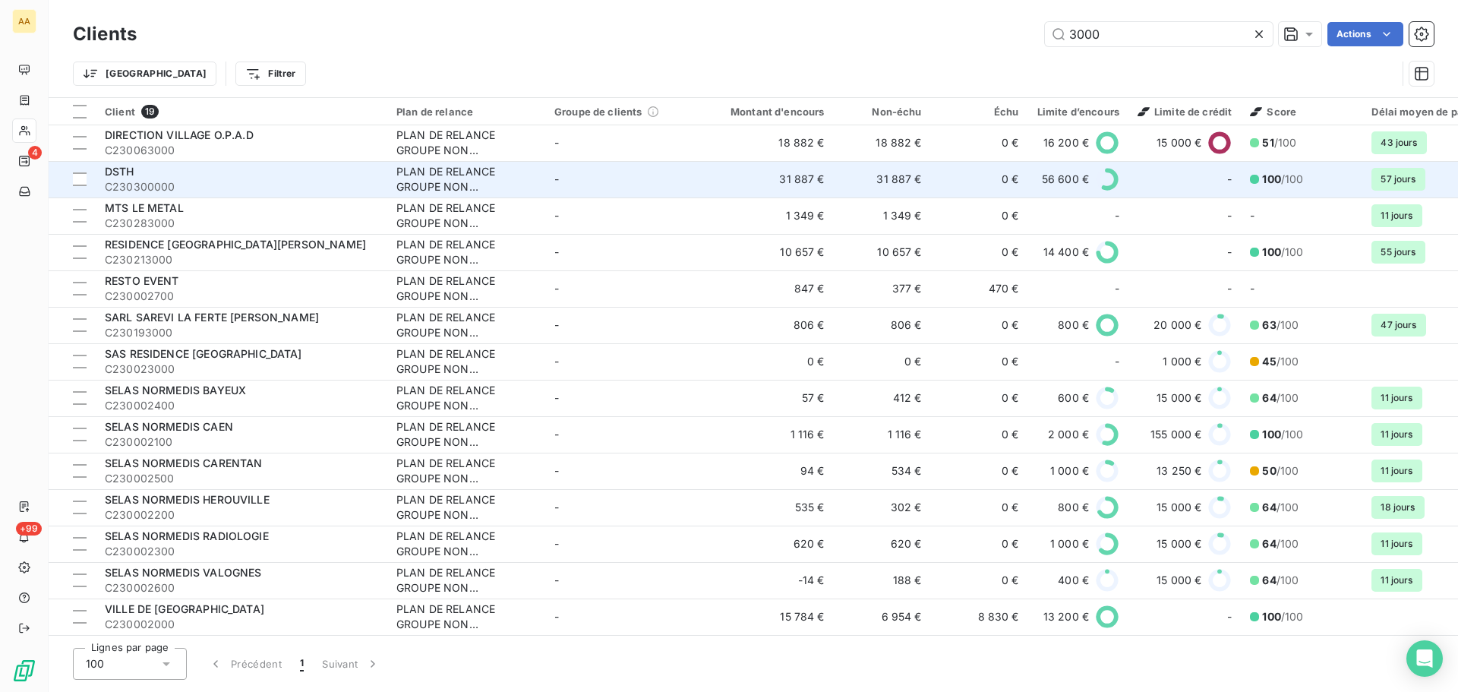
type input "3000"
click at [170, 179] on span "C230300000" at bounding box center [241, 186] width 273 height 15
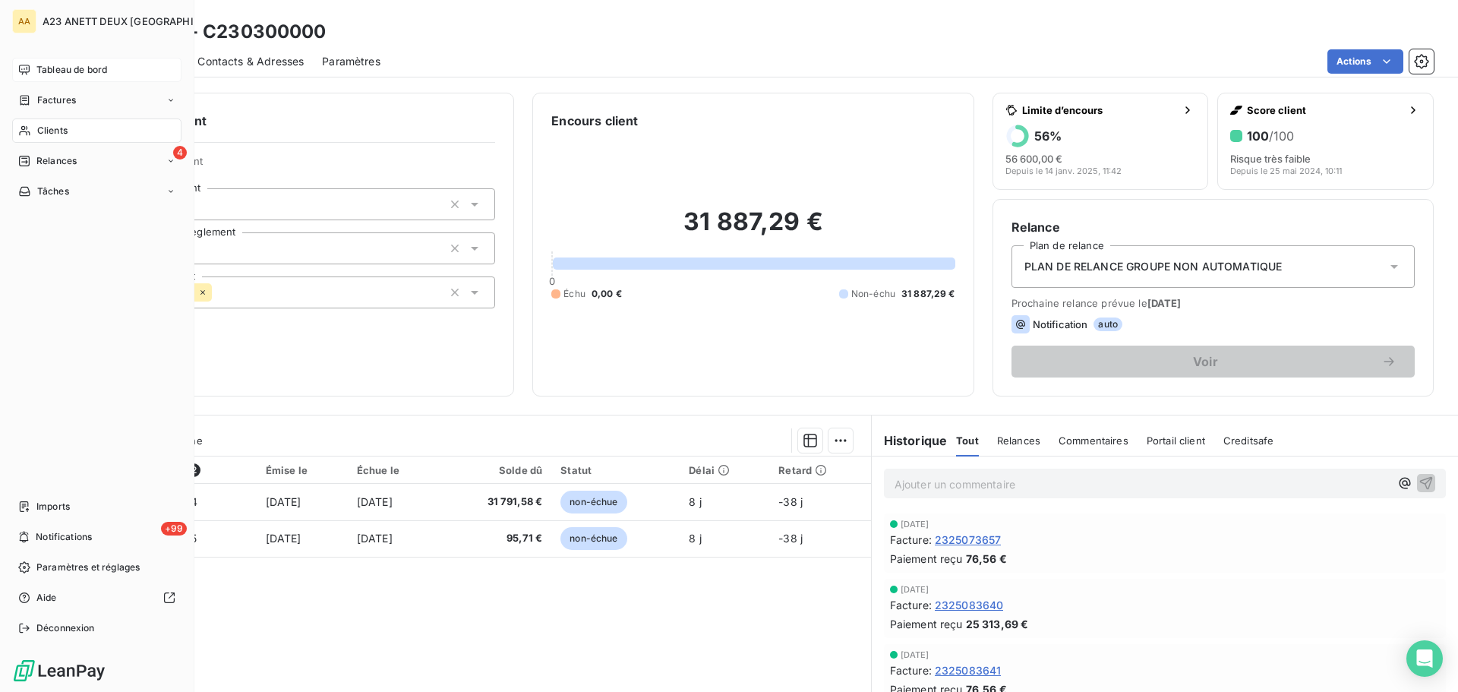
click at [79, 71] on span "Tableau de bord" at bounding box center [71, 70] width 71 height 14
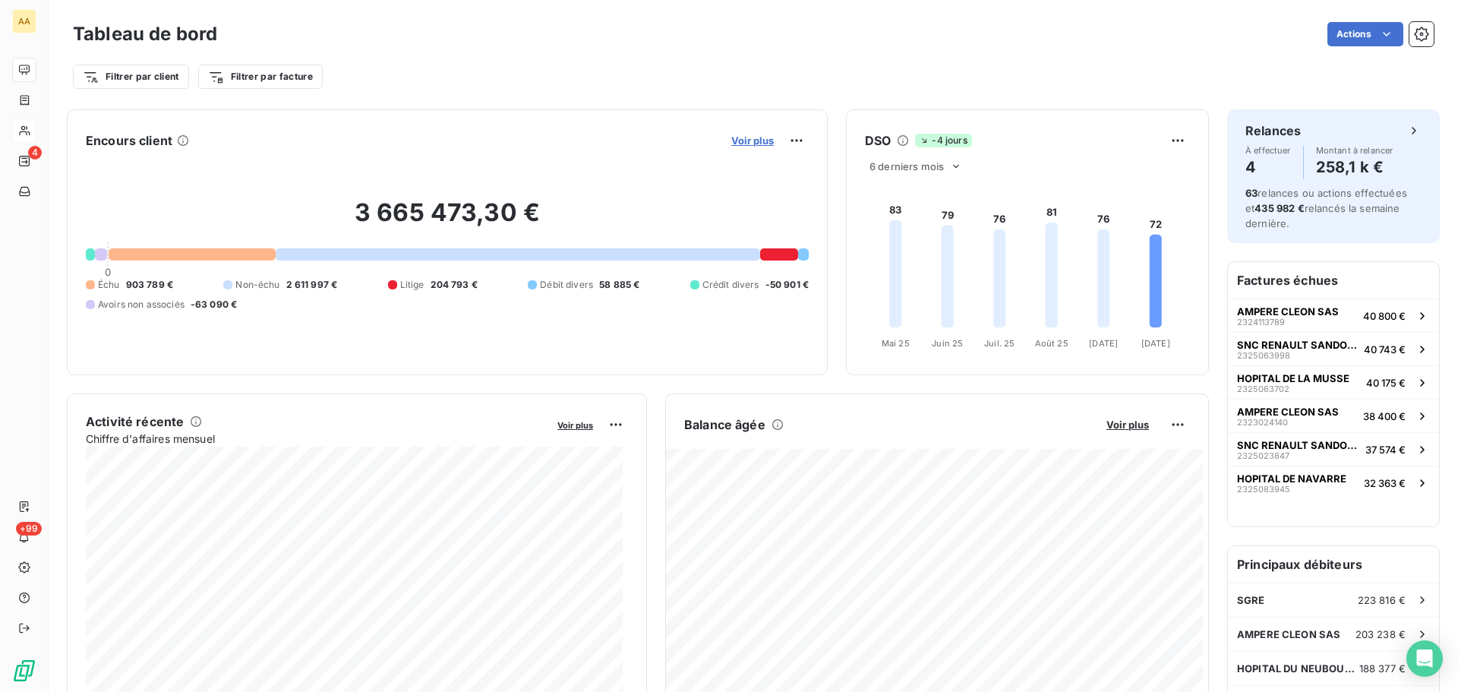
click at [738, 141] on span "Voir plus" at bounding box center [752, 140] width 43 height 12
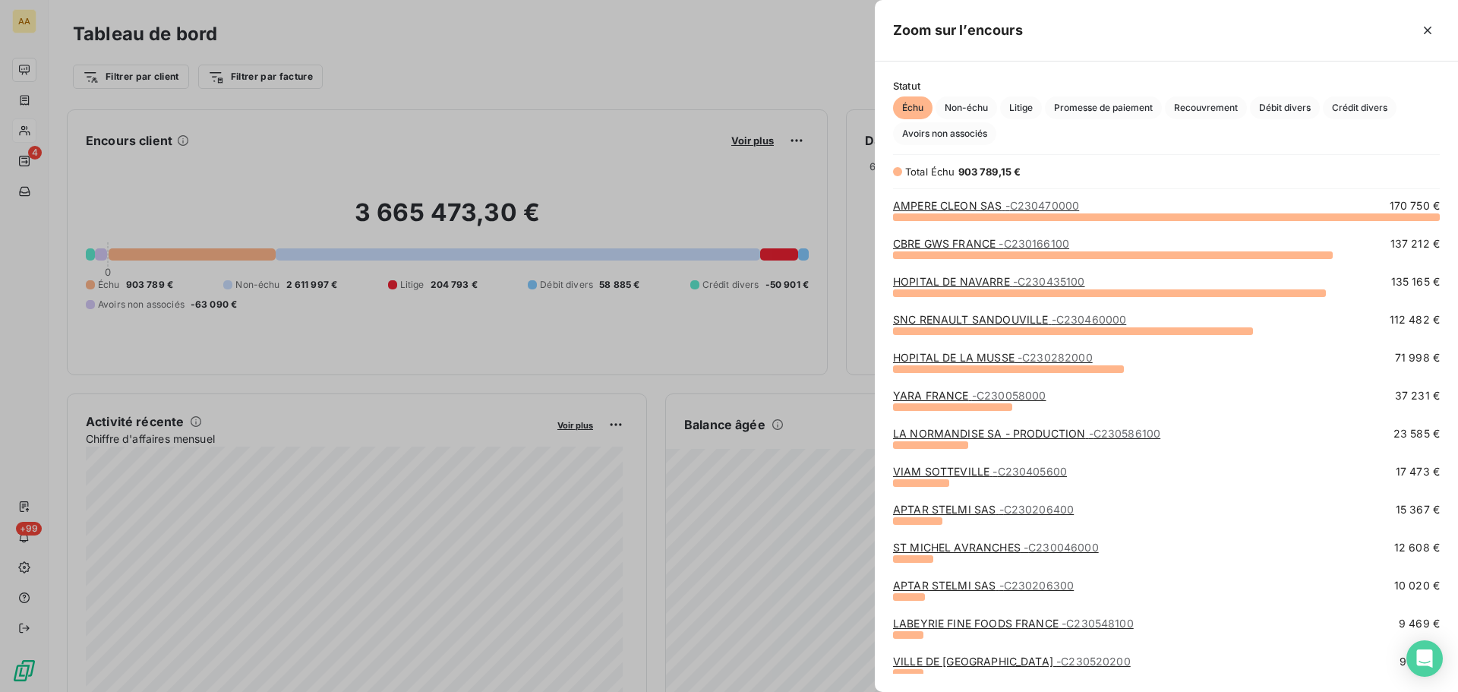
scroll to position [464, 572]
click at [33, 150] on div at bounding box center [729, 346] width 1458 height 692
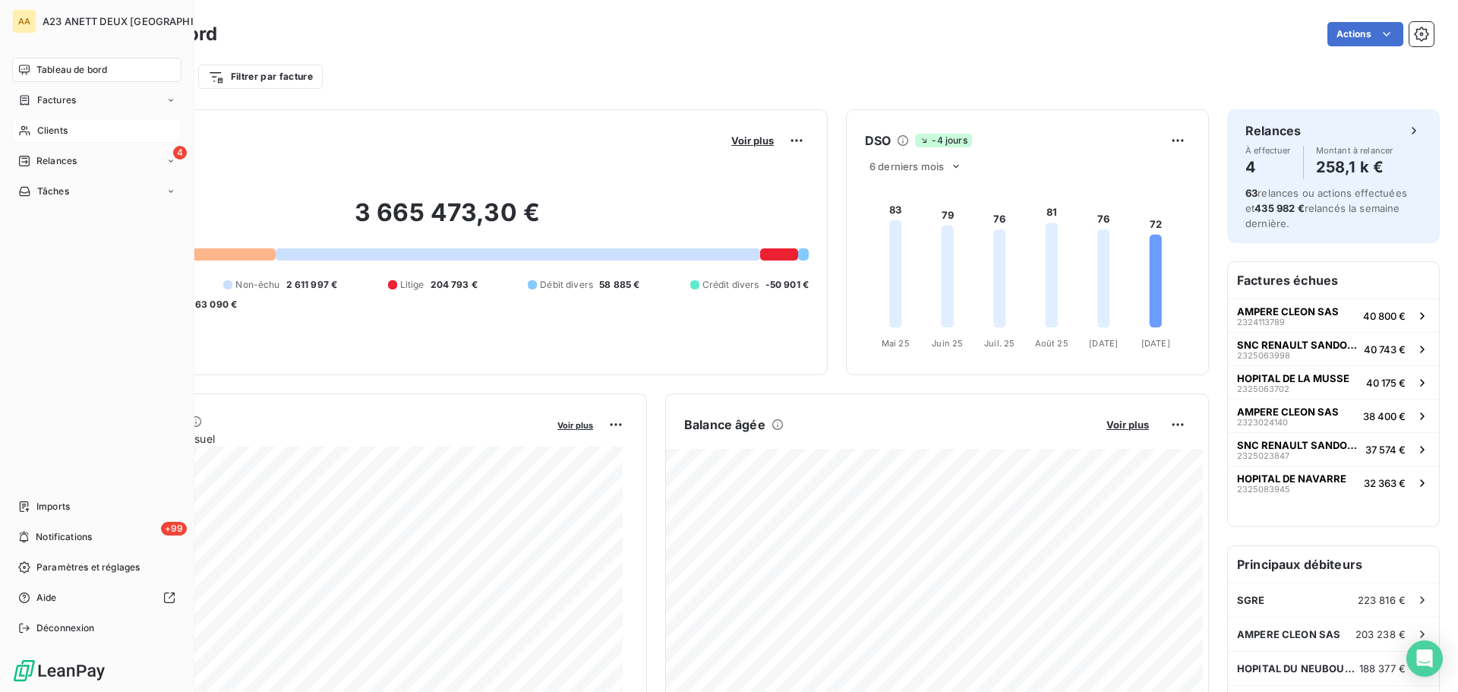
click at [40, 162] on span "Relances" at bounding box center [56, 161] width 40 height 14
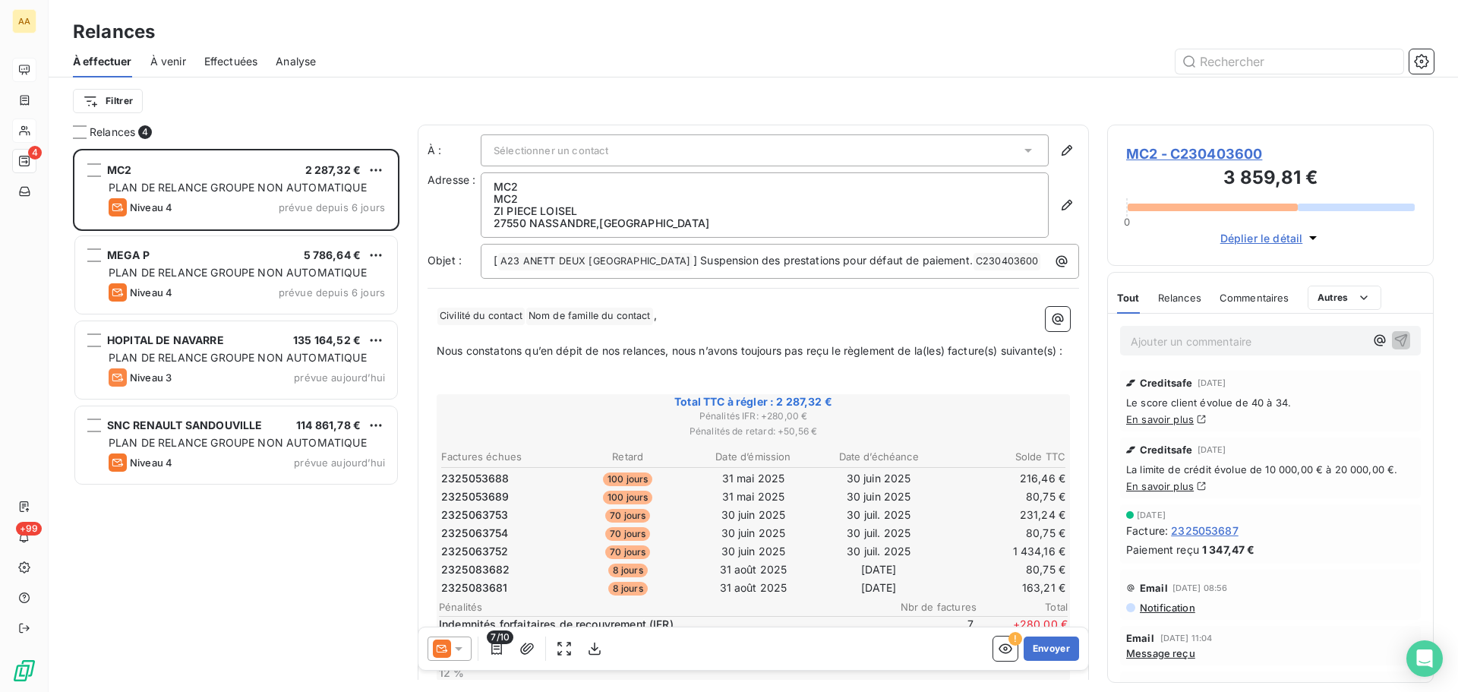
scroll to position [532, 315]
click at [454, 648] on icon at bounding box center [458, 648] width 15 height 15
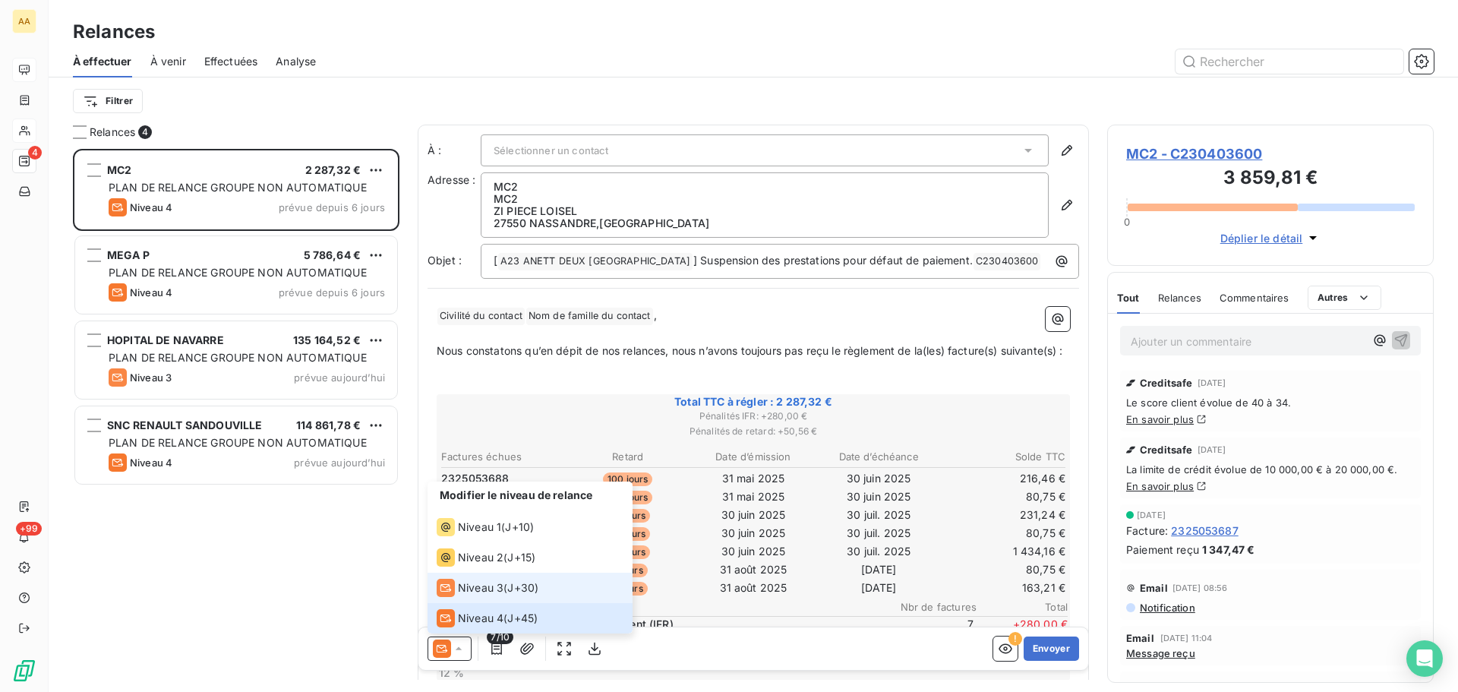
click at [457, 588] on div "Niveau 3" at bounding box center [470, 588] width 67 height 18
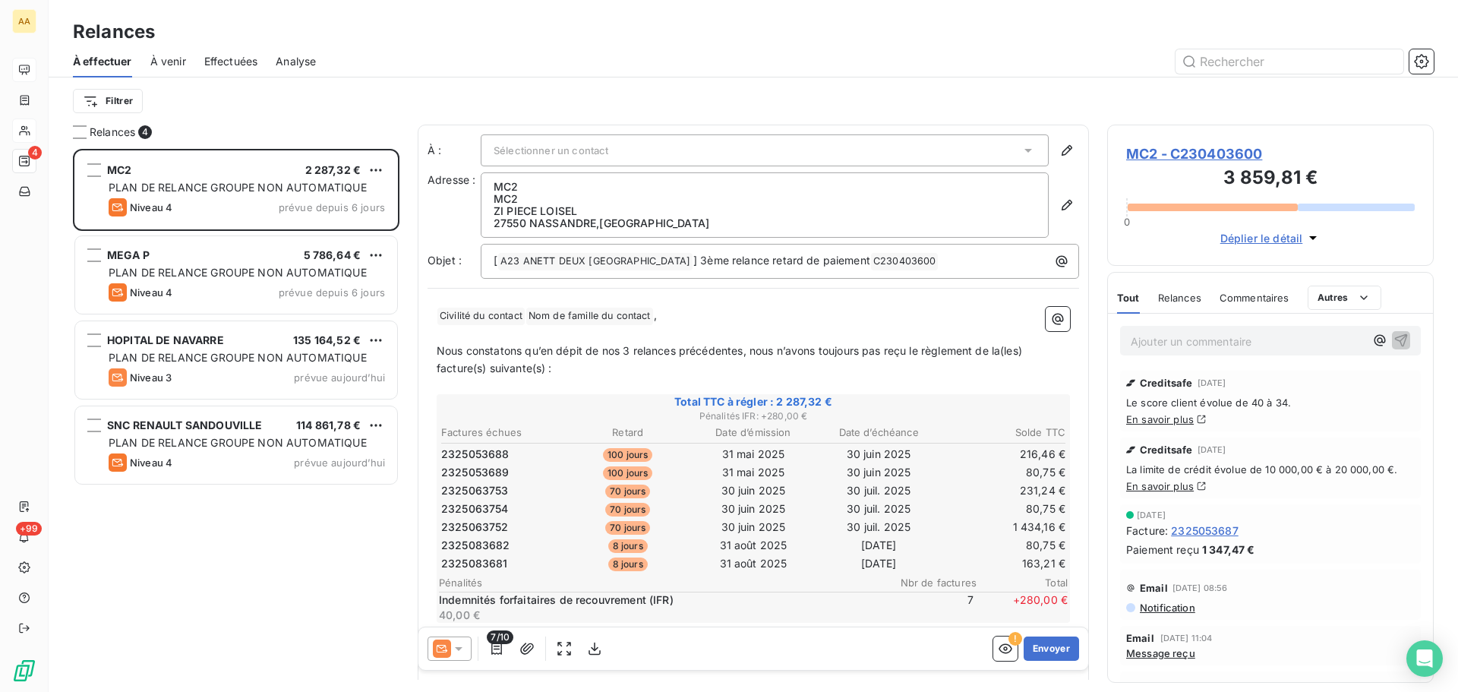
click at [465, 645] on icon at bounding box center [458, 648] width 15 height 15
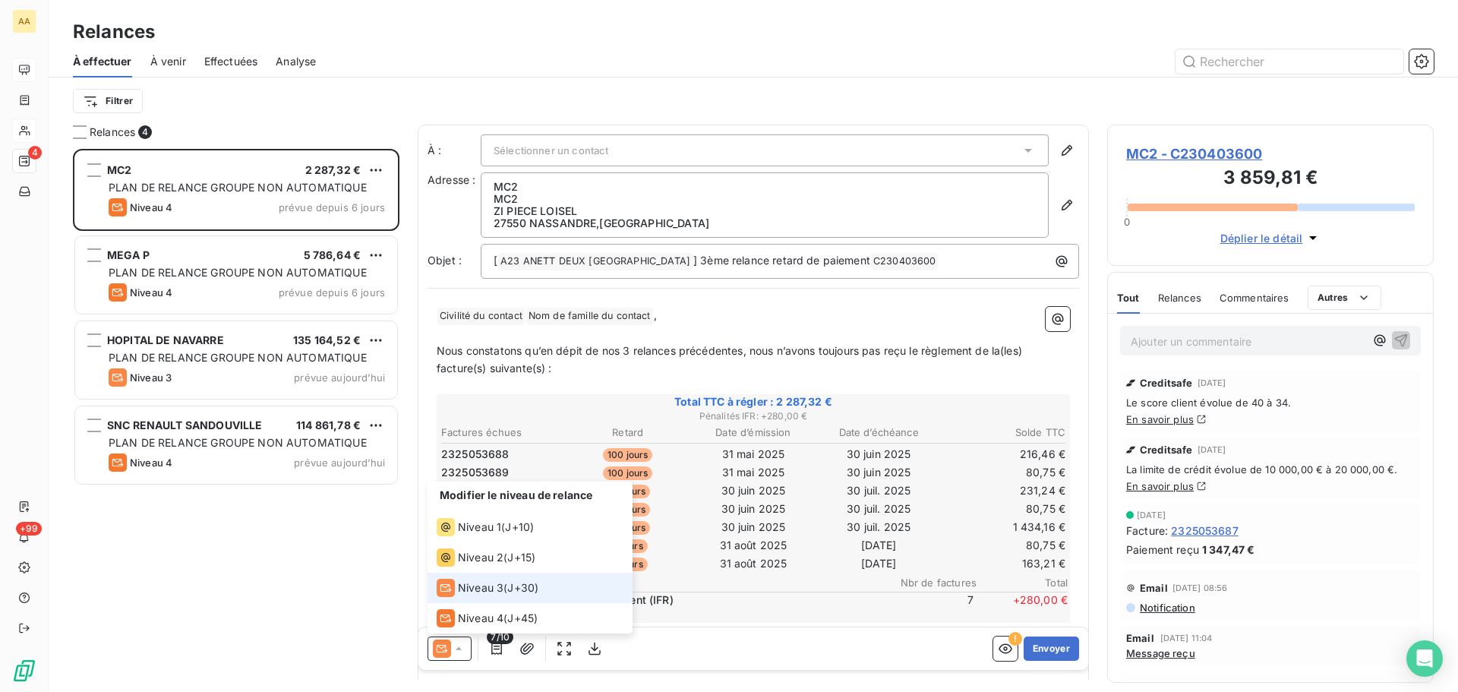
click at [494, 585] on span "Niveau 3" at bounding box center [481, 587] width 46 height 15
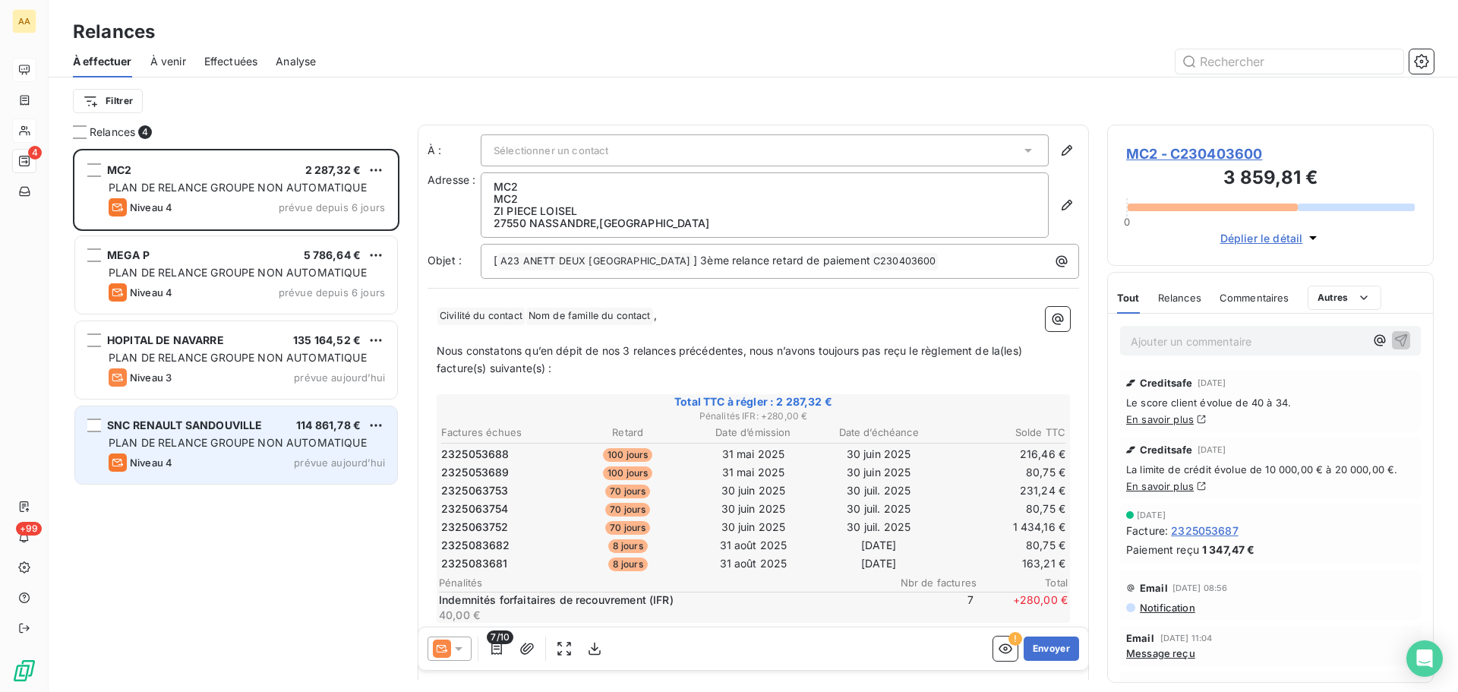
click at [197, 450] on div "PLAN DE RELANCE GROUPE NON AUTOMATIQUE" at bounding box center [247, 442] width 276 height 15
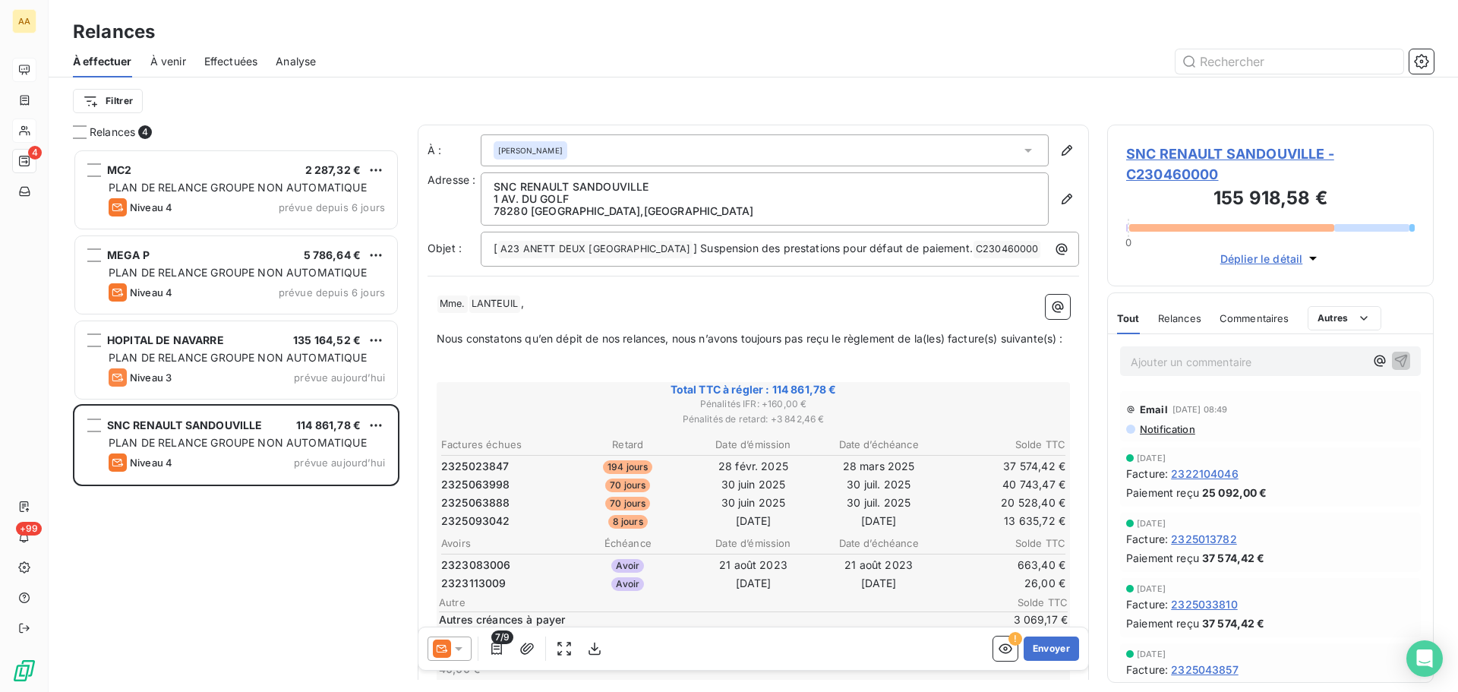
click at [468, 646] on div at bounding box center [449, 648] width 44 height 24
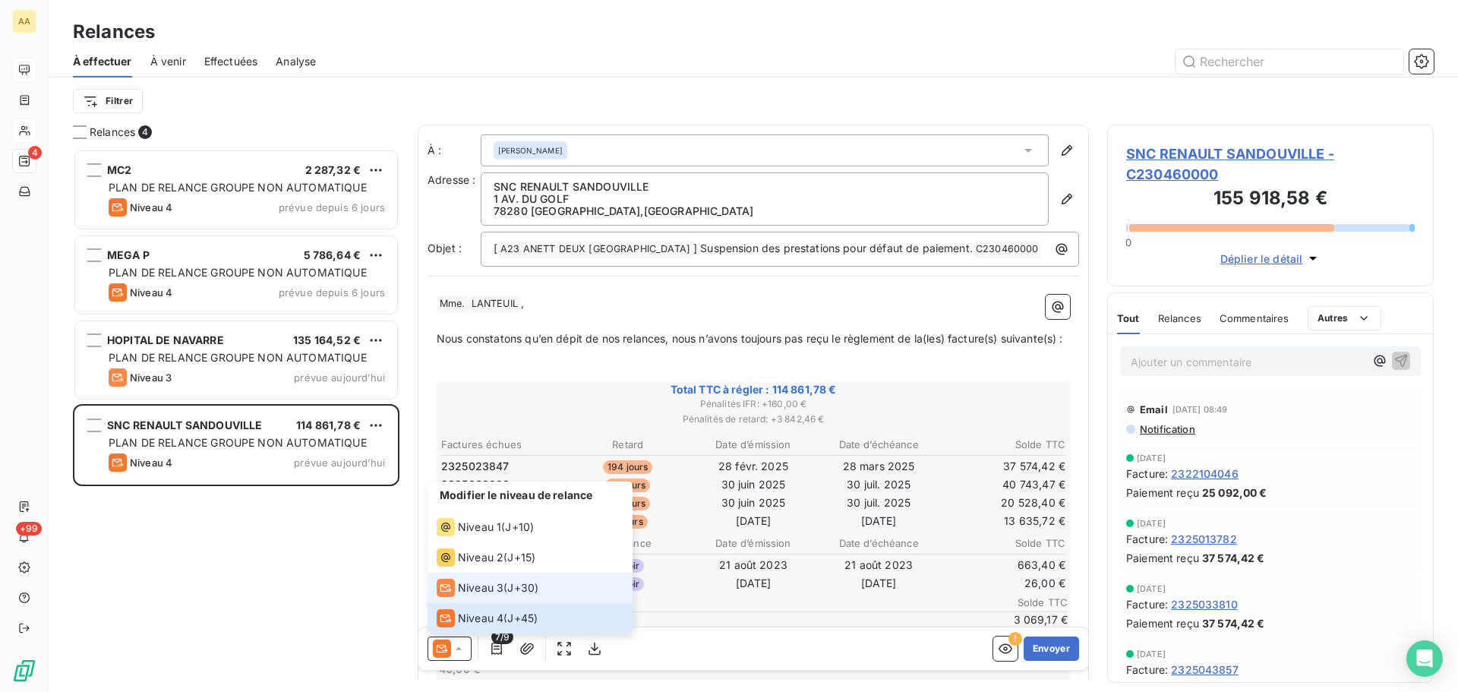
click at [476, 588] on span "Niveau 3" at bounding box center [481, 587] width 46 height 15
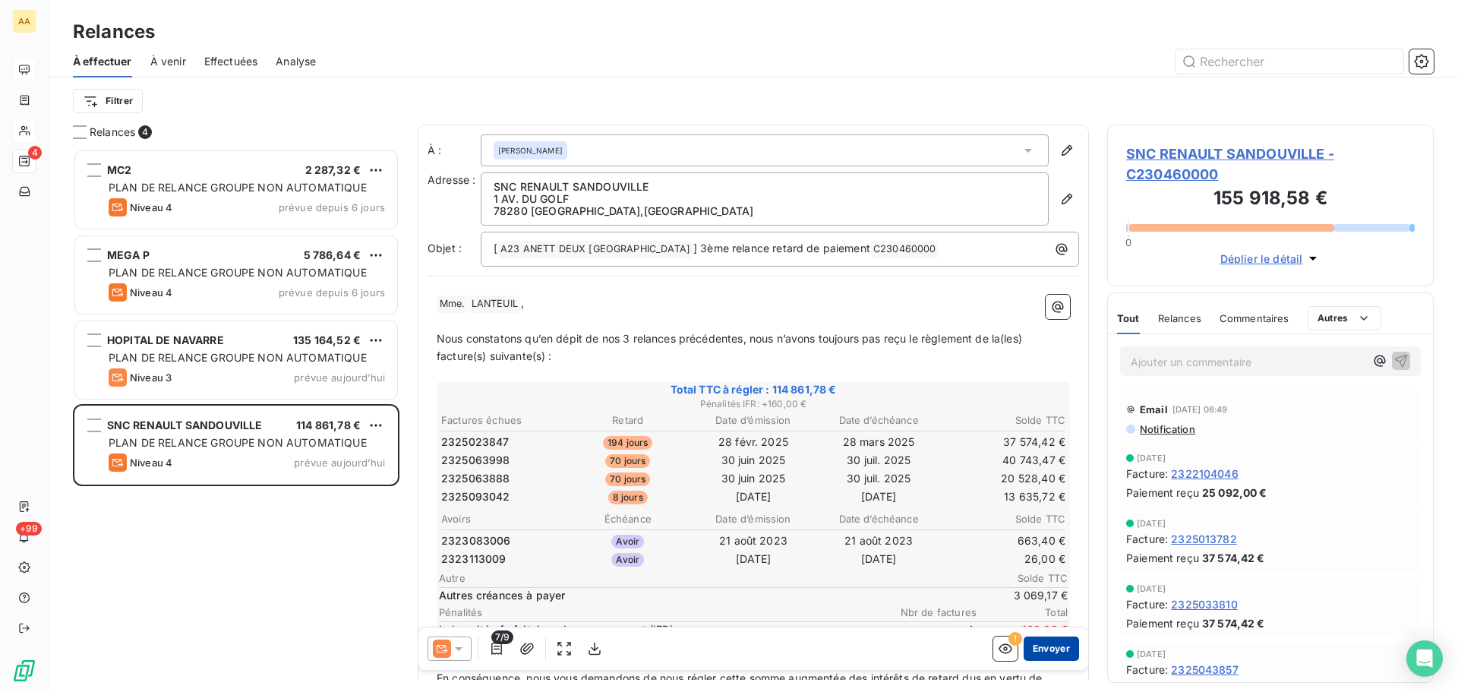
click at [1046, 646] on button "Envoyer" at bounding box center [1051, 648] width 55 height 24
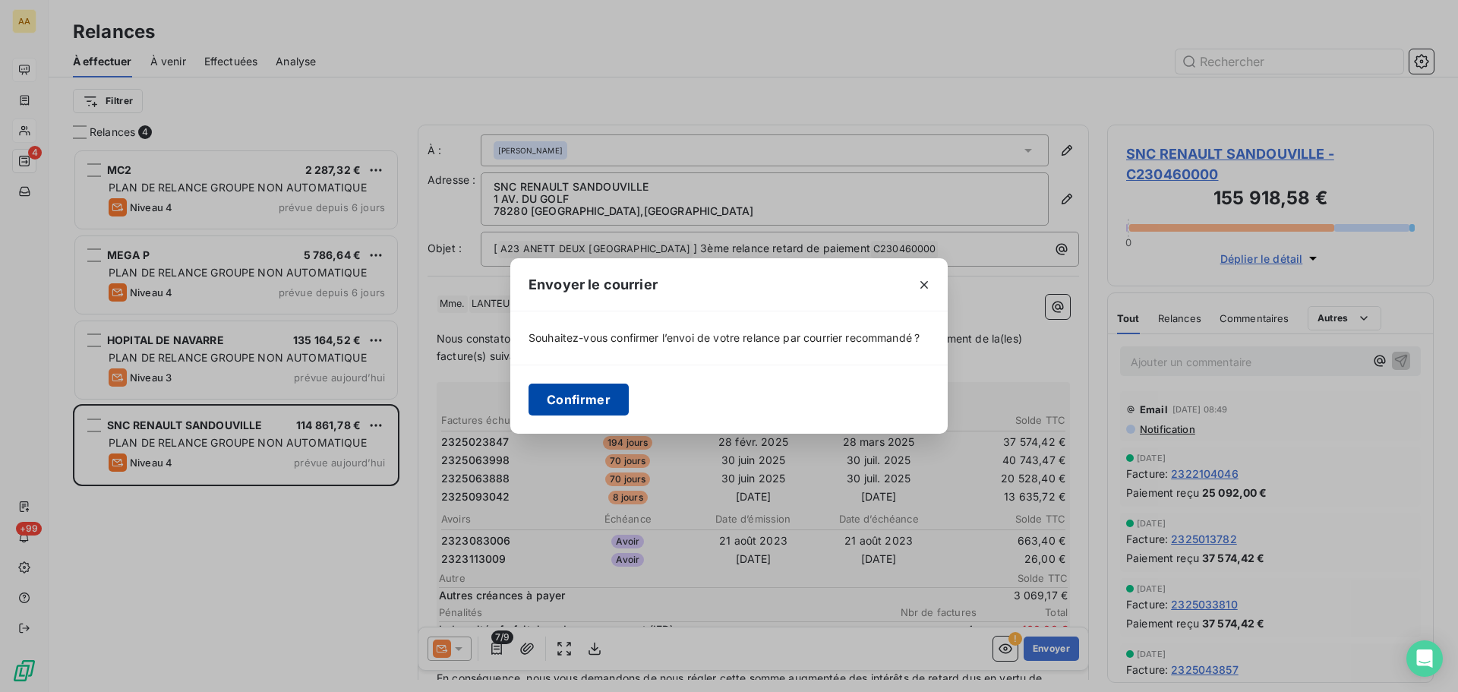
click at [553, 393] on button "Confirmer" at bounding box center [578, 399] width 100 height 32
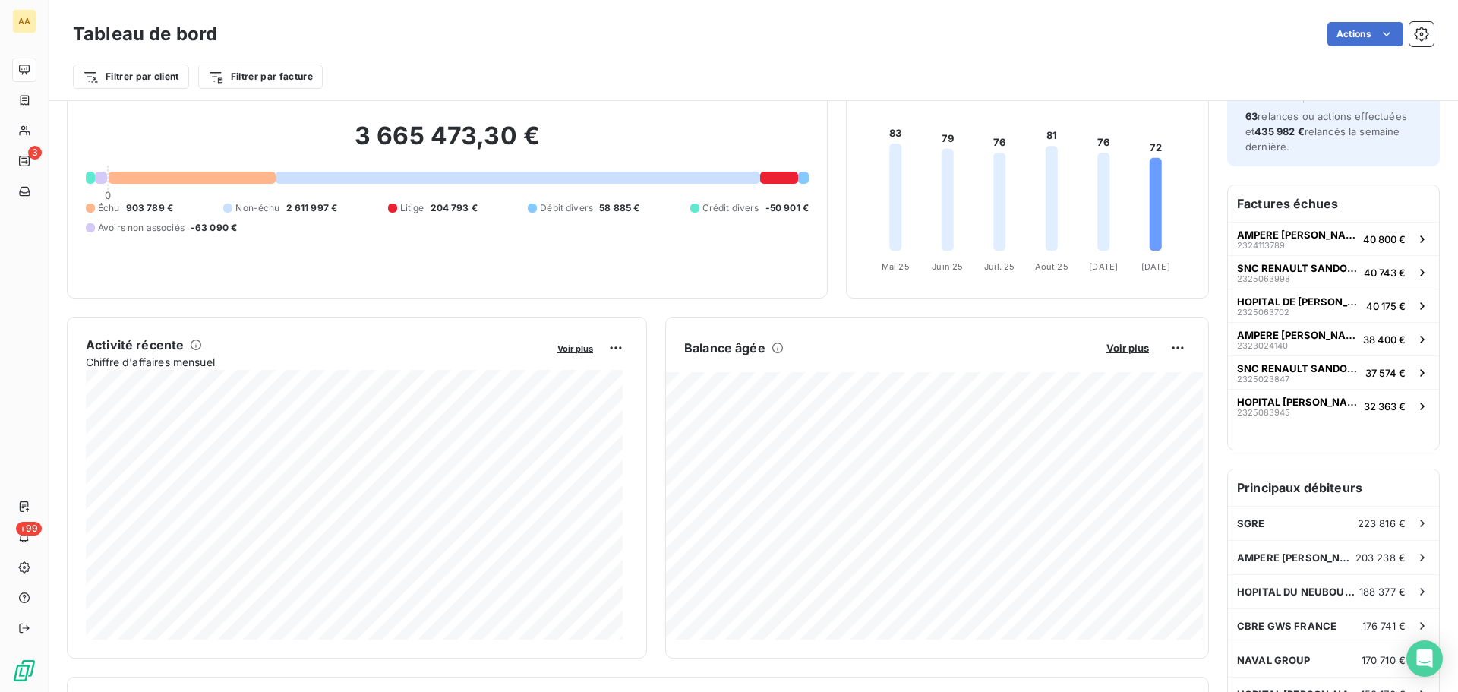
scroll to position [153, 0]
